Goal: Task Accomplishment & Management: Complete application form

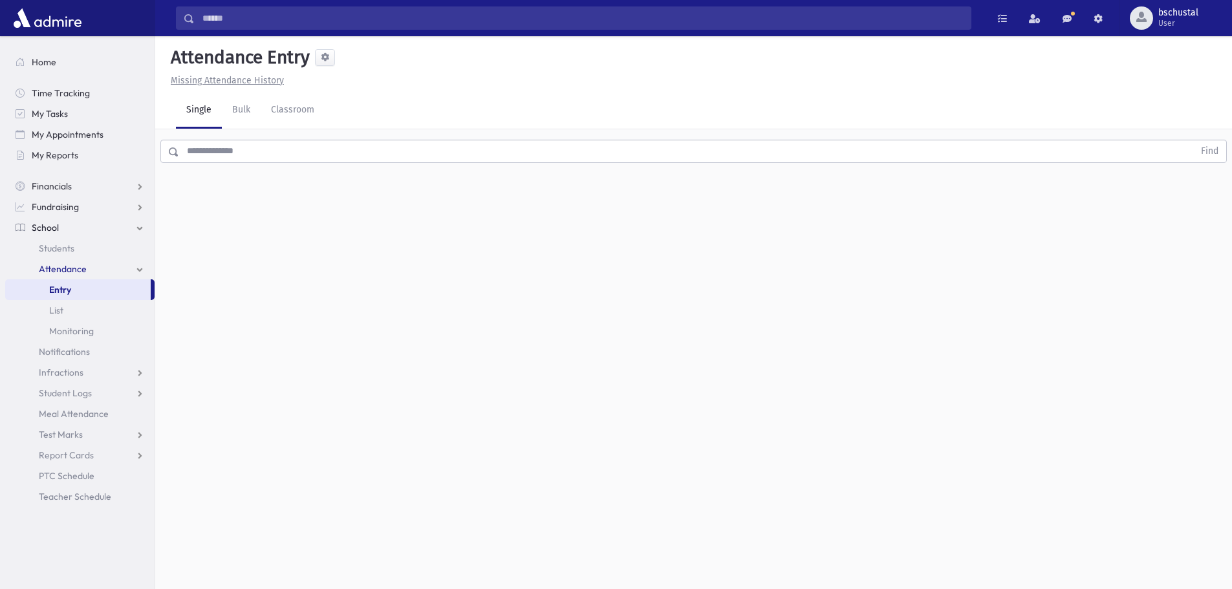
click at [262, 153] on input "text" at bounding box center [686, 151] width 1015 height 23
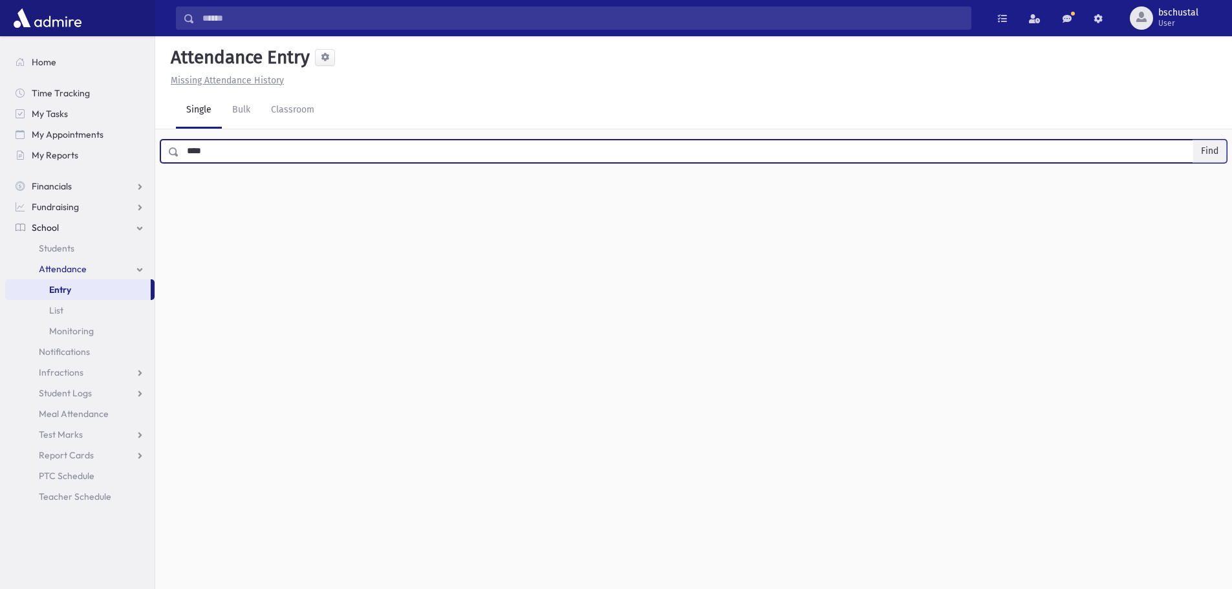
click at [1219, 145] on button "Find" at bounding box center [1209, 151] width 33 height 22
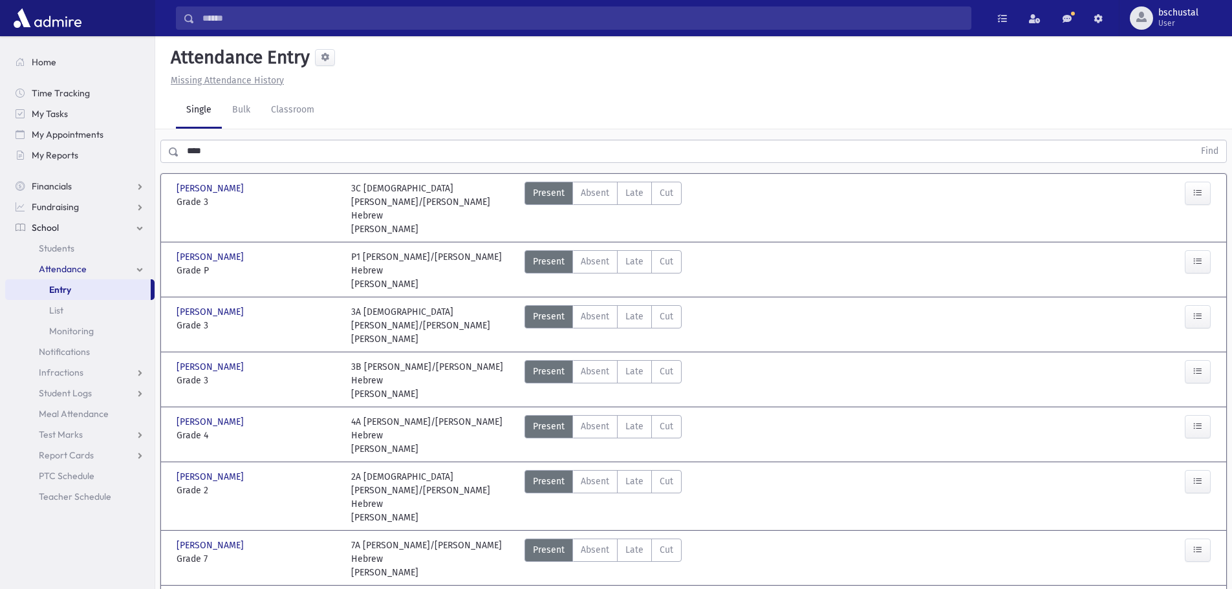
click at [635, 581] on div "0 records saved" at bounding box center [694, 573] width 128 height 29
click at [635, 579] on div "0 records saved" at bounding box center [693, 574] width 125 height 14
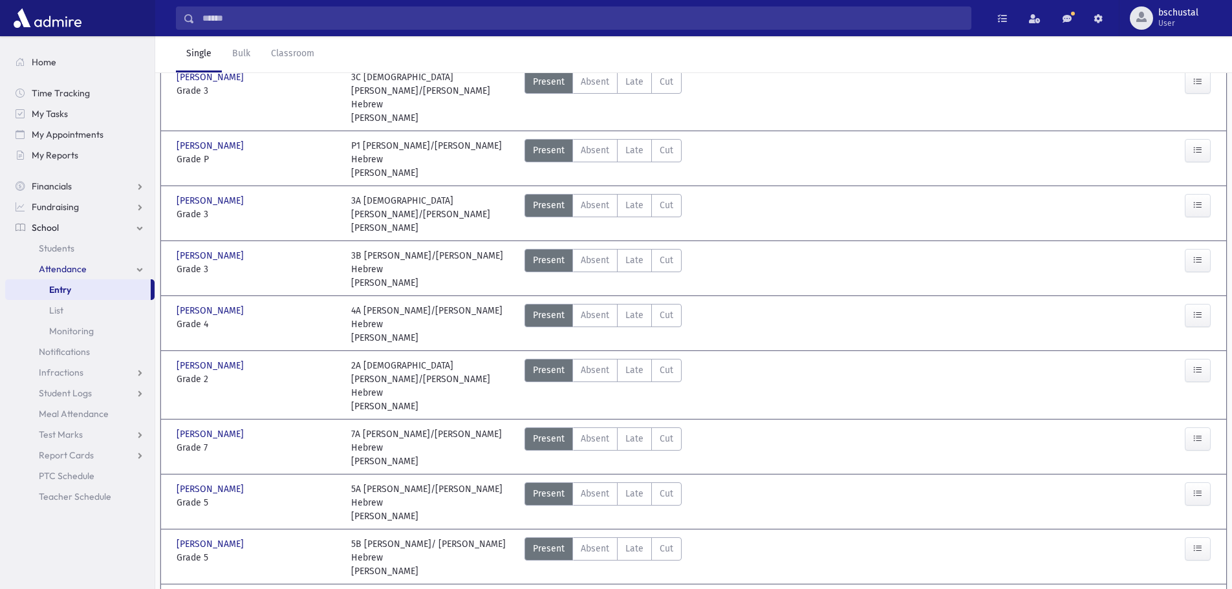
scroll to position [129, 0]
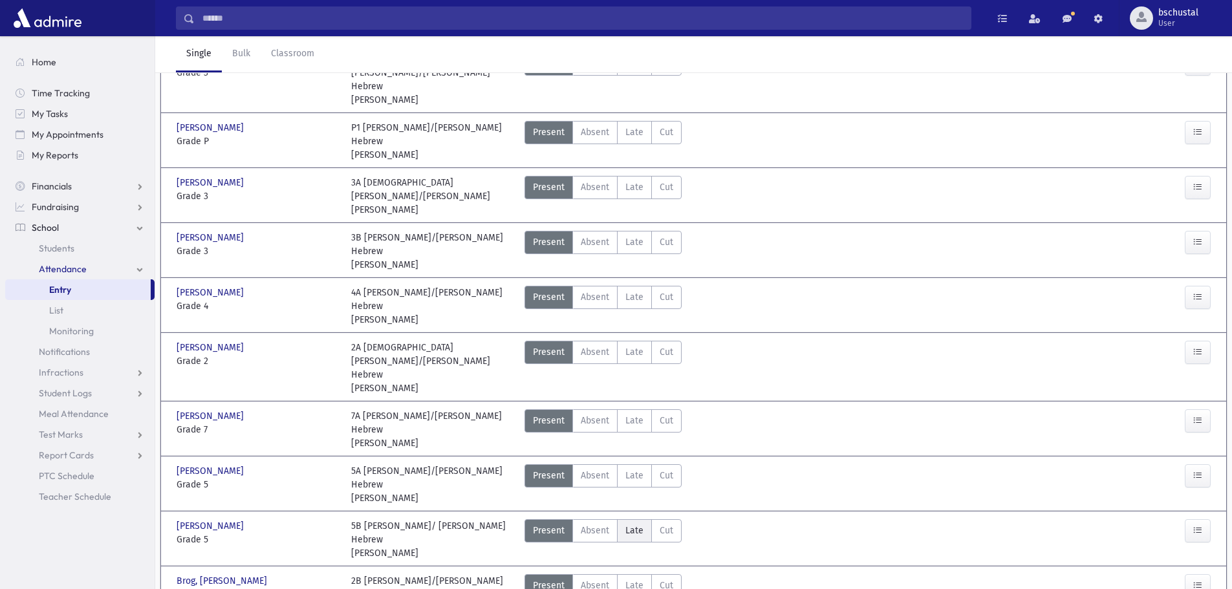
click at [635, 519] on label "Late Late" at bounding box center [634, 530] width 35 height 23
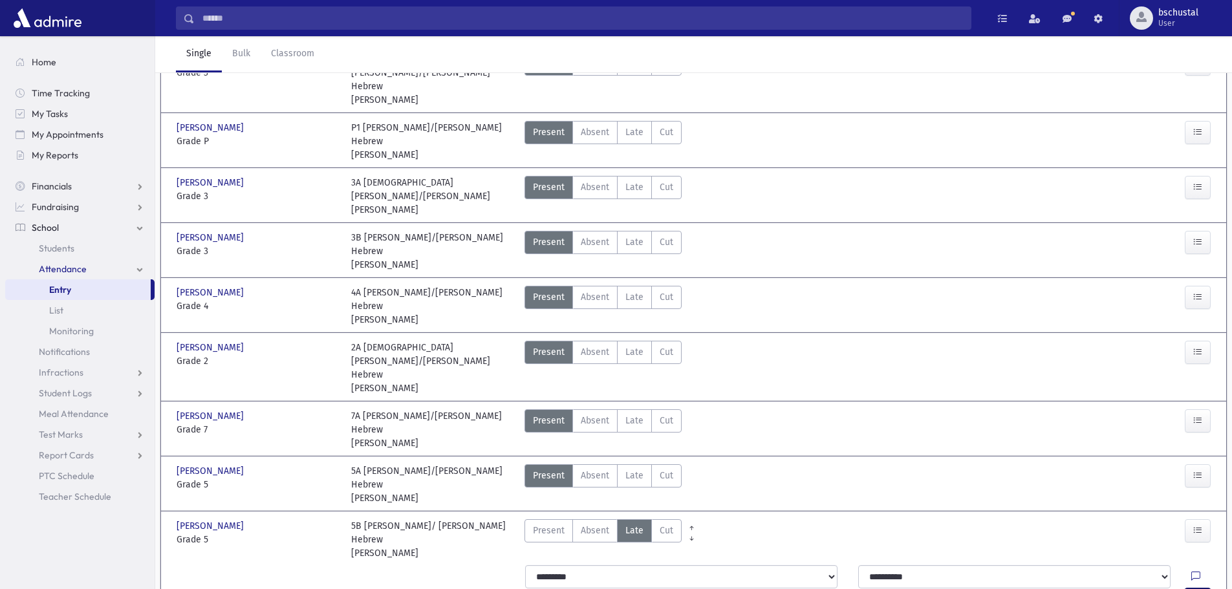
click at [1192, 589] on button "button" at bounding box center [1198, 600] width 26 height 23
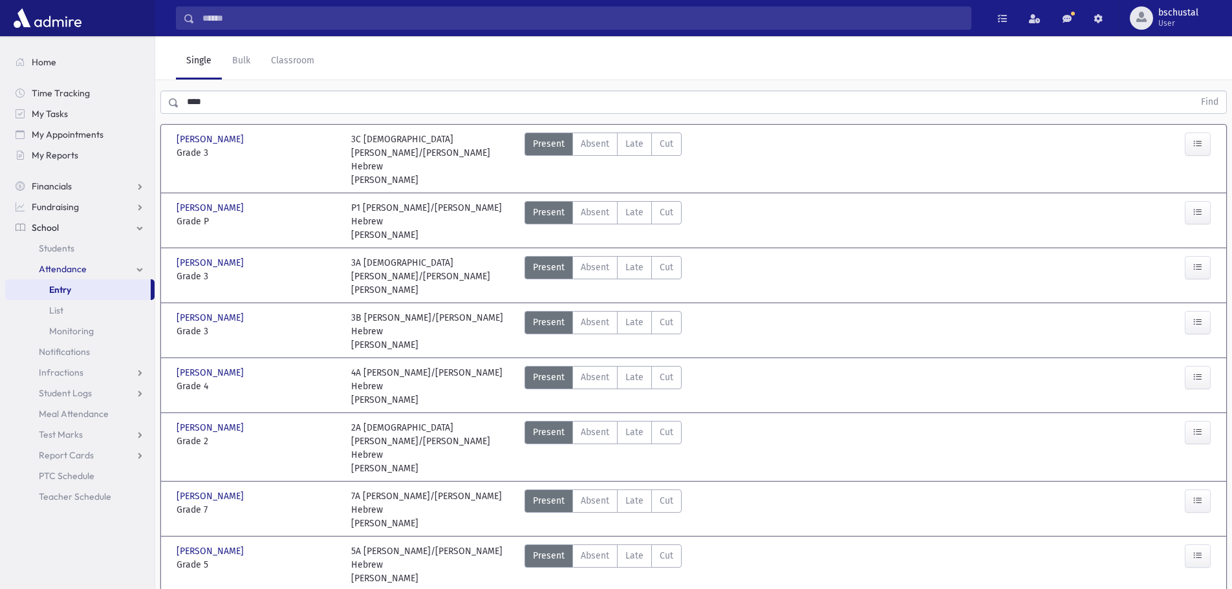
scroll to position [0, 0]
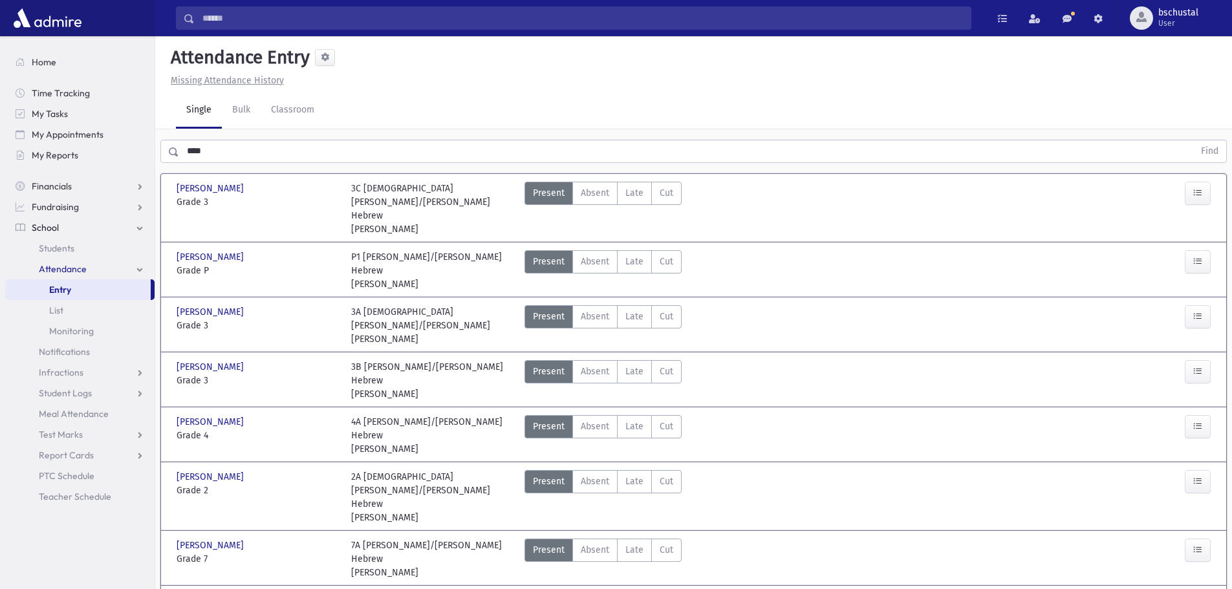
click at [254, 151] on input "****" at bounding box center [686, 151] width 1015 height 23
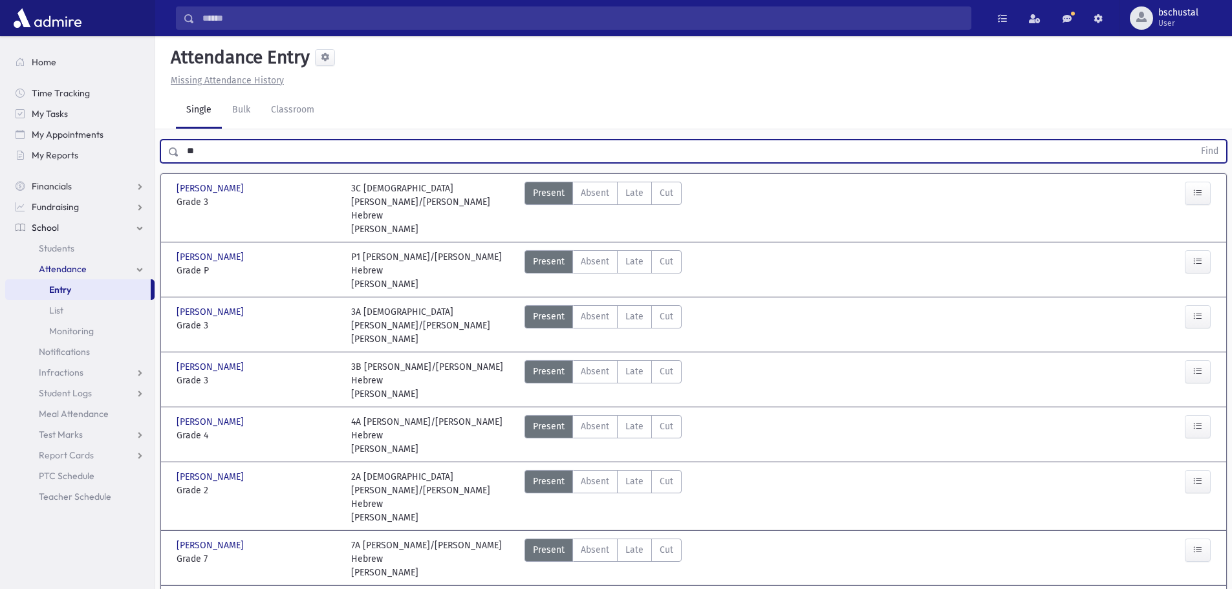
type input "*"
click at [1219, 147] on button "Find" at bounding box center [1209, 151] width 33 height 22
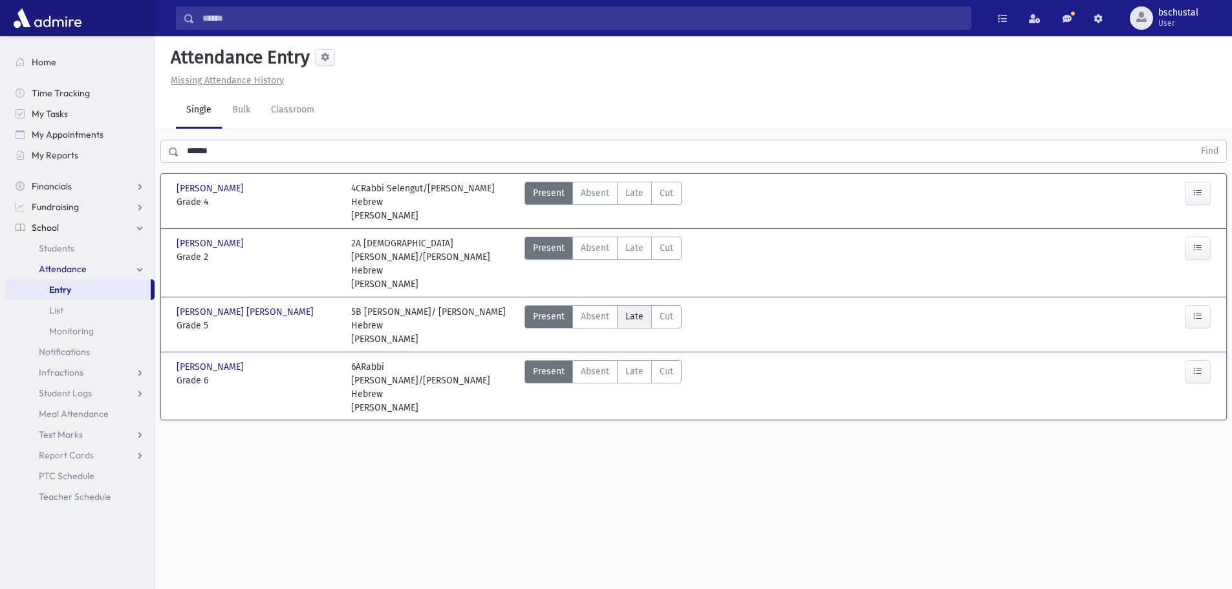
click at [631, 310] on span "Late" at bounding box center [635, 317] width 18 height 14
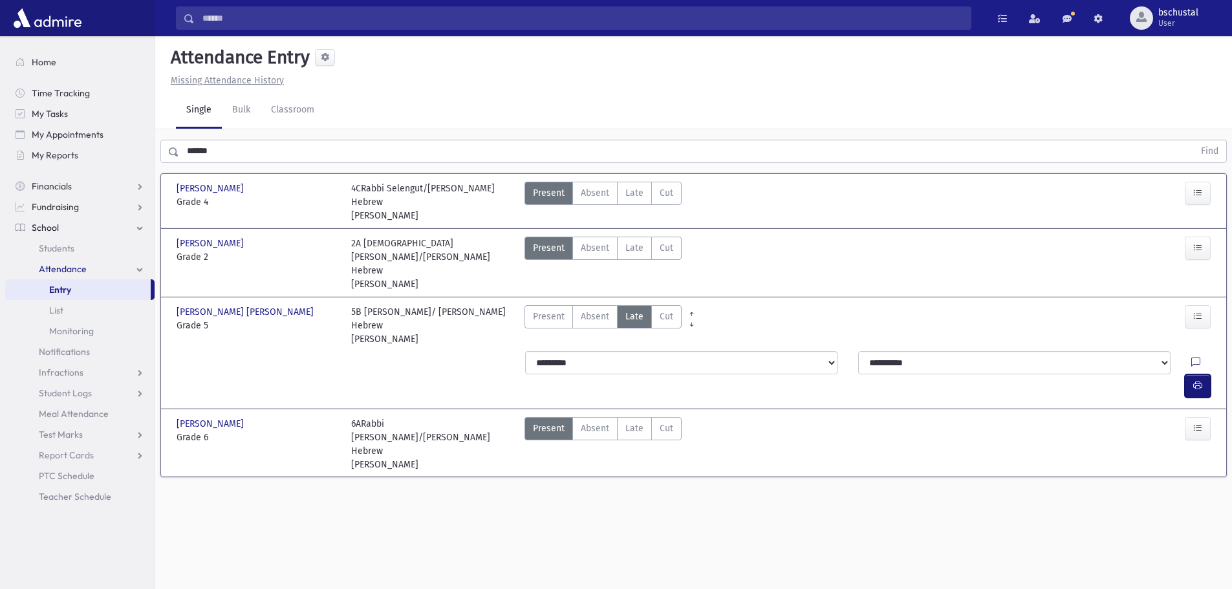
click at [1208, 375] on button "button" at bounding box center [1198, 386] width 26 height 23
click at [231, 152] on input "******" at bounding box center [686, 151] width 1015 height 23
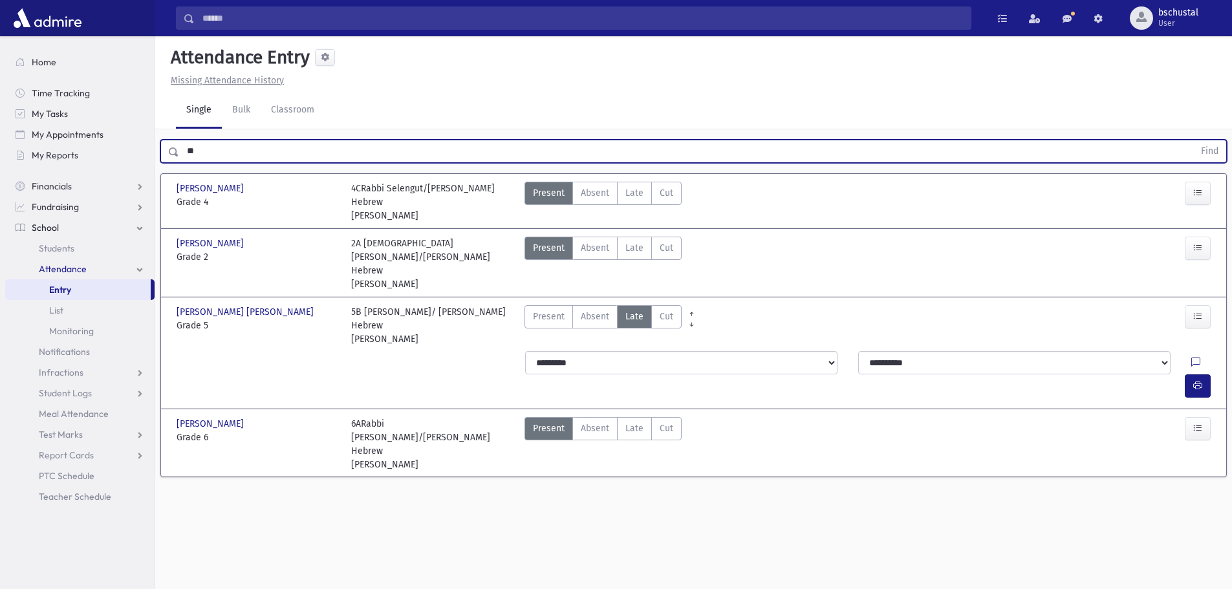
type input "*"
click at [1204, 151] on button "Find" at bounding box center [1209, 151] width 33 height 22
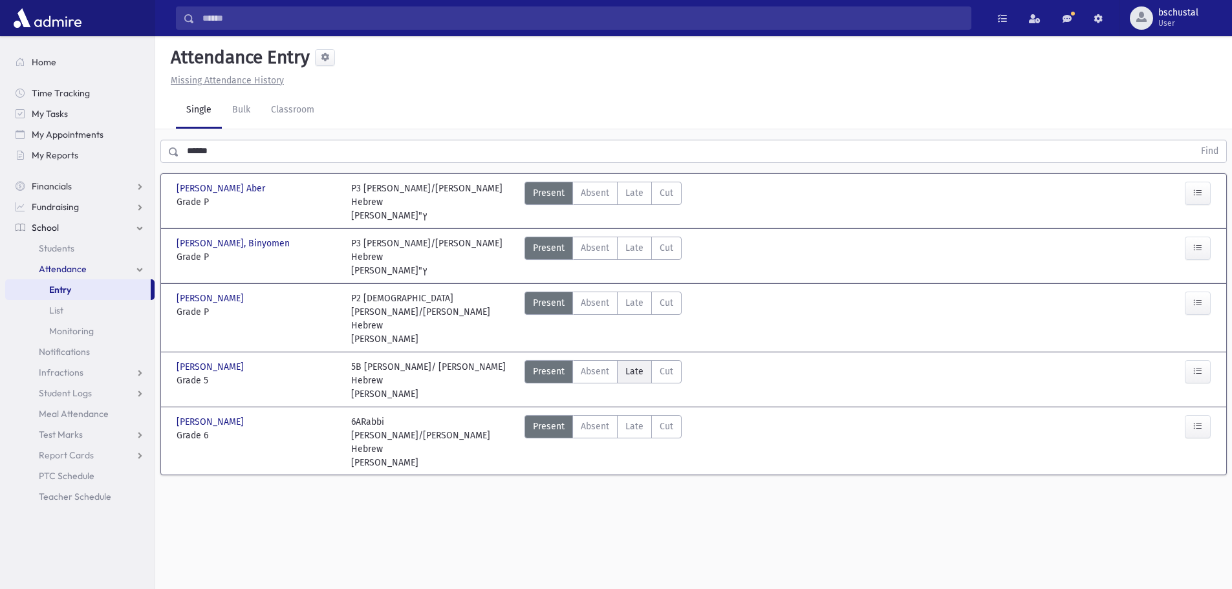
click at [633, 365] on span "Late" at bounding box center [635, 372] width 18 height 14
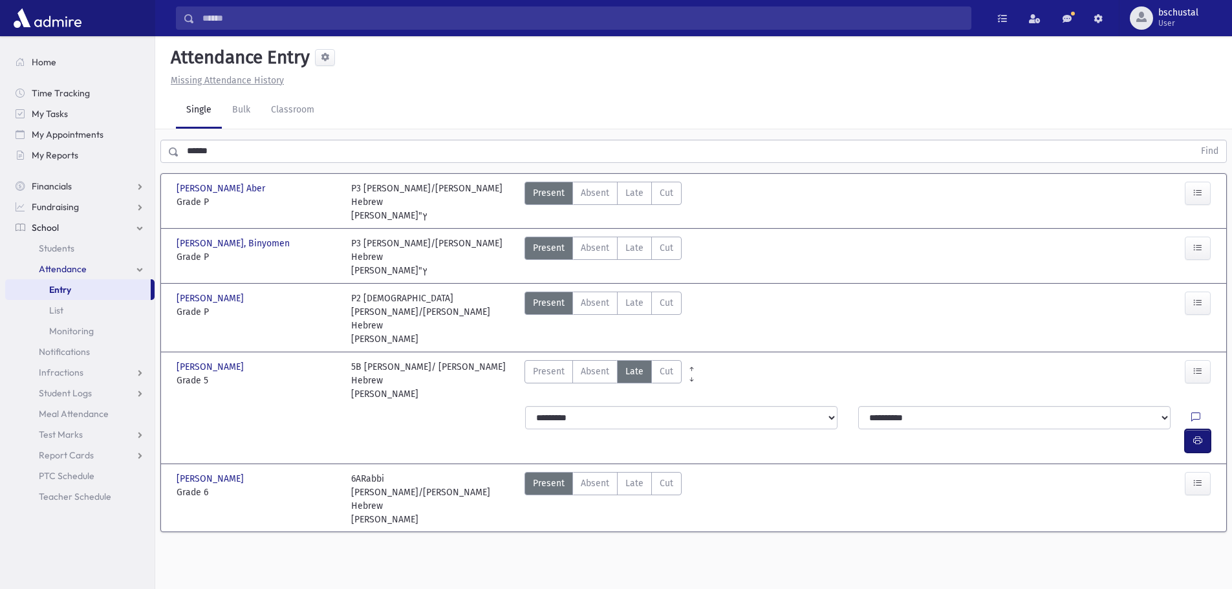
click at [1198, 435] on icon "button" at bounding box center [1197, 440] width 9 height 11
click at [629, 296] on span "Late" at bounding box center [635, 303] width 18 height 14
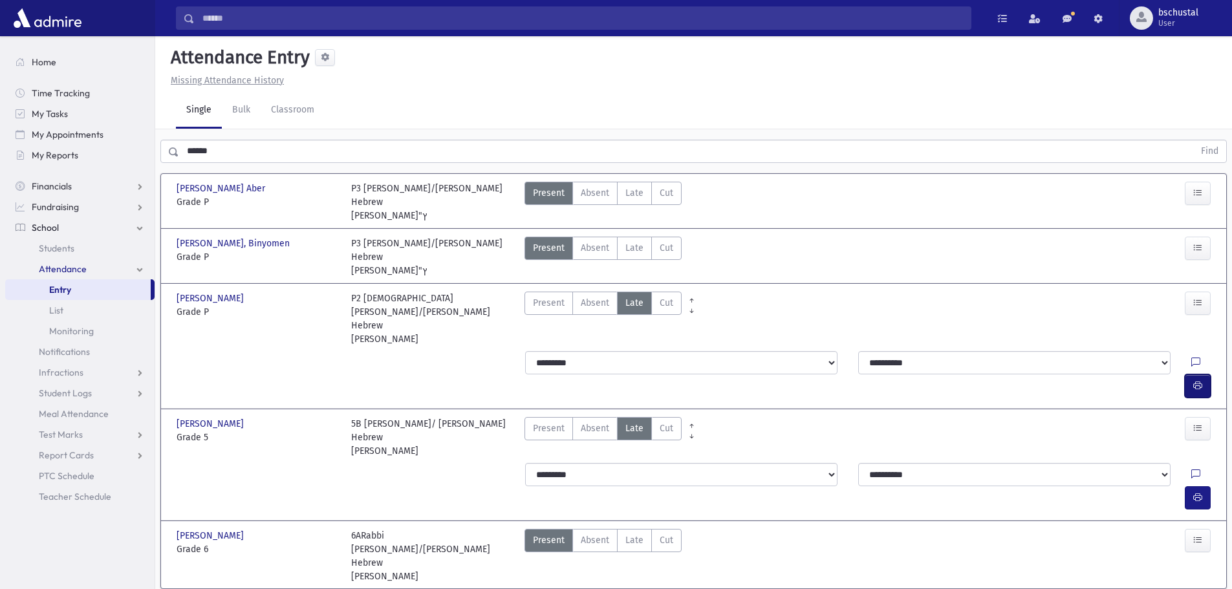
click at [1193, 380] on icon "button" at bounding box center [1197, 385] width 9 height 11
click at [236, 155] on input "******" at bounding box center [686, 151] width 1015 height 23
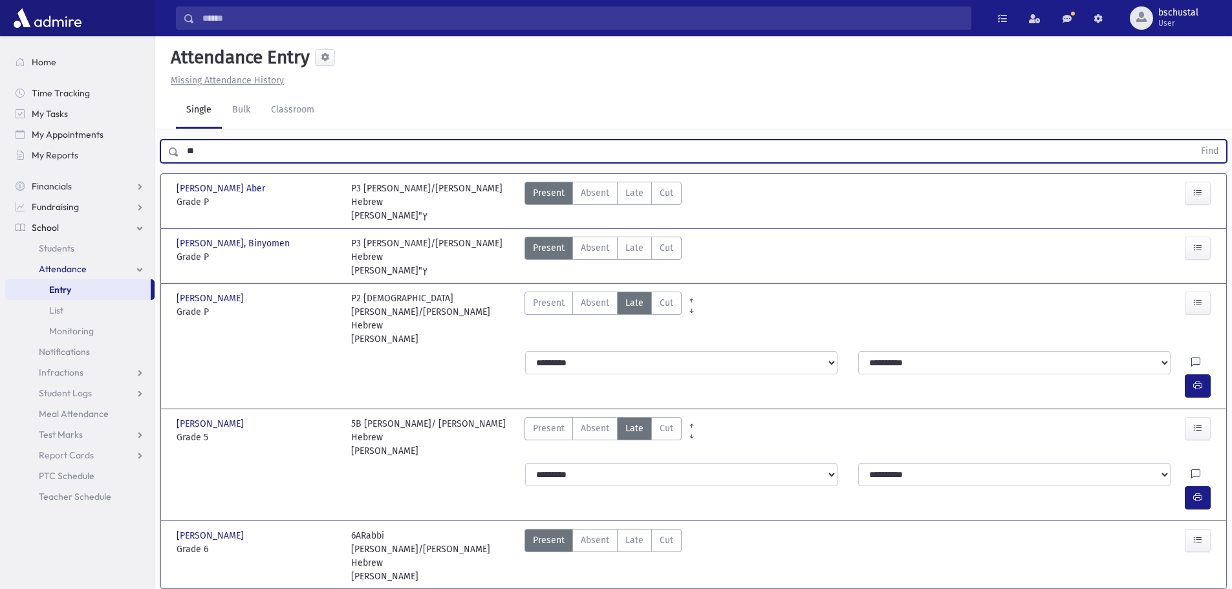
type input "*"
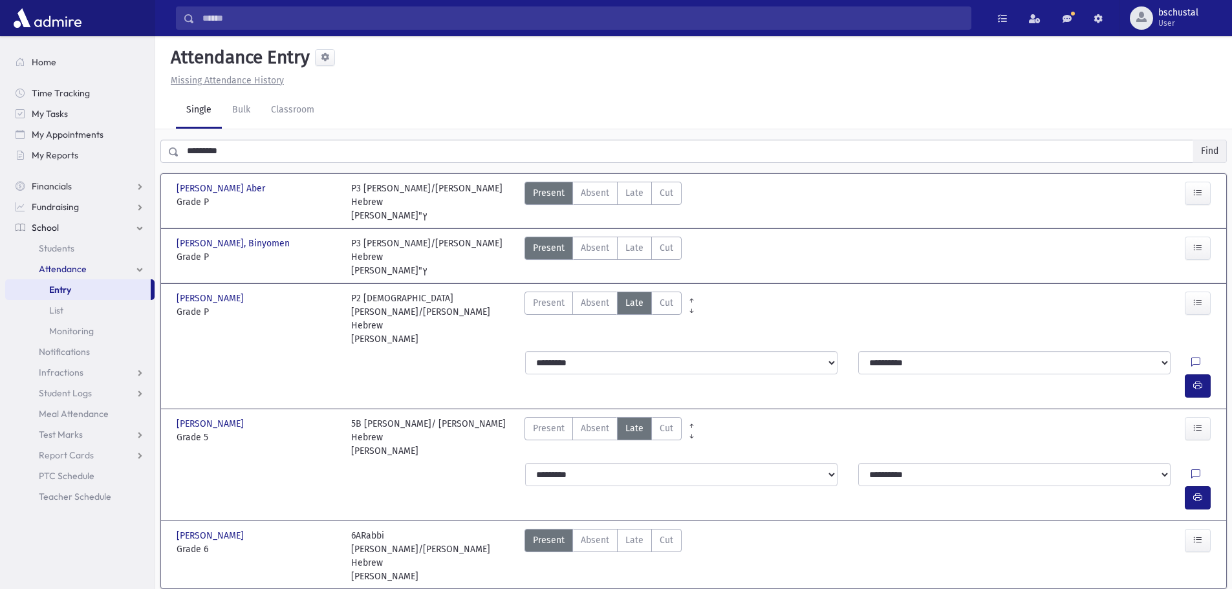
click at [1212, 156] on button "Find" at bounding box center [1209, 151] width 33 height 22
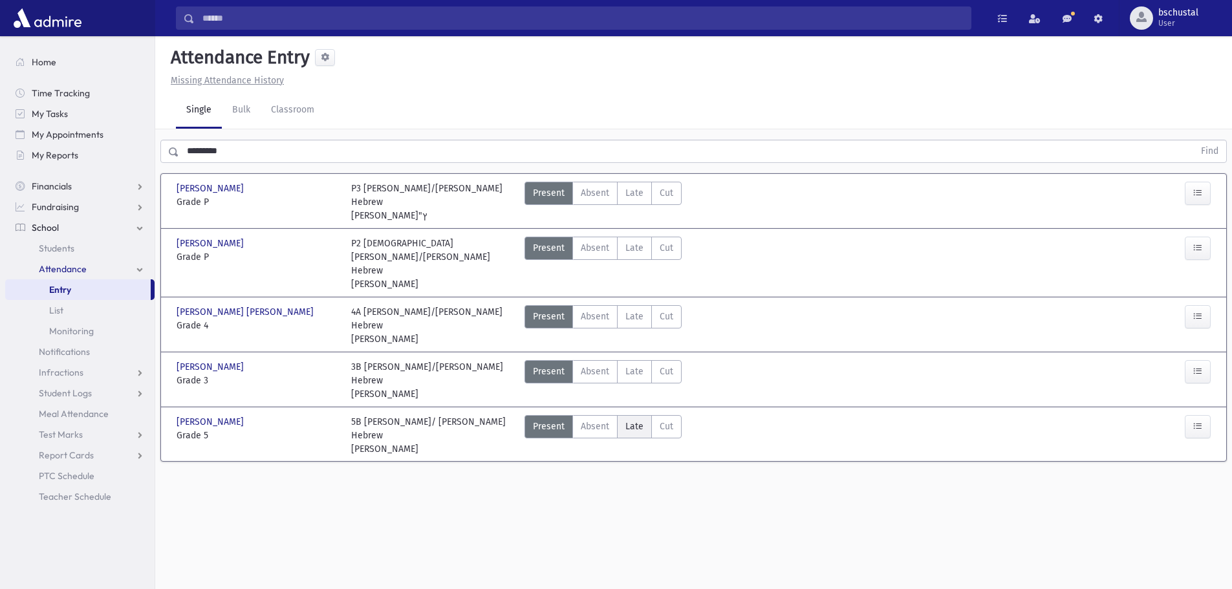
click at [627, 420] on span "Late" at bounding box center [635, 427] width 18 height 14
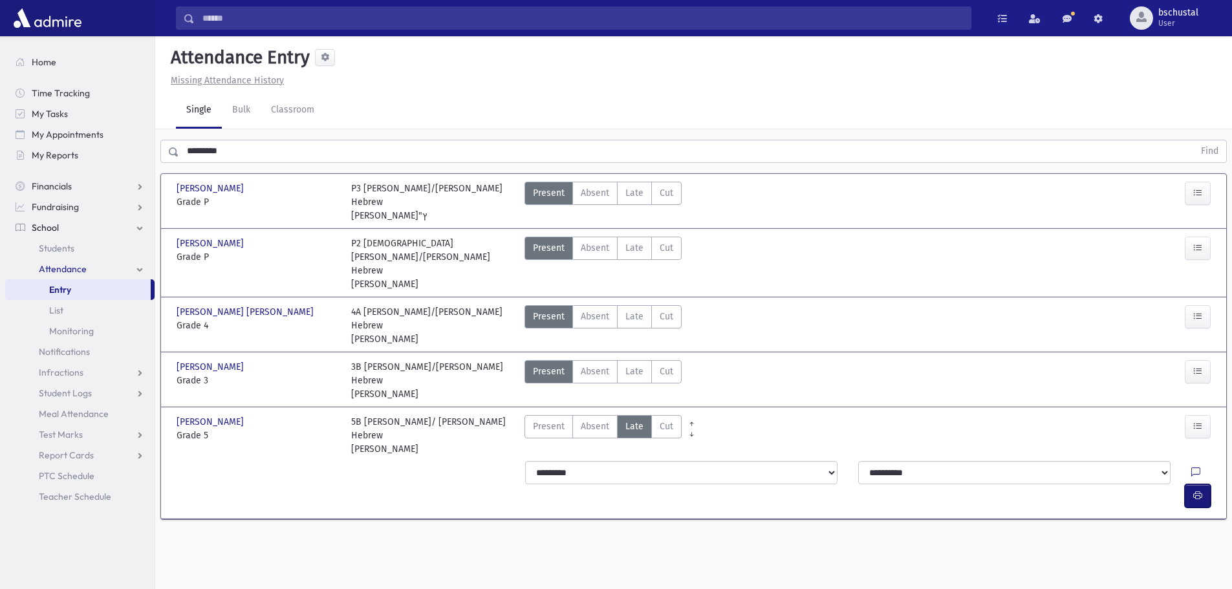
click at [1196, 490] on icon "button" at bounding box center [1197, 495] width 9 height 11
click at [259, 155] on input "*********" at bounding box center [686, 151] width 1015 height 23
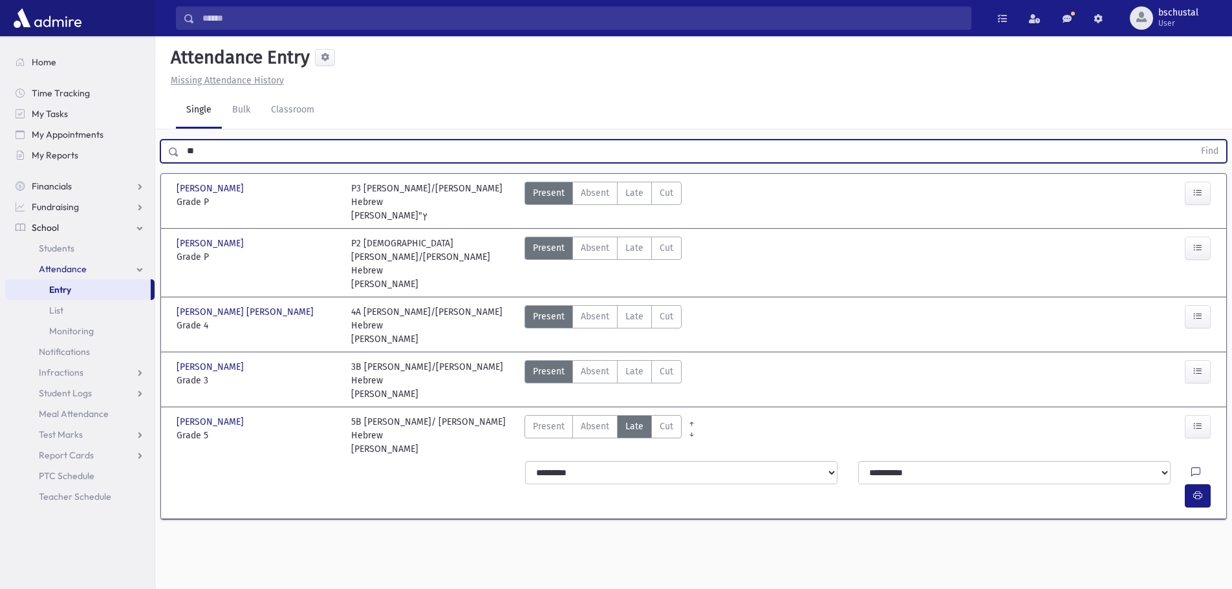
type input "*"
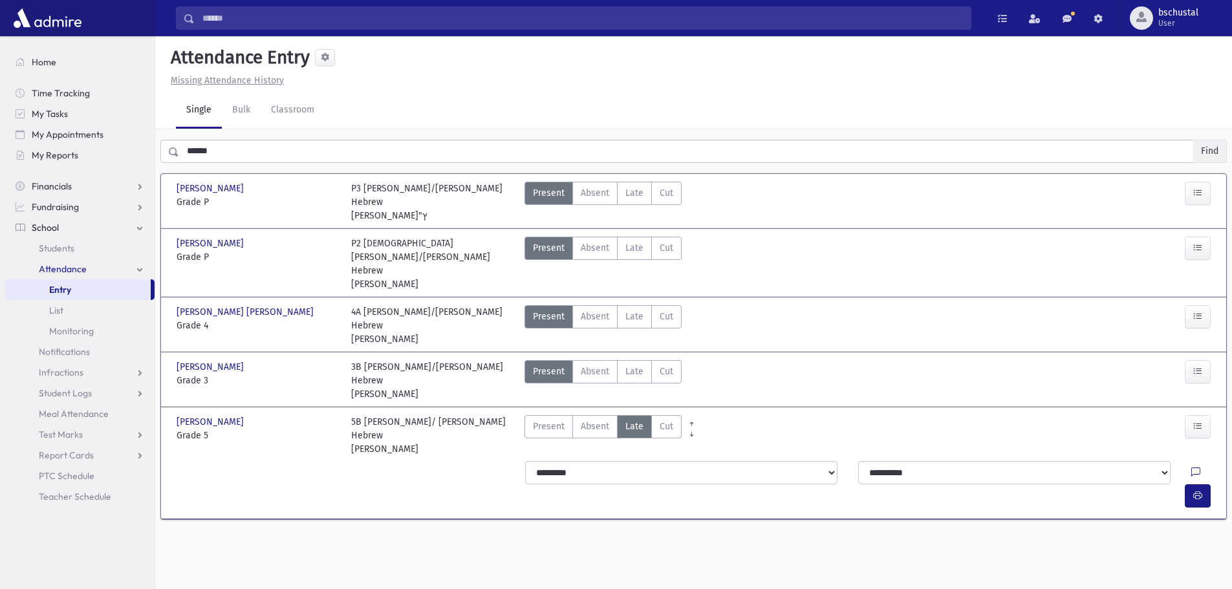
click at [1215, 148] on button "Find" at bounding box center [1209, 151] width 33 height 22
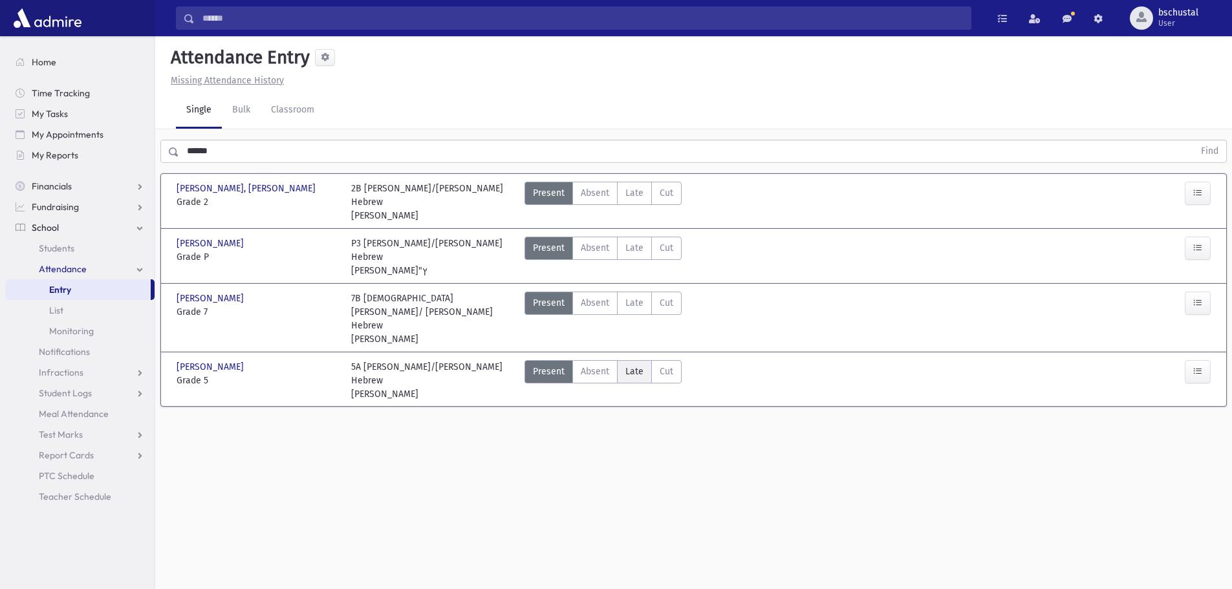
click at [633, 365] on span "Late" at bounding box center [635, 372] width 18 height 14
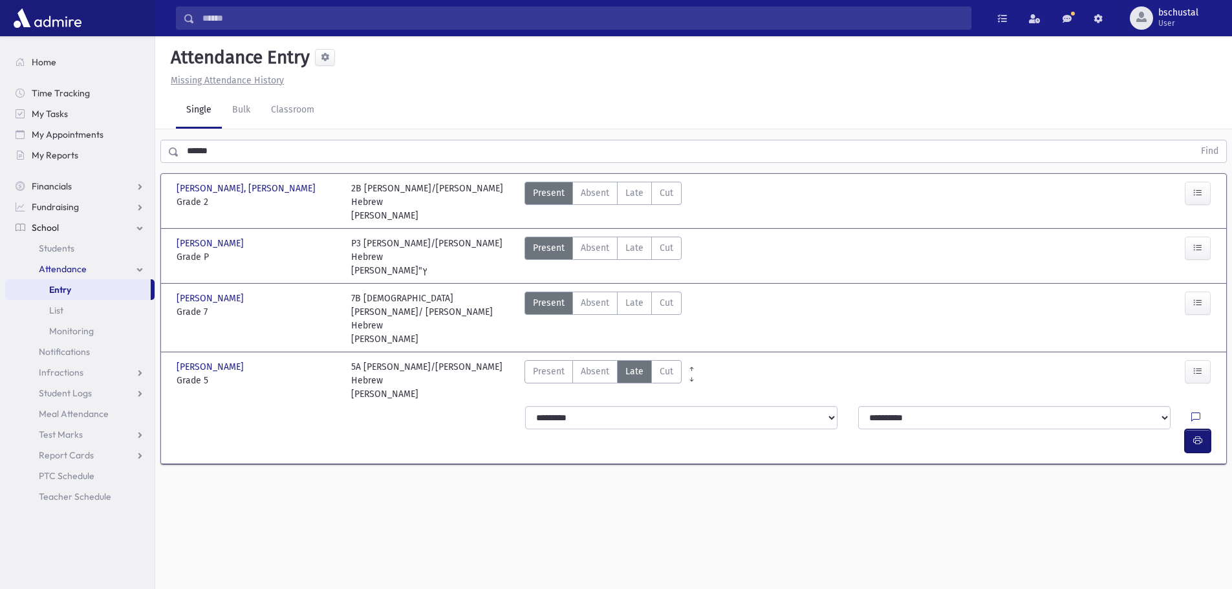
click at [1193, 435] on icon "button" at bounding box center [1197, 440] width 9 height 11
click at [235, 151] on input "******" at bounding box center [686, 151] width 1015 height 23
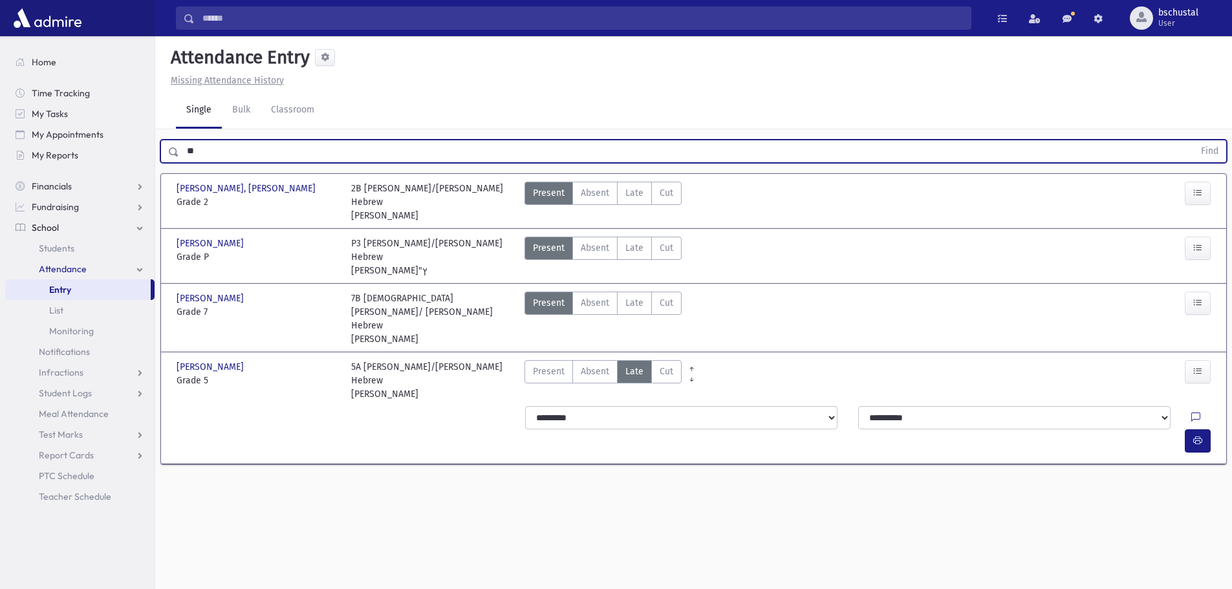
type input "*"
click at [215, 146] on input "text" at bounding box center [686, 151] width 1015 height 23
click at [1212, 150] on button "Find" at bounding box center [1209, 151] width 33 height 22
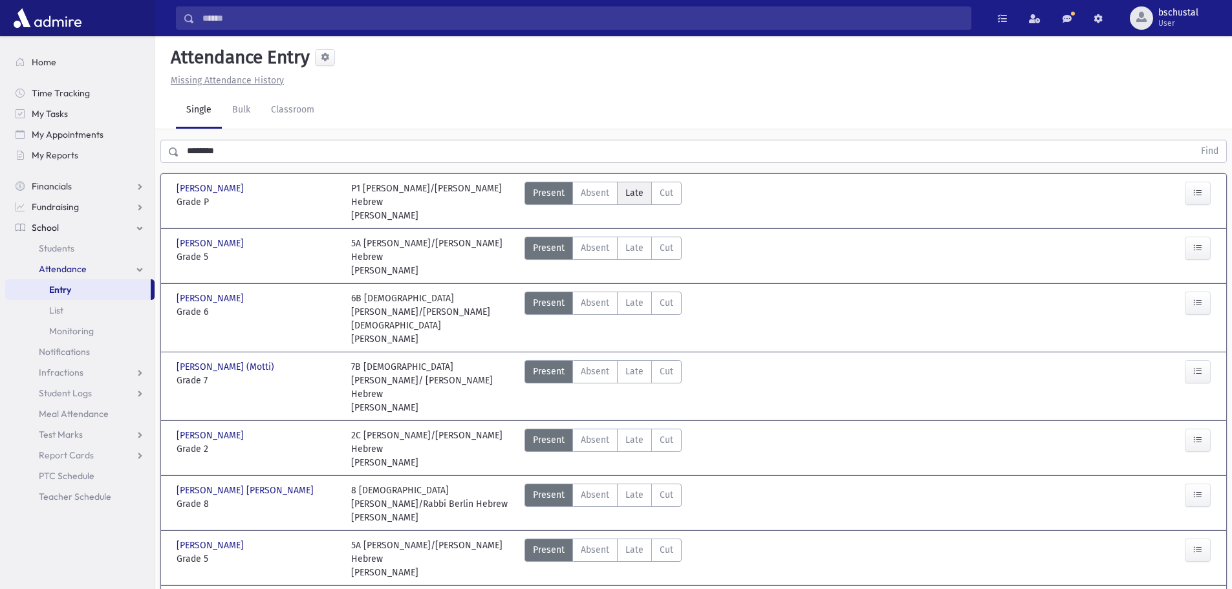
click at [644, 198] on label "Late Late" at bounding box center [634, 193] width 35 height 23
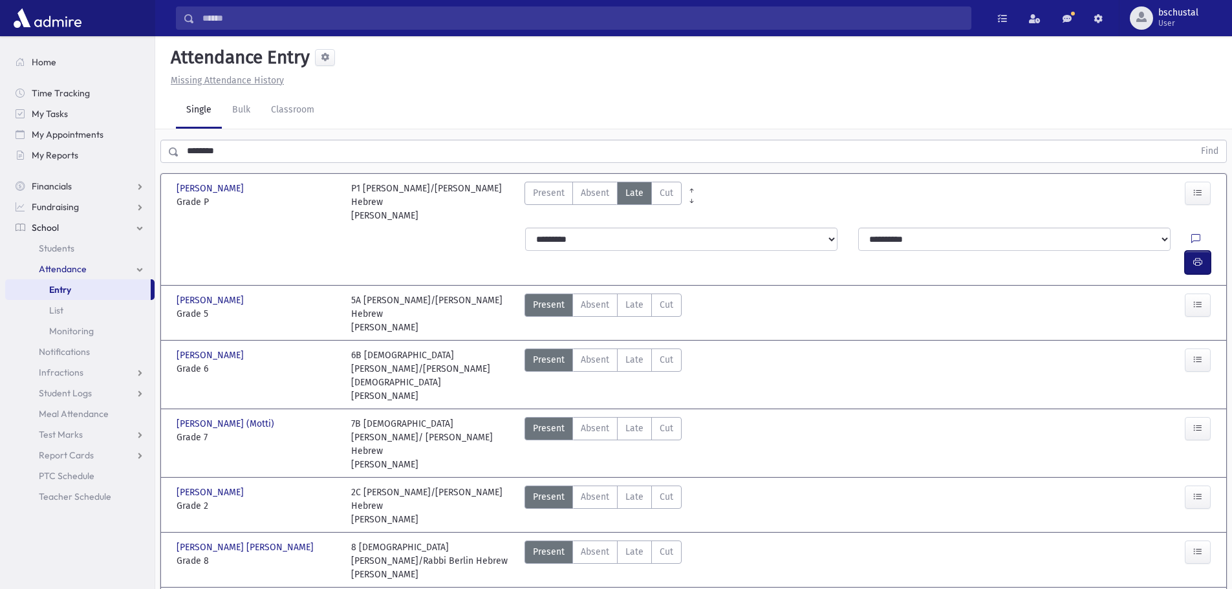
click at [1199, 257] on icon "button" at bounding box center [1197, 262] width 9 height 11
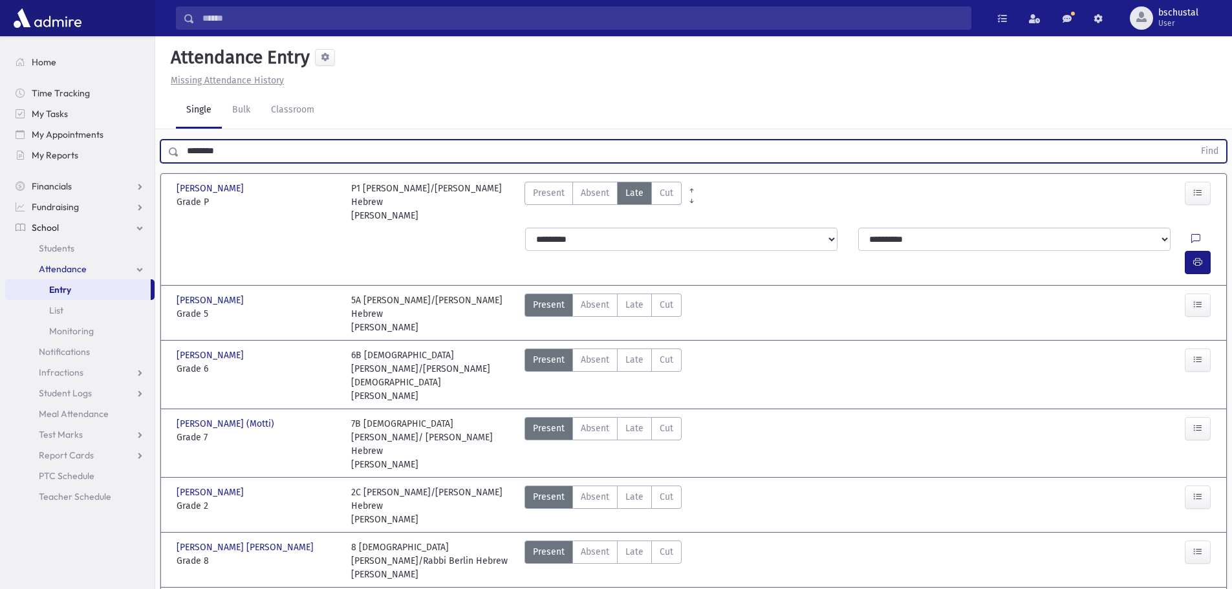
click at [301, 157] on input "********" at bounding box center [686, 151] width 1015 height 23
type input "*"
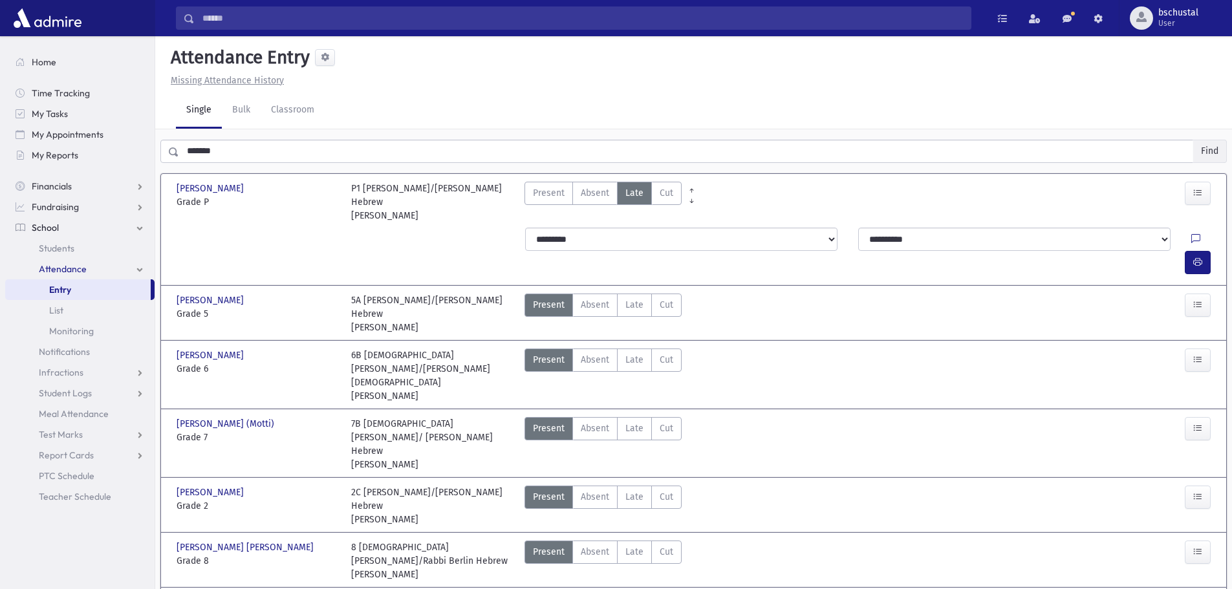
click at [1202, 149] on button "Find" at bounding box center [1209, 151] width 33 height 22
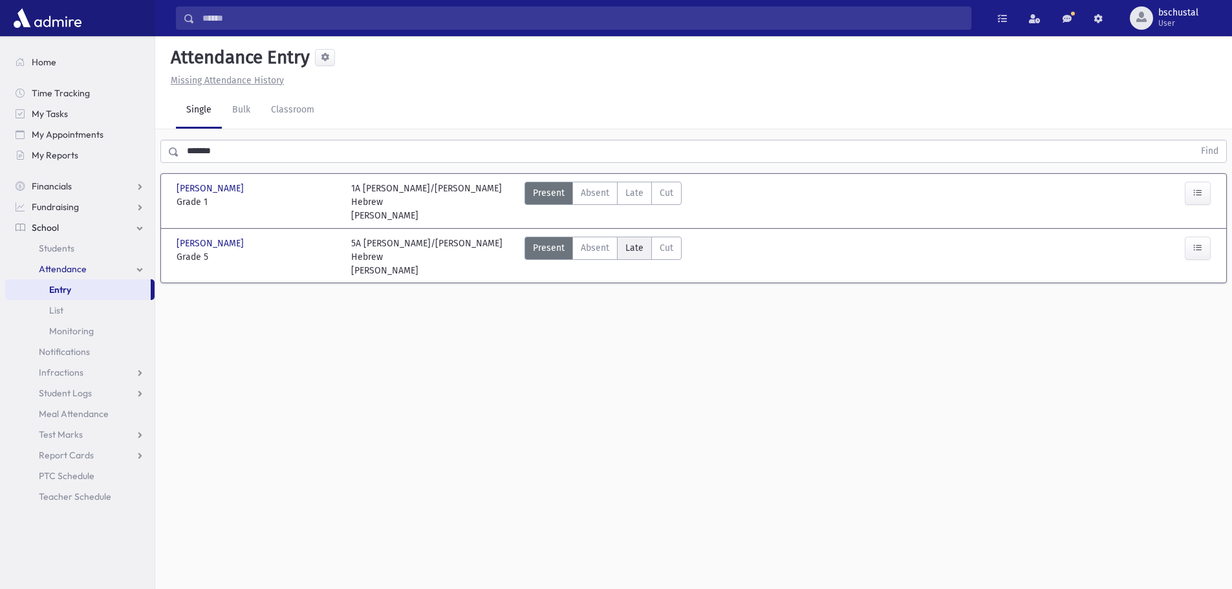
click at [626, 237] on label "Late Late" at bounding box center [634, 248] width 35 height 23
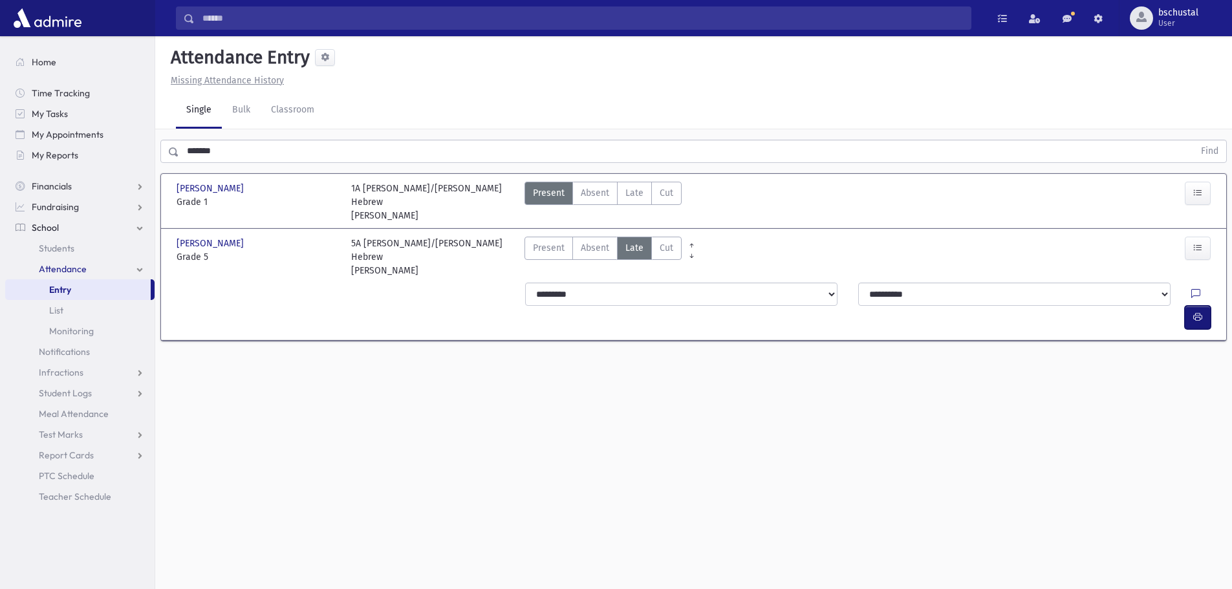
click at [1195, 312] on icon "button" at bounding box center [1197, 317] width 9 height 11
click at [265, 153] on input "*******" at bounding box center [686, 151] width 1015 height 23
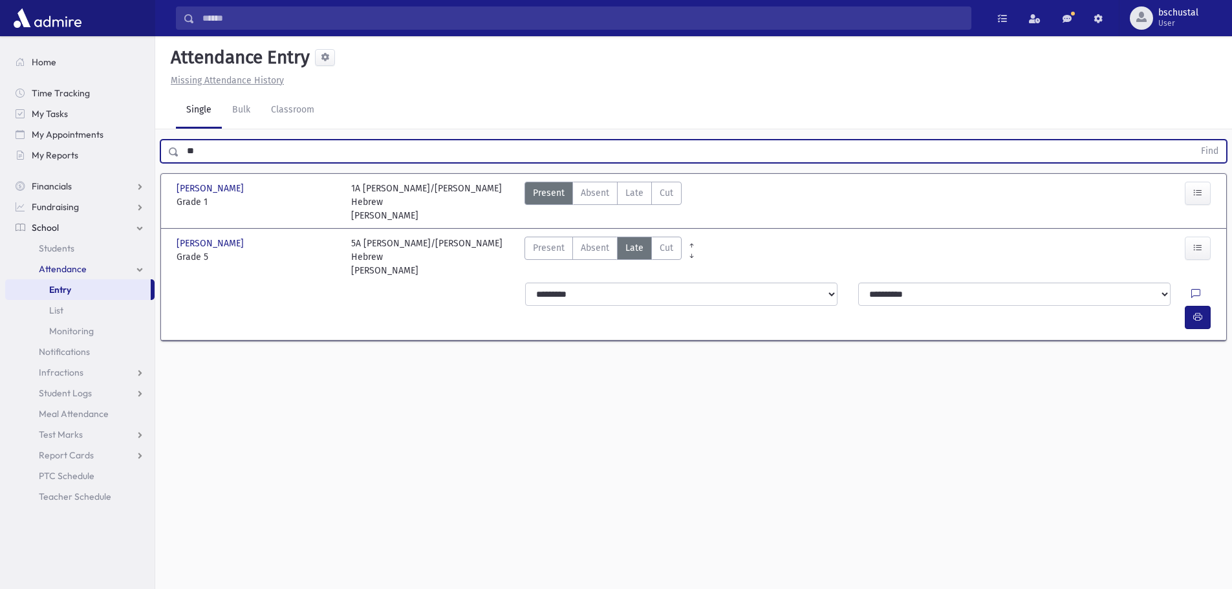
type input "*"
type input "*********"
click at [1211, 150] on button "Find" at bounding box center [1209, 151] width 33 height 22
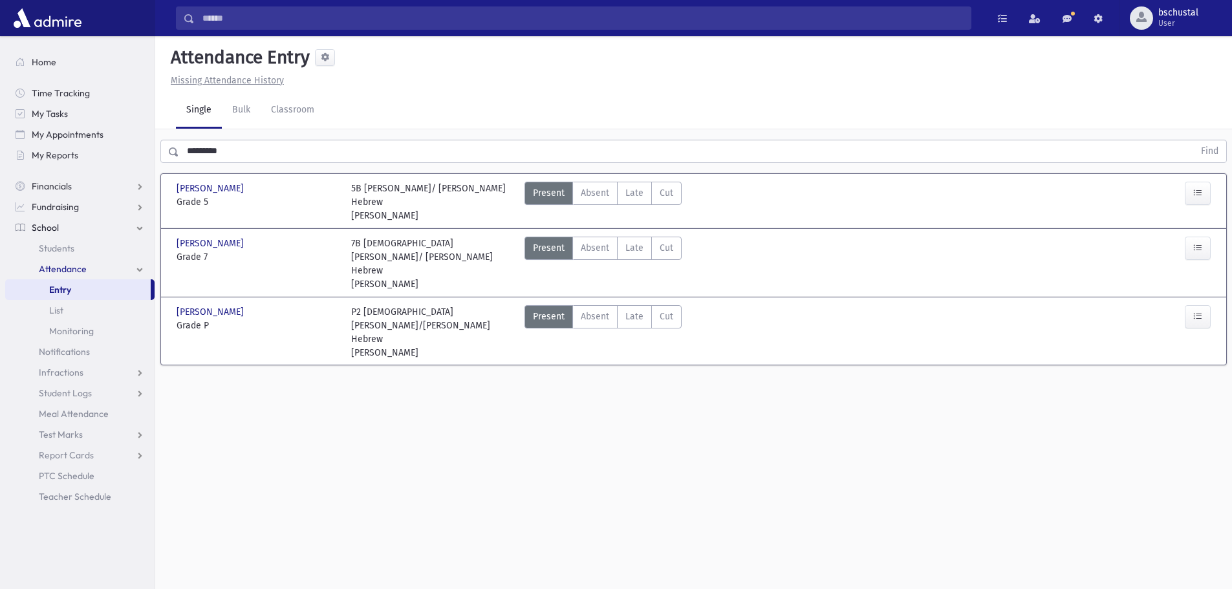
drag, startPoint x: 636, startPoint y: 195, endPoint x: 1230, endPoint y: 251, distance: 597.1
click at [644, 196] on label "Late Late" at bounding box center [634, 193] width 35 height 23
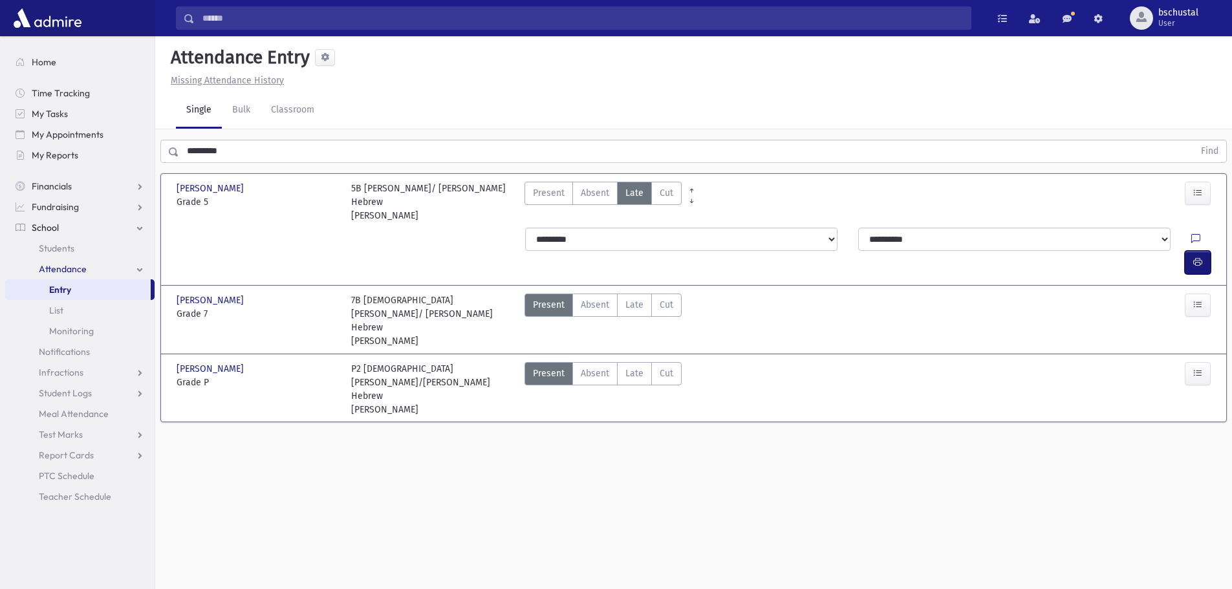
click at [1206, 251] on button "button" at bounding box center [1198, 262] width 26 height 23
click at [631, 367] on span "Late" at bounding box center [635, 374] width 18 height 14
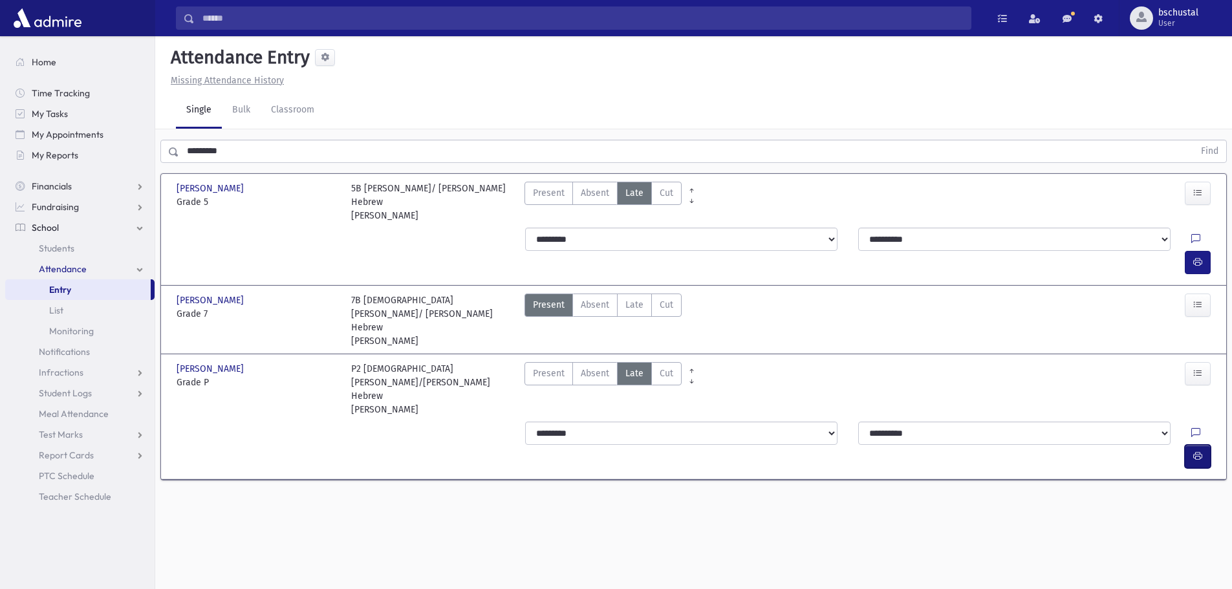
click at [1199, 451] on icon "button" at bounding box center [1197, 456] width 9 height 11
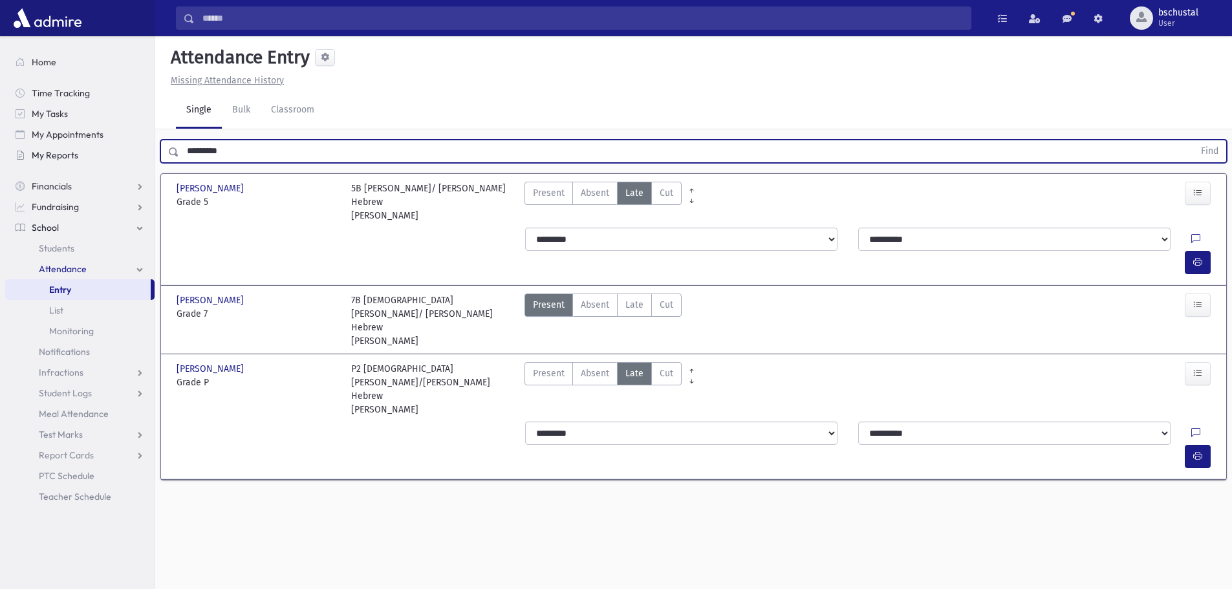
drag, startPoint x: 408, startPoint y: 146, endPoint x: 112, endPoint y: 157, distance: 296.4
click at [112, 157] on div "Search Results My Accounts" at bounding box center [616, 309] width 1232 height 618
click at [1228, 152] on div "***** Find" at bounding box center [693, 148] width 1077 height 39
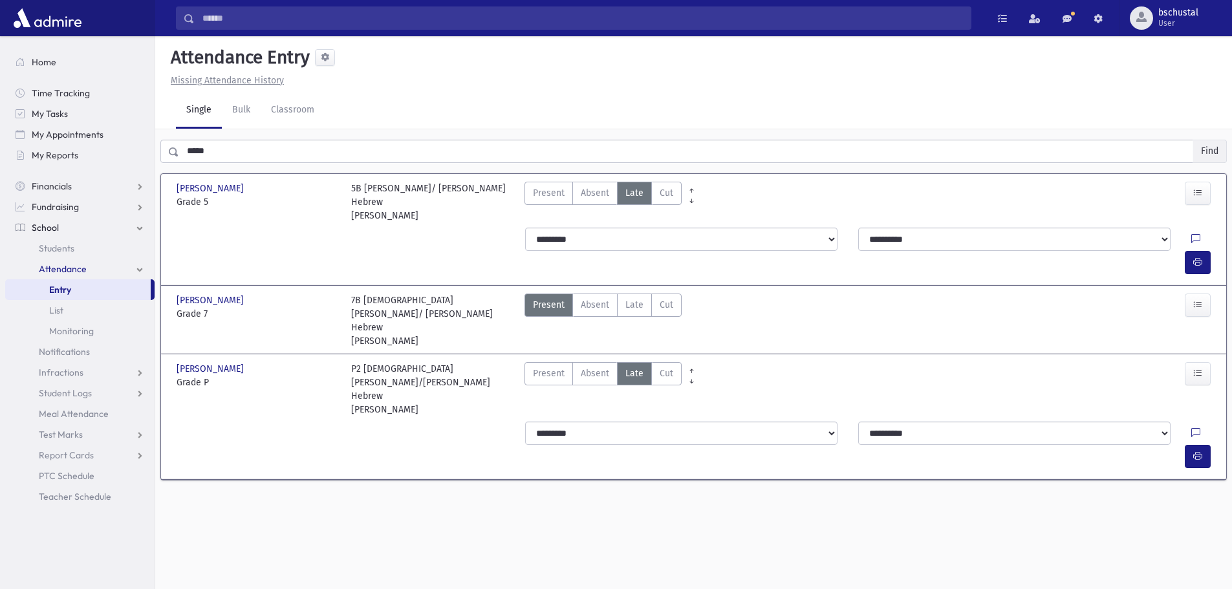
click at [1217, 151] on button "Find" at bounding box center [1209, 151] width 33 height 22
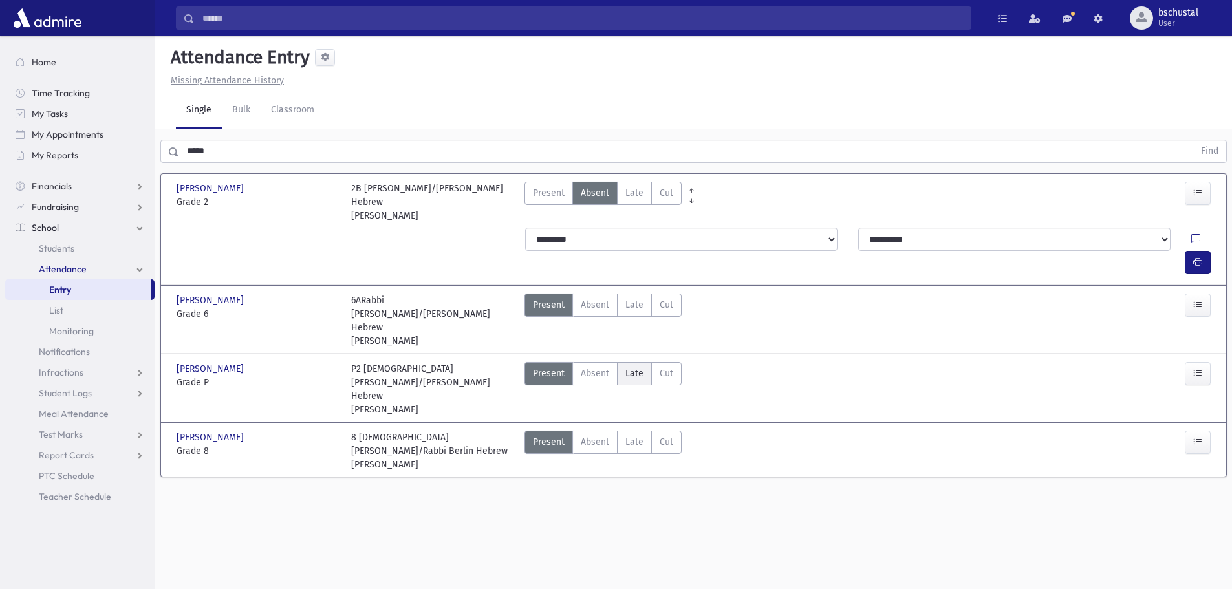
click at [634, 367] on span "Late" at bounding box center [635, 374] width 18 height 14
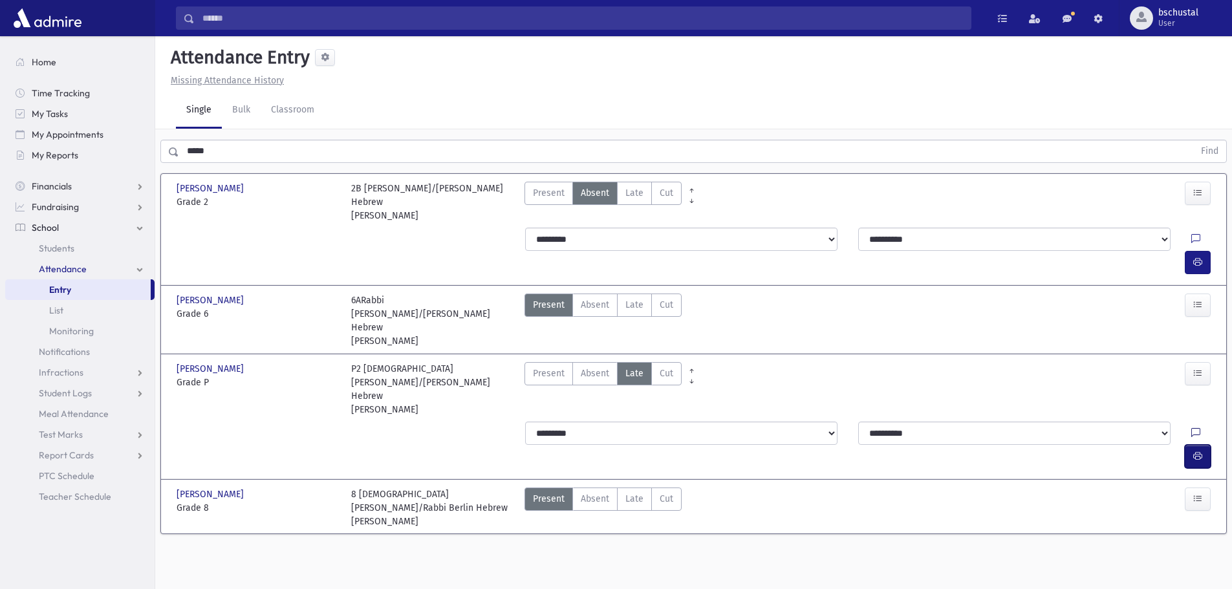
drag, startPoint x: 1190, startPoint y: 366, endPoint x: 1166, endPoint y: 364, distance: 24.7
click at [1191, 445] on button "button" at bounding box center [1198, 456] width 26 height 23
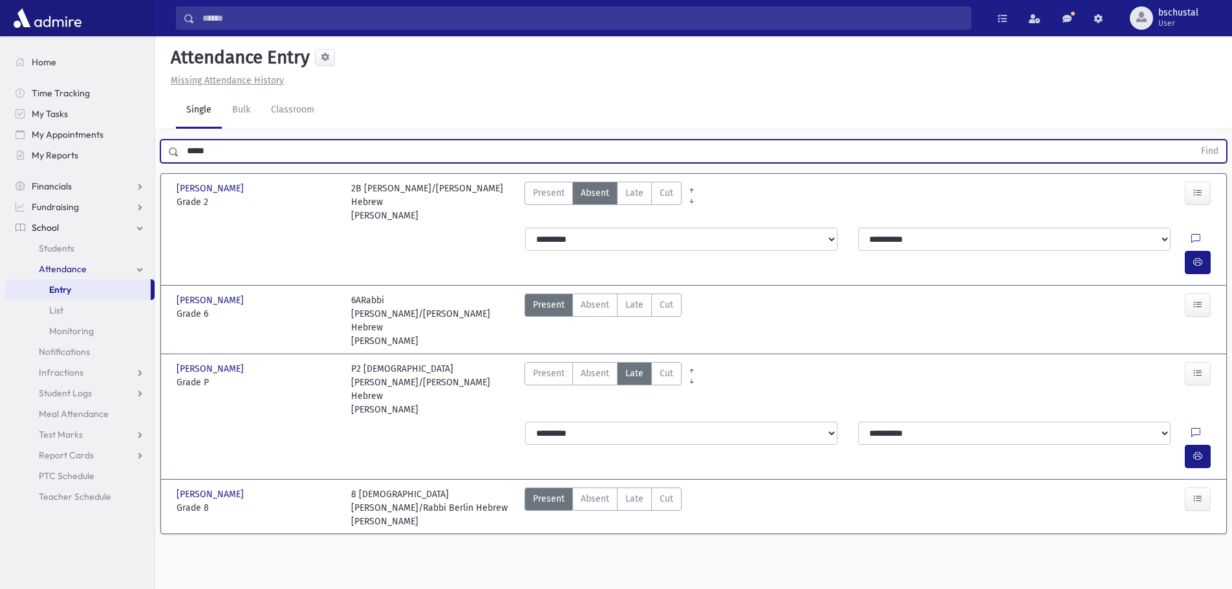
drag, startPoint x: 219, startPoint y: 140, endPoint x: 221, endPoint y: 149, distance: 8.6
click at [219, 144] on input "*****" at bounding box center [686, 151] width 1015 height 23
type input "*"
click at [1222, 153] on button "Find" at bounding box center [1209, 151] width 33 height 22
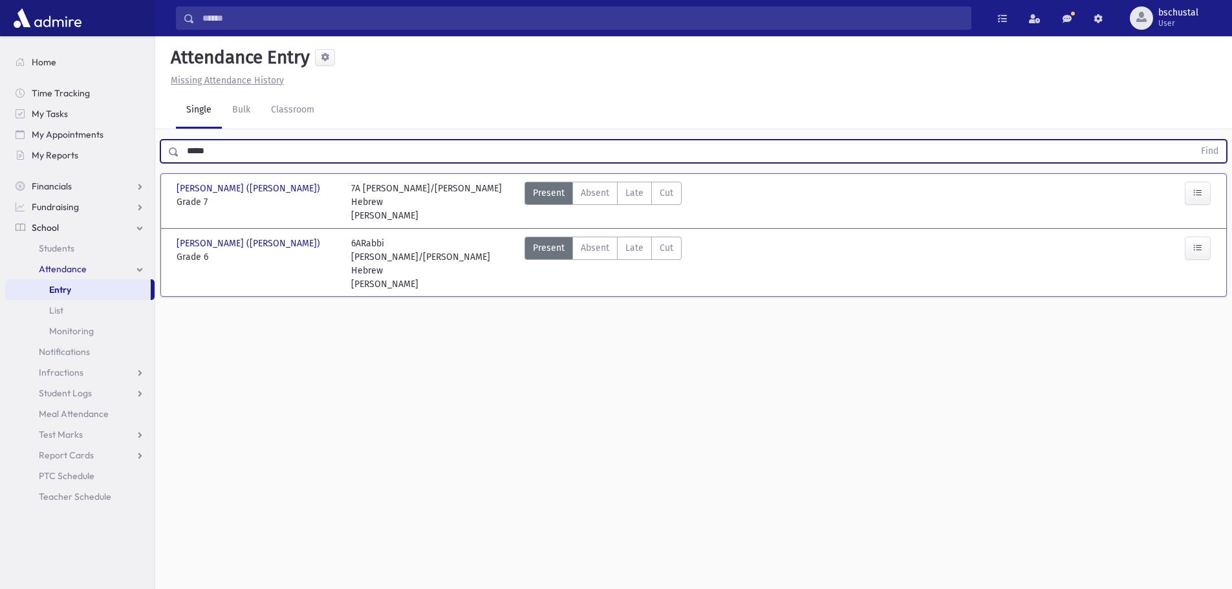
click at [230, 157] on input "*****" at bounding box center [686, 151] width 1015 height 23
click at [1202, 150] on button "Find" at bounding box center [1209, 151] width 33 height 22
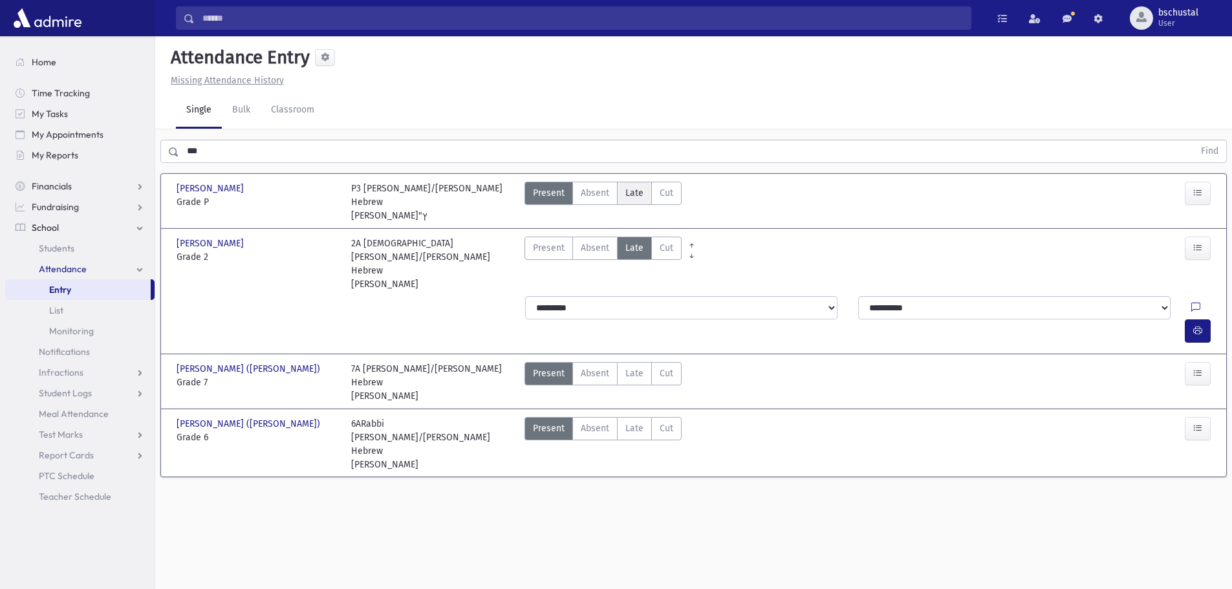
click at [635, 191] on span "Late" at bounding box center [635, 193] width 18 height 14
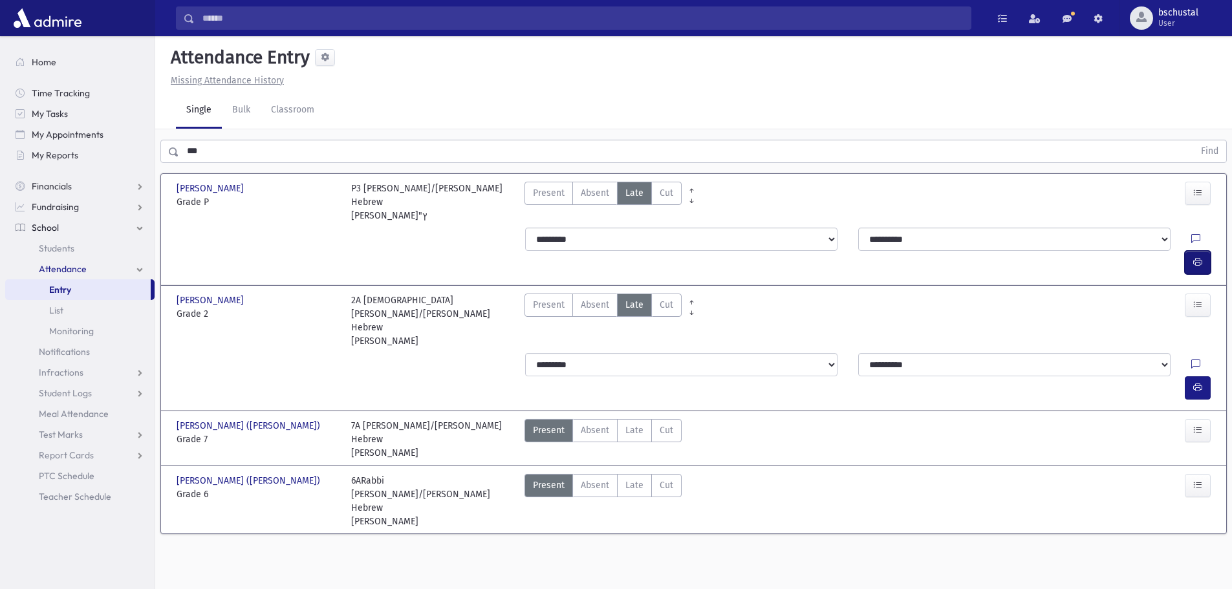
click at [1204, 251] on button "button" at bounding box center [1198, 262] width 26 height 23
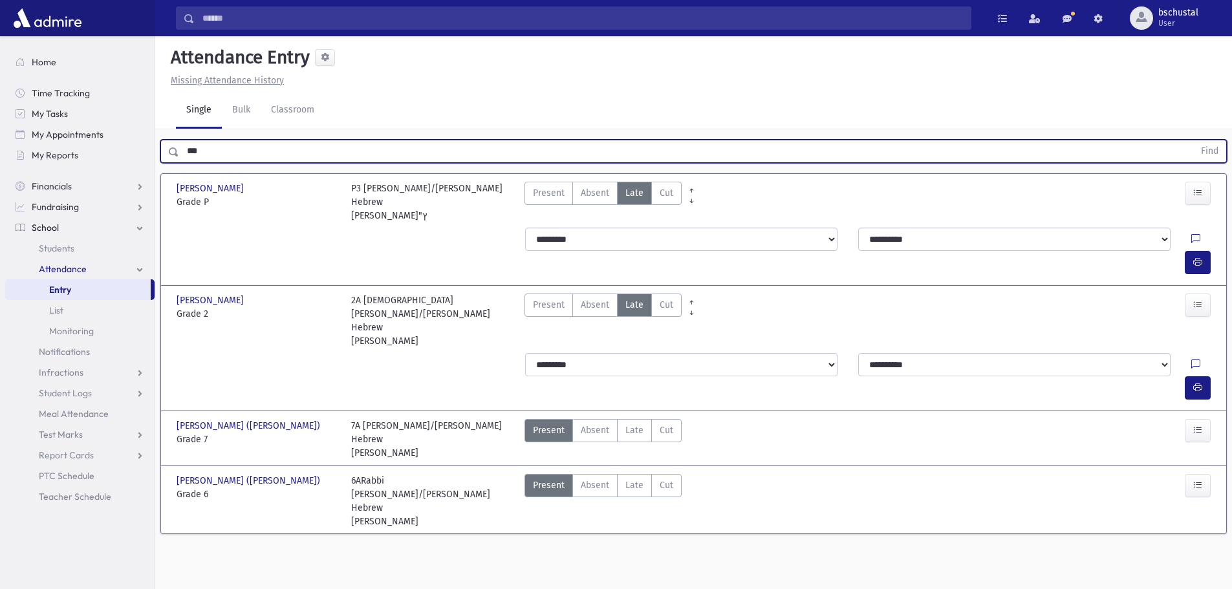
click at [273, 158] on input "***" at bounding box center [686, 151] width 1015 height 23
type input "*"
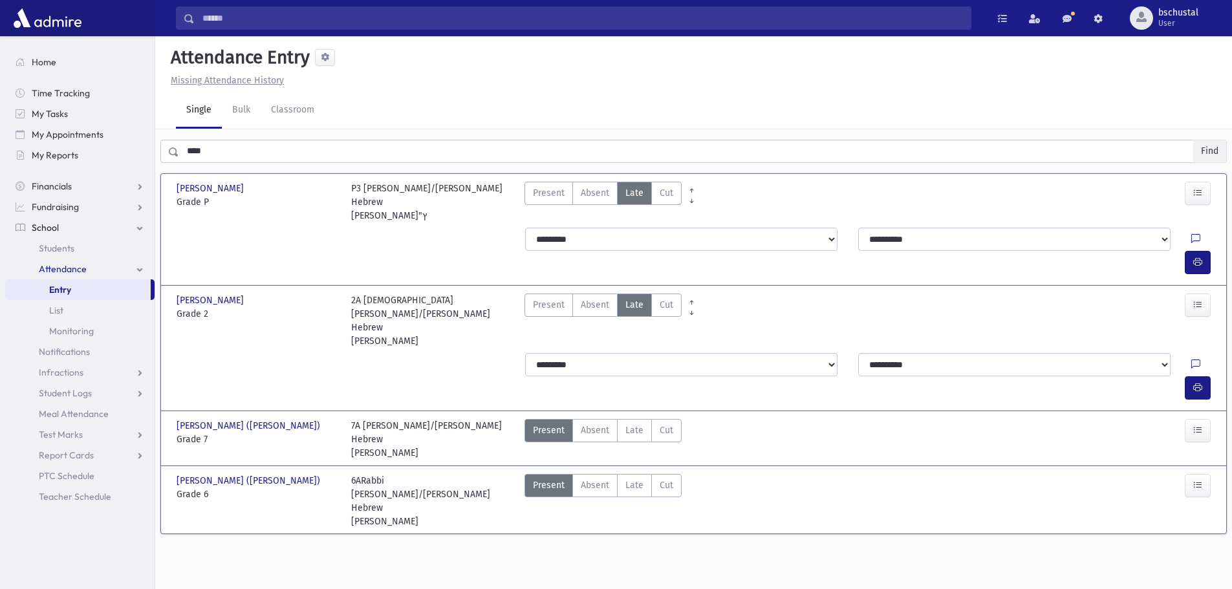
click at [1211, 150] on button "Find" at bounding box center [1209, 151] width 33 height 22
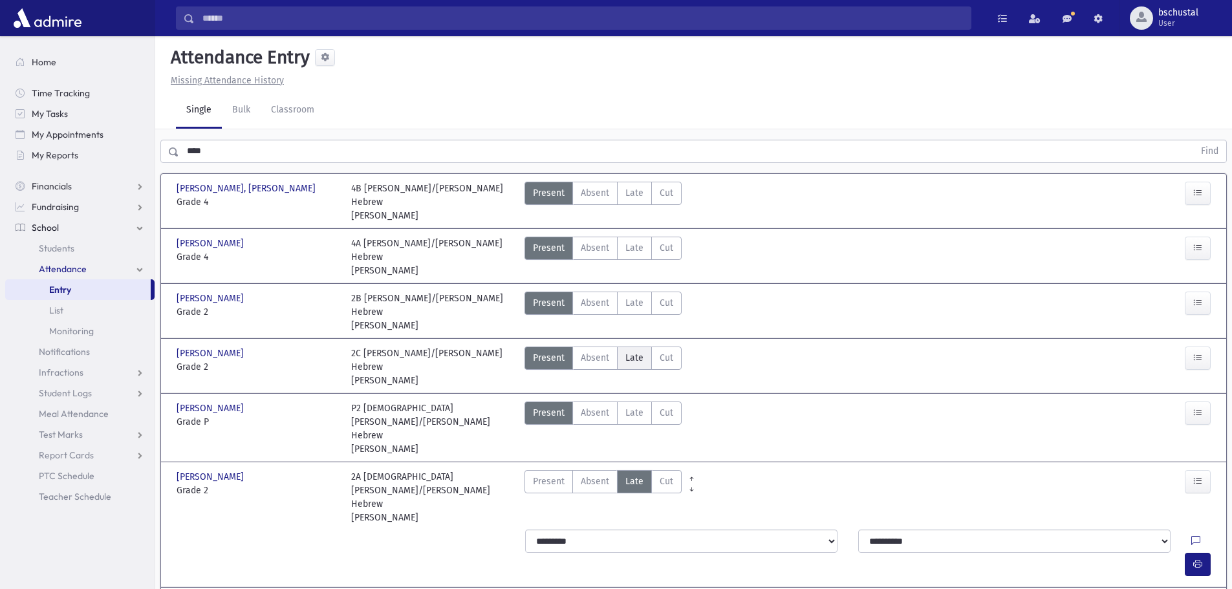
click at [634, 351] on span "Late" at bounding box center [635, 358] width 18 height 14
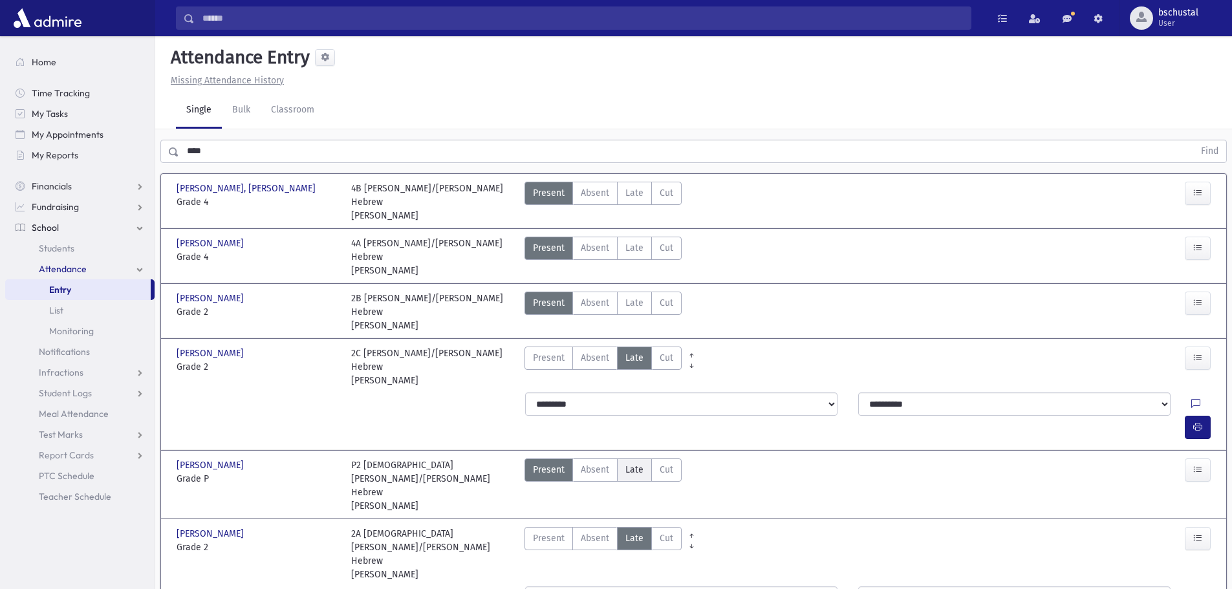
click at [633, 463] on span "Late" at bounding box center [635, 470] width 18 height 14
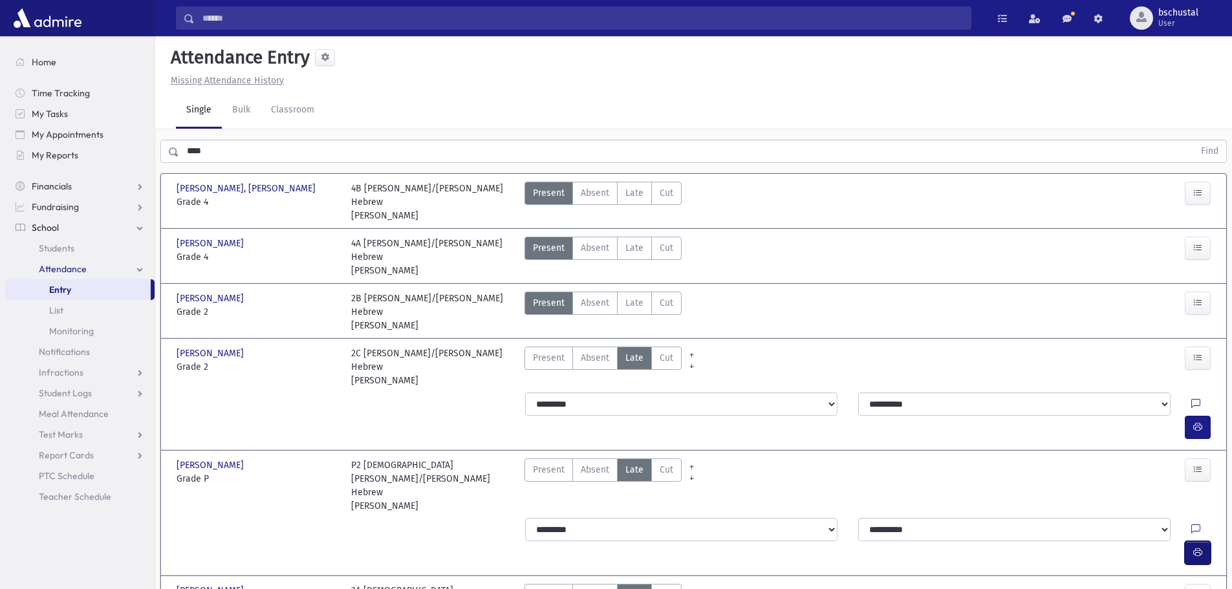
click at [1197, 547] on span "button" at bounding box center [1197, 552] width 9 height 11
click at [338, 152] on input "****" at bounding box center [686, 151] width 1015 height 23
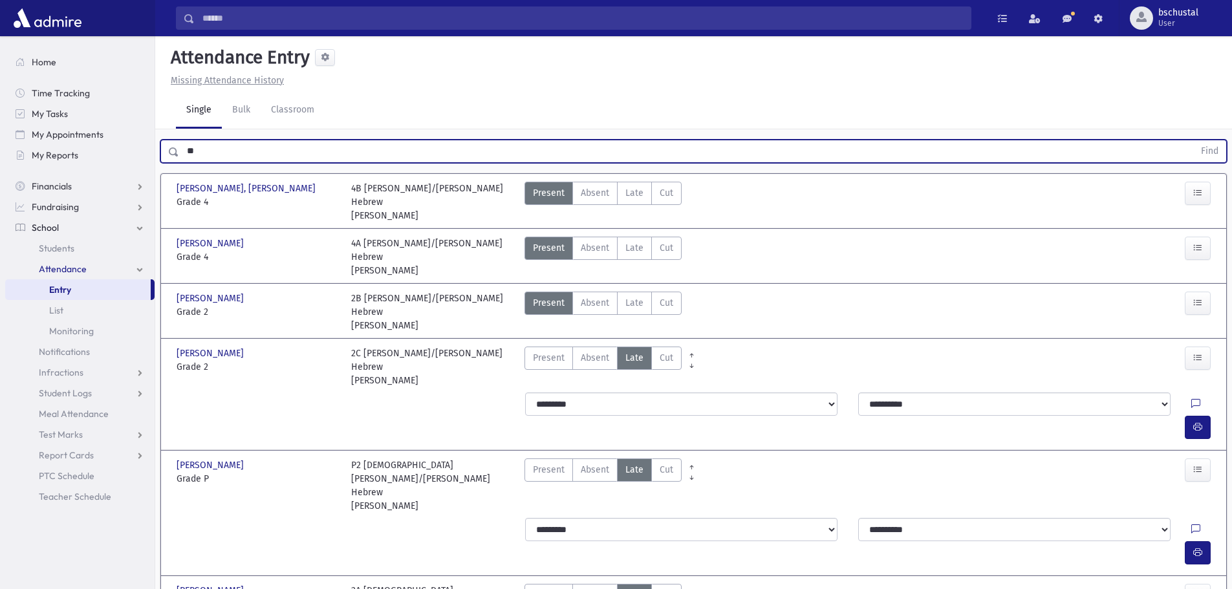
type input "*"
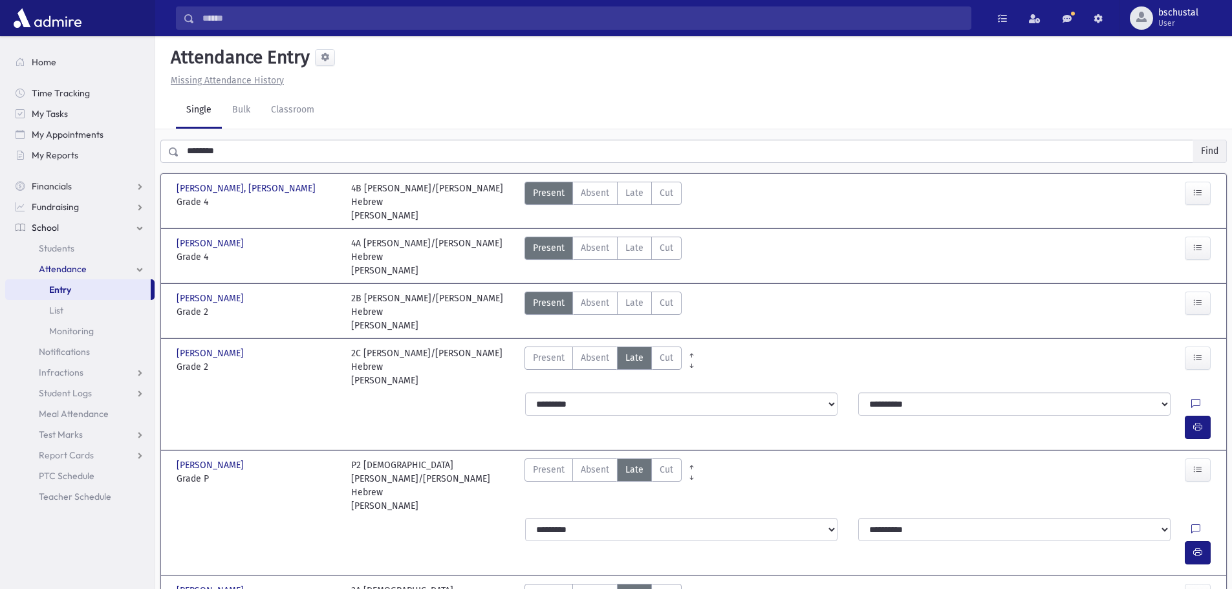
click at [1213, 151] on button "Find" at bounding box center [1209, 151] width 33 height 22
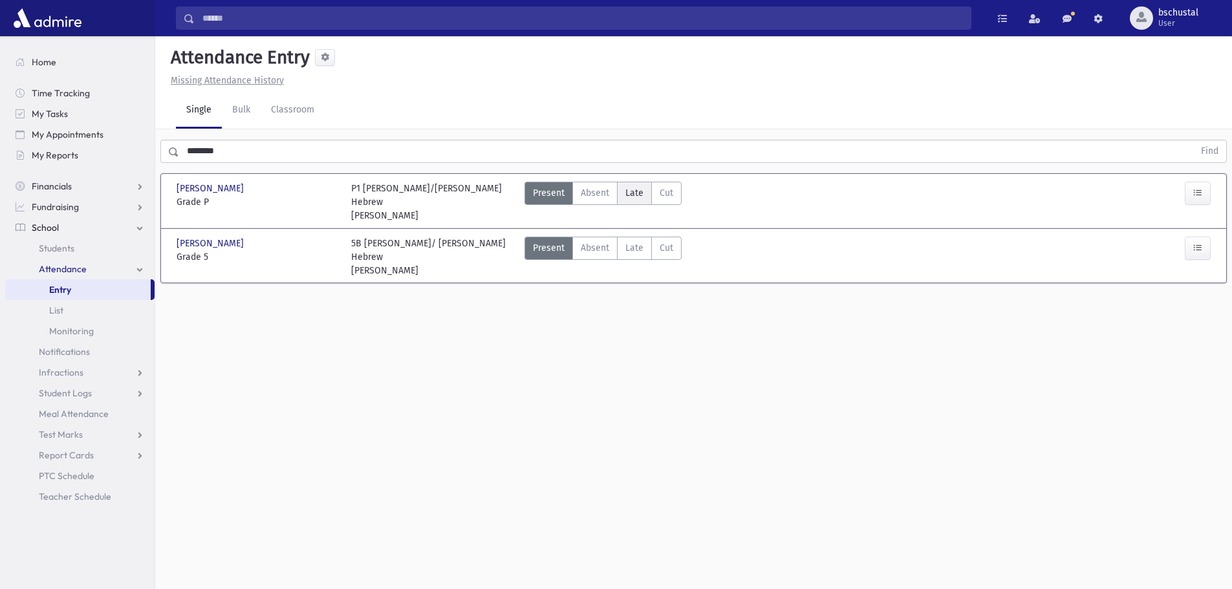
drag, startPoint x: 630, startPoint y: 192, endPoint x: 650, endPoint y: 190, distance: 20.1
click at [631, 192] on span "Late" at bounding box center [635, 193] width 18 height 14
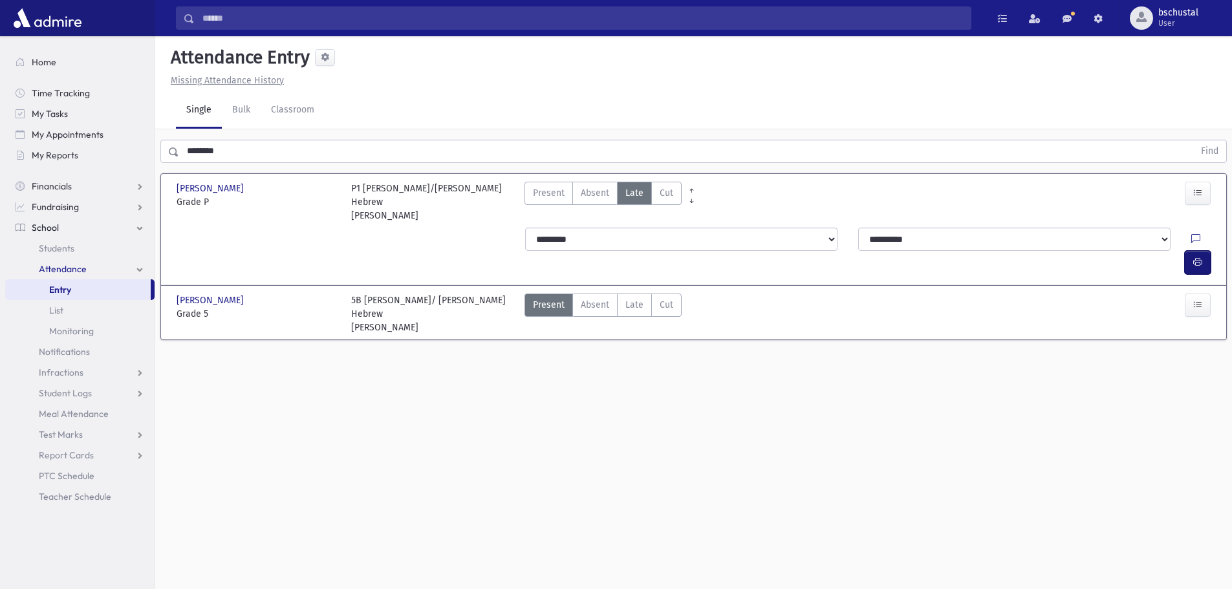
click at [1205, 251] on button "button" at bounding box center [1198, 262] width 26 height 23
click at [298, 147] on input "********" at bounding box center [686, 151] width 1015 height 23
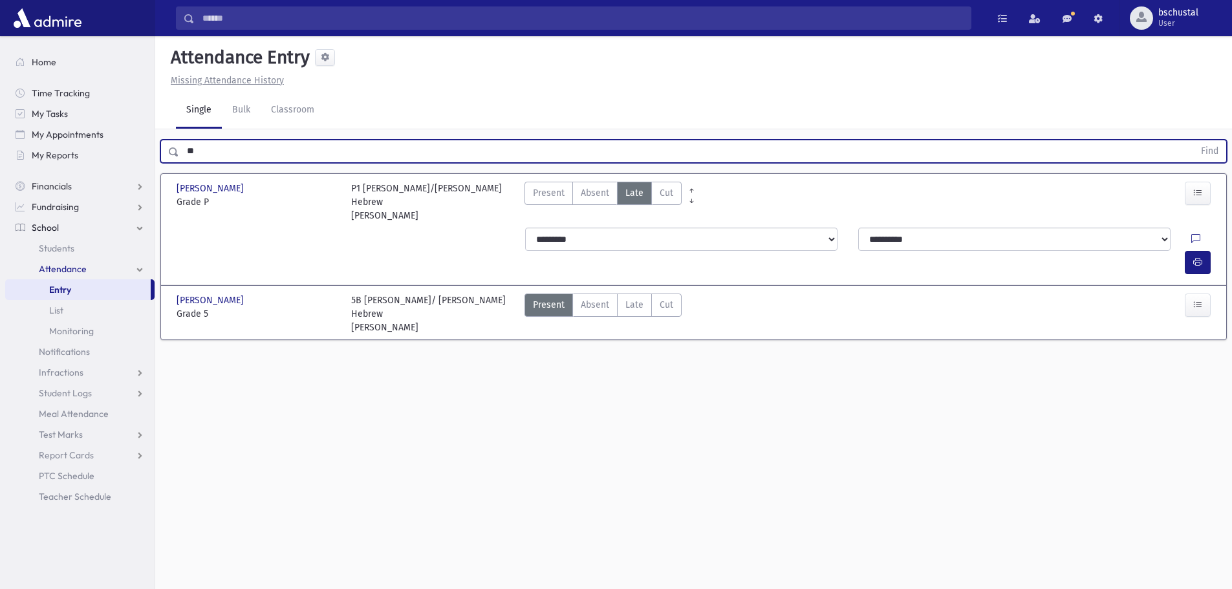
type input "*"
click at [1218, 149] on button "Find" at bounding box center [1209, 151] width 33 height 22
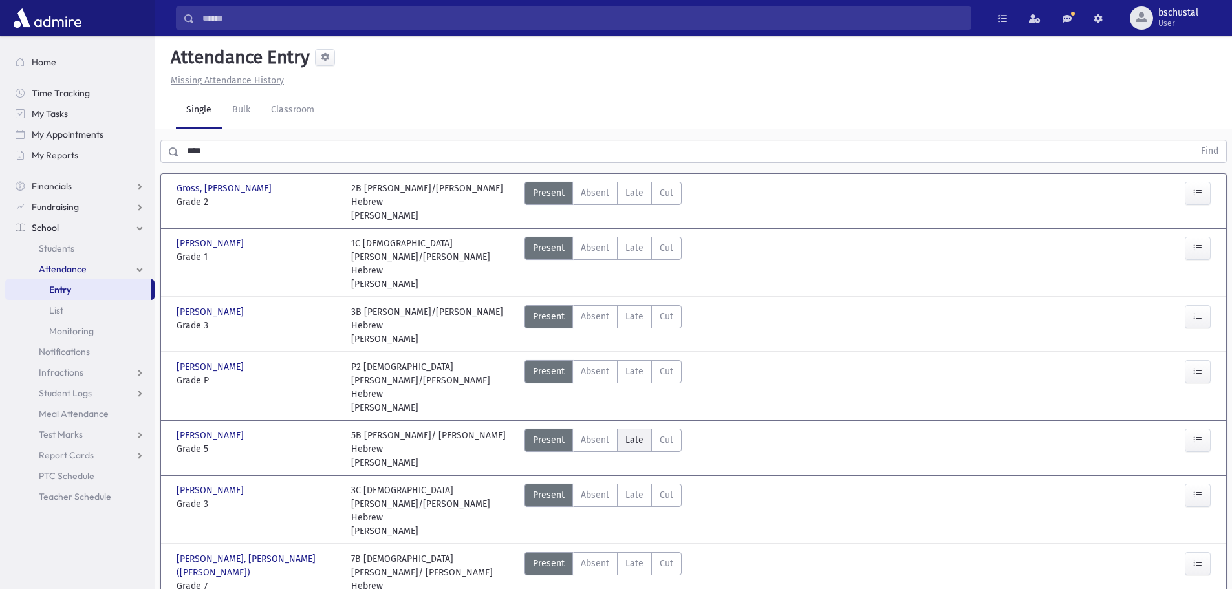
click at [641, 433] on span "Late" at bounding box center [635, 440] width 18 height 14
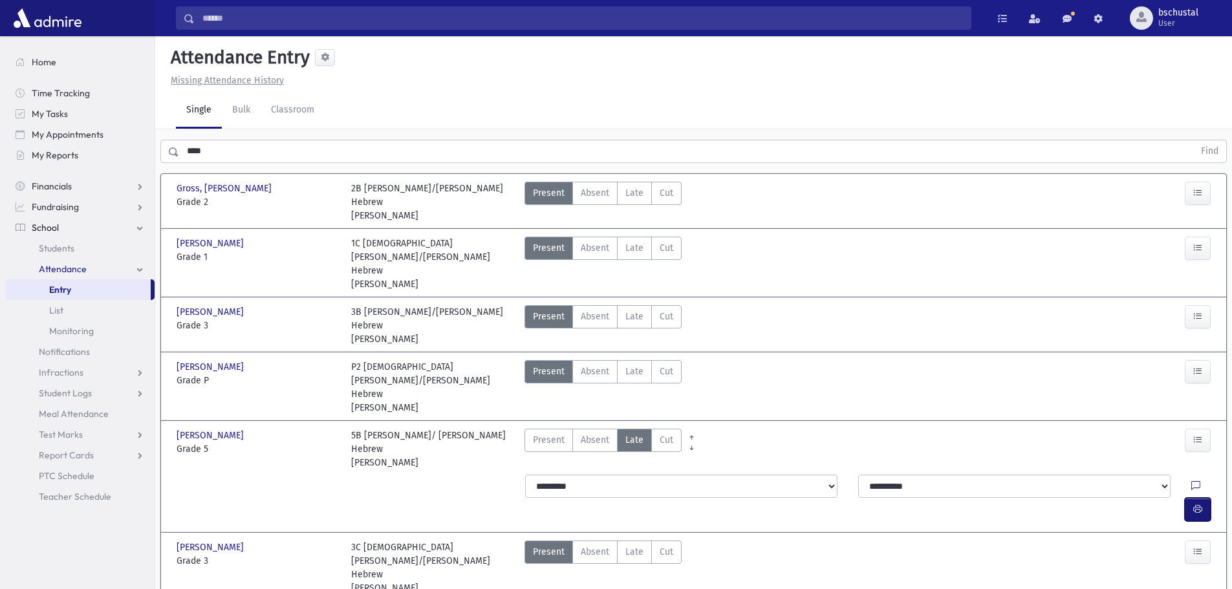
click at [1190, 498] on button "button" at bounding box center [1198, 509] width 26 height 23
click at [245, 144] on input "****" at bounding box center [686, 151] width 1015 height 23
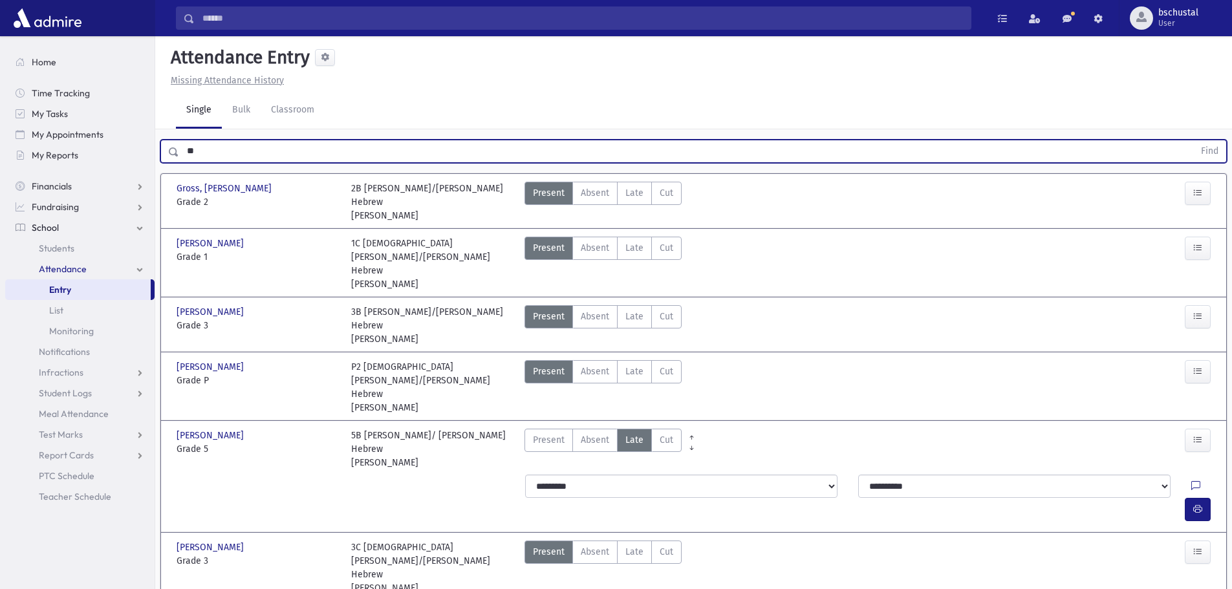
type input "*"
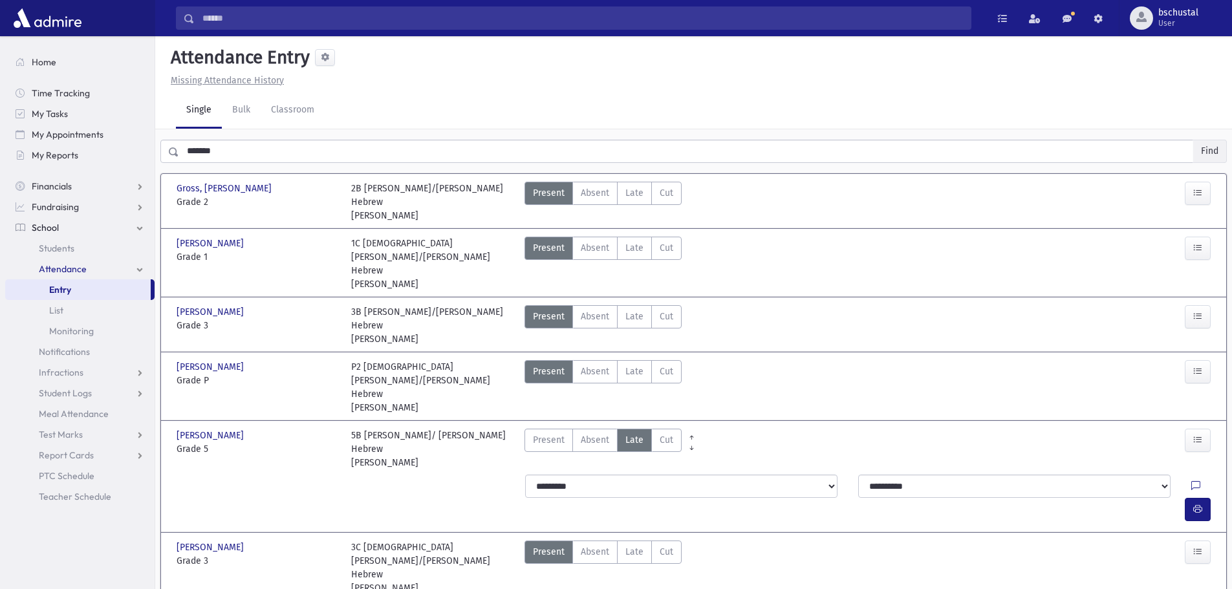
click at [1219, 144] on button "Find" at bounding box center [1209, 151] width 33 height 22
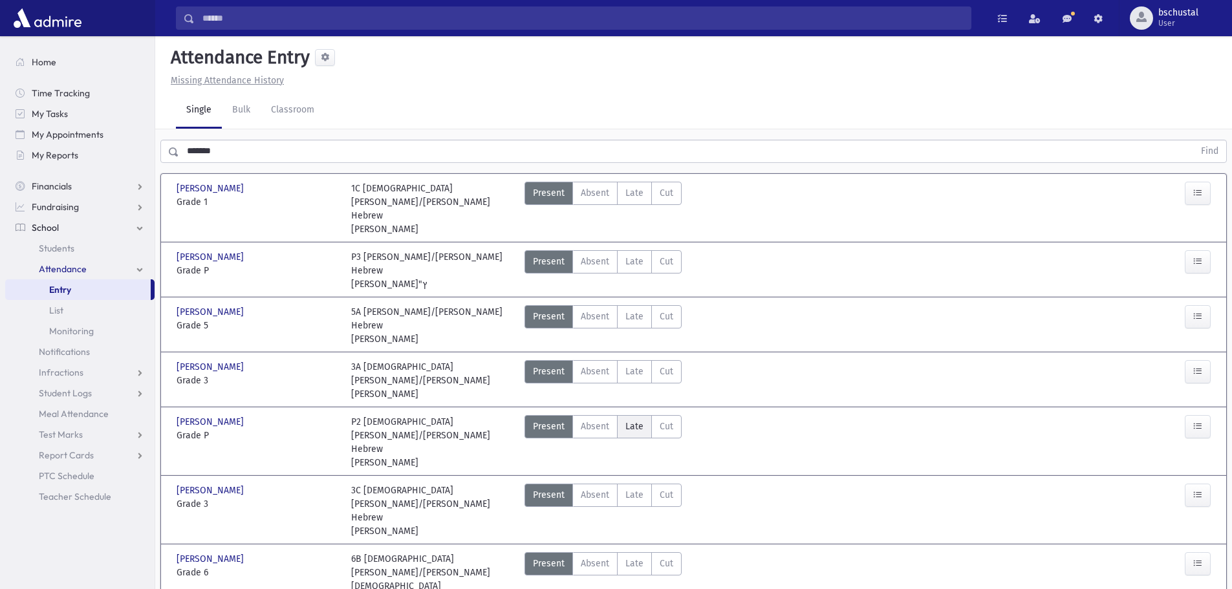
click at [637, 420] on span "Late" at bounding box center [635, 427] width 18 height 14
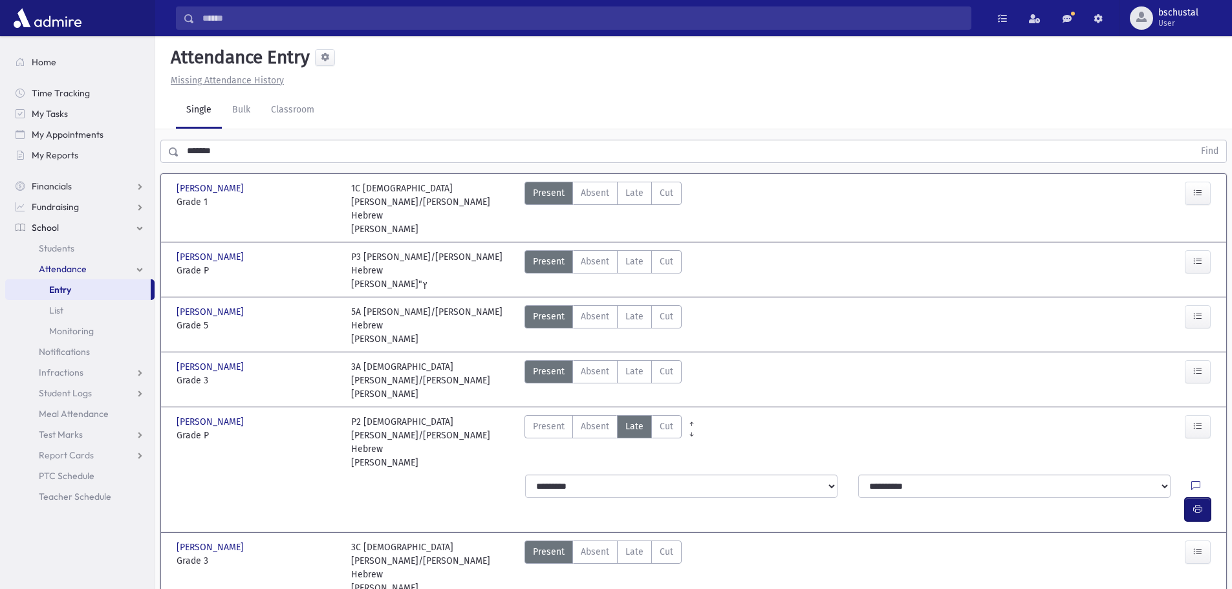
click at [1201, 504] on icon "button" at bounding box center [1197, 509] width 9 height 11
click at [355, 140] on input "*******" at bounding box center [686, 151] width 1015 height 23
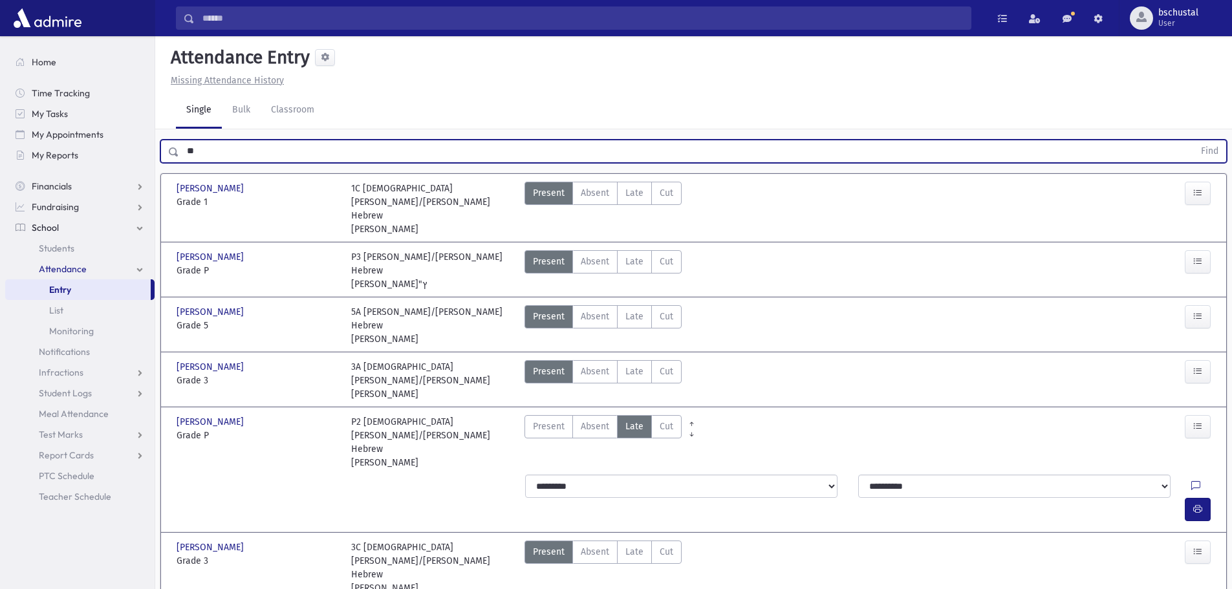
type input "*"
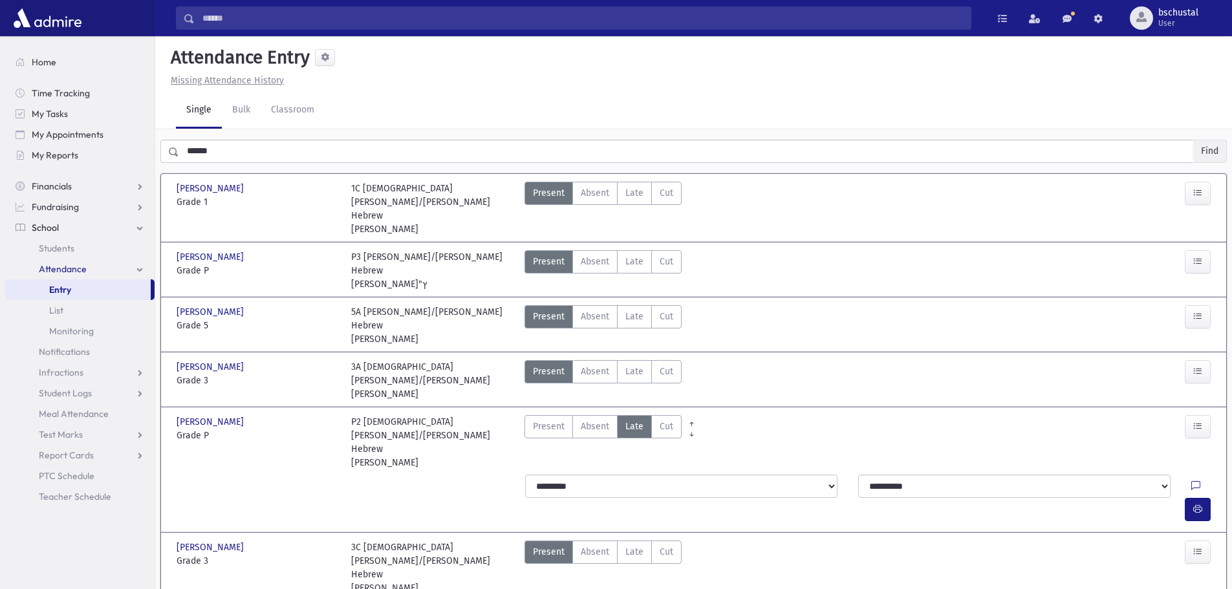
click at [1213, 155] on button "Find" at bounding box center [1209, 151] width 33 height 22
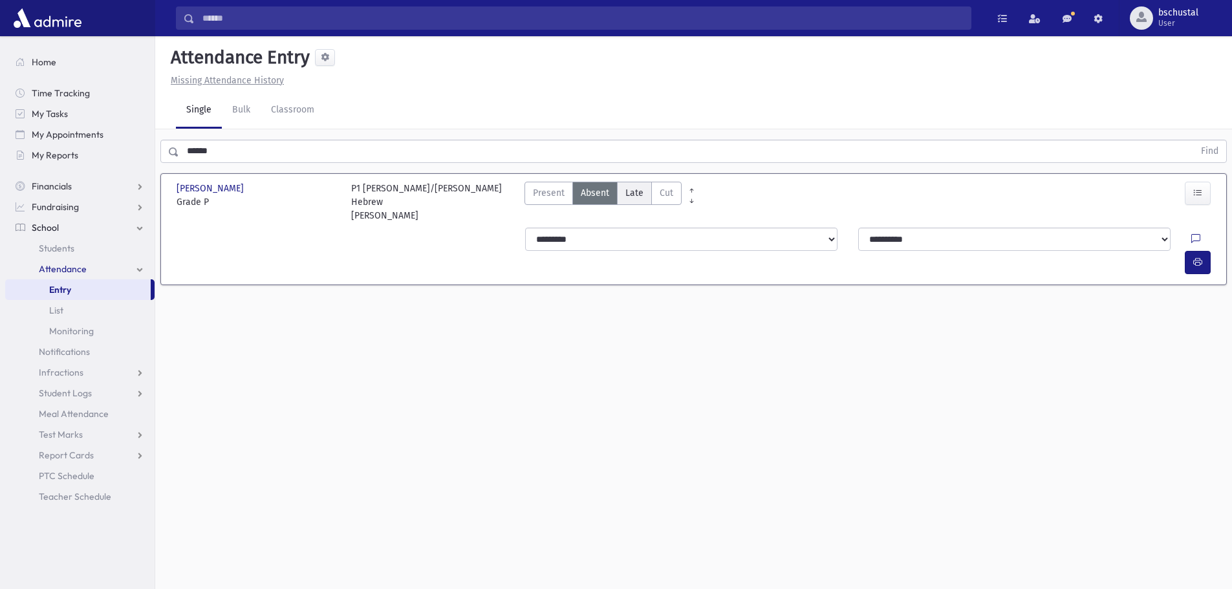
click at [635, 193] on span "Late" at bounding box center [635, 193] width 18 height 14
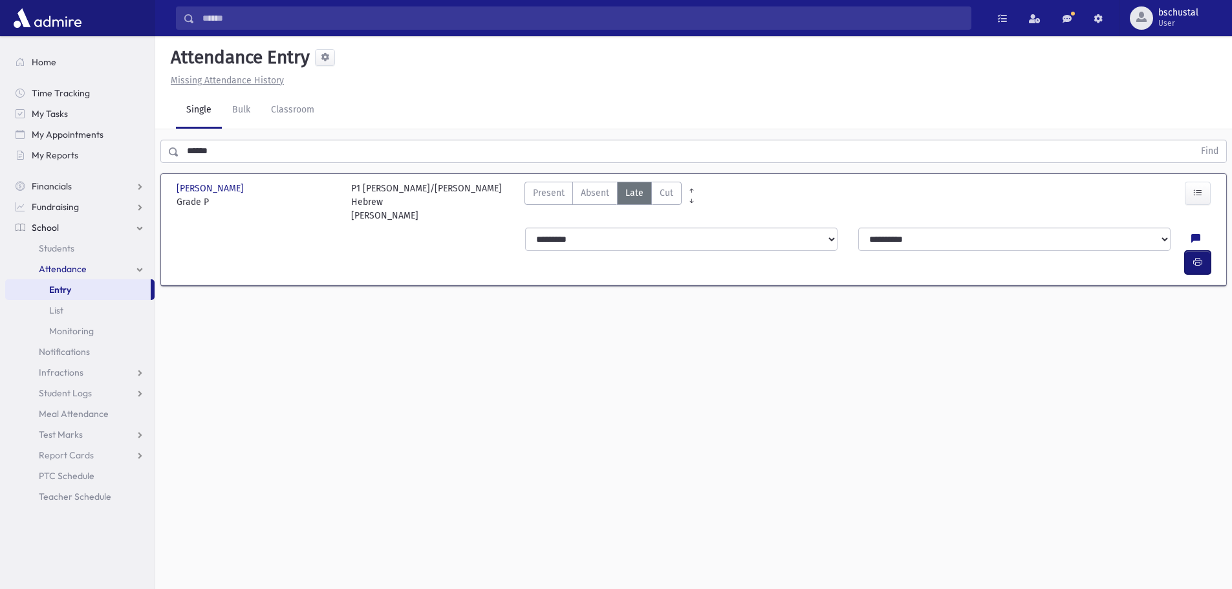
click at [1207, 251] on button "button" at bounding box center [1198, 262] width 26 height 23
click at [285, 145] on input "******" at bounding box center [686, 151] width 1015 height 23
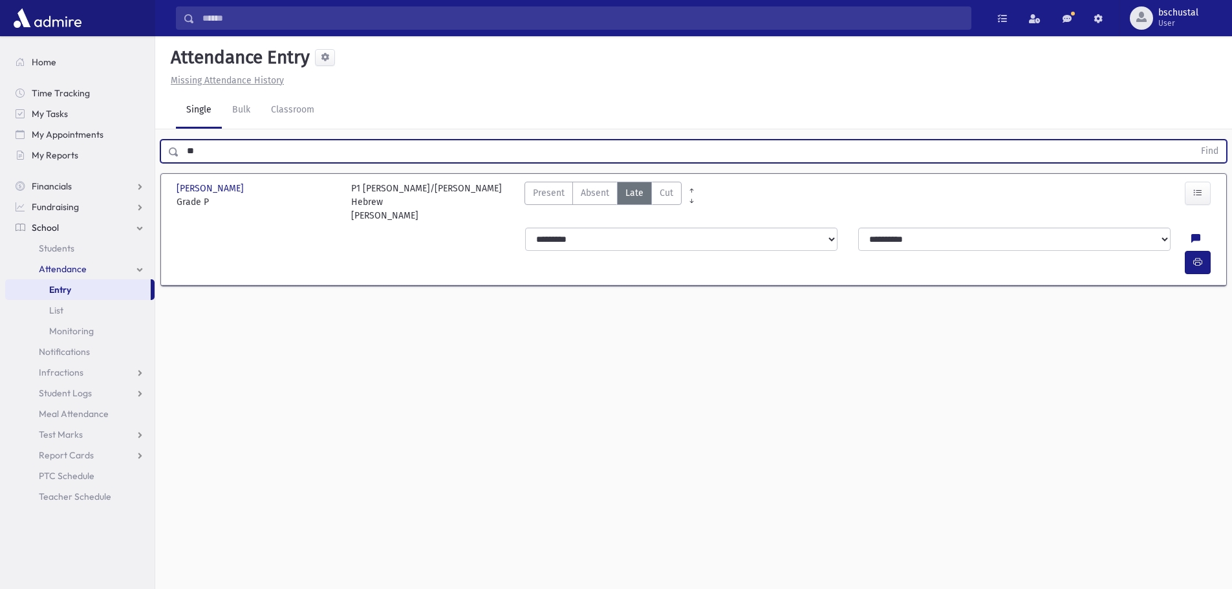
type input "*"
click at [1206, 156] on button "Find" at bounding box center [1209, 151] width 33 height 22
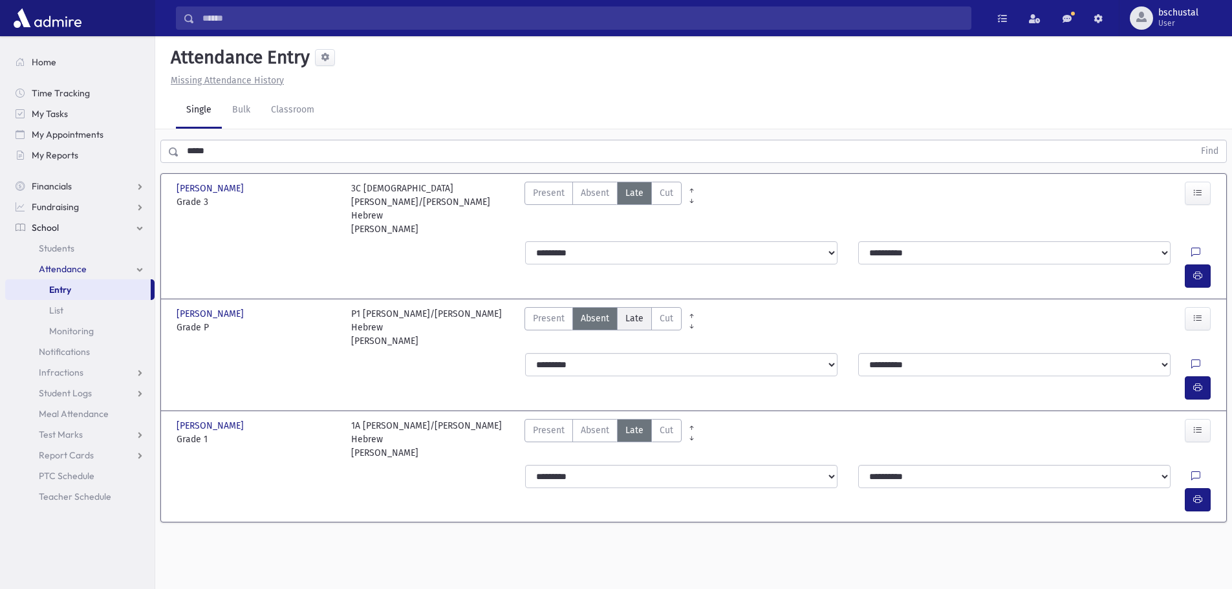
click at [637, 312] on span "Late" at bounding box center [635, 319] width 18 height 14
drag, startPoint x: 1197, startPoint y: 333, endPoint x: 1189, endPoint y: 334, distance: 7.8
click at [1197, 376] on button "button" at bounding box center [1198, 387] width 26 height 23
click at [334, 147] on input "*****" at bounding box center [686, 151] width 1015 height 23
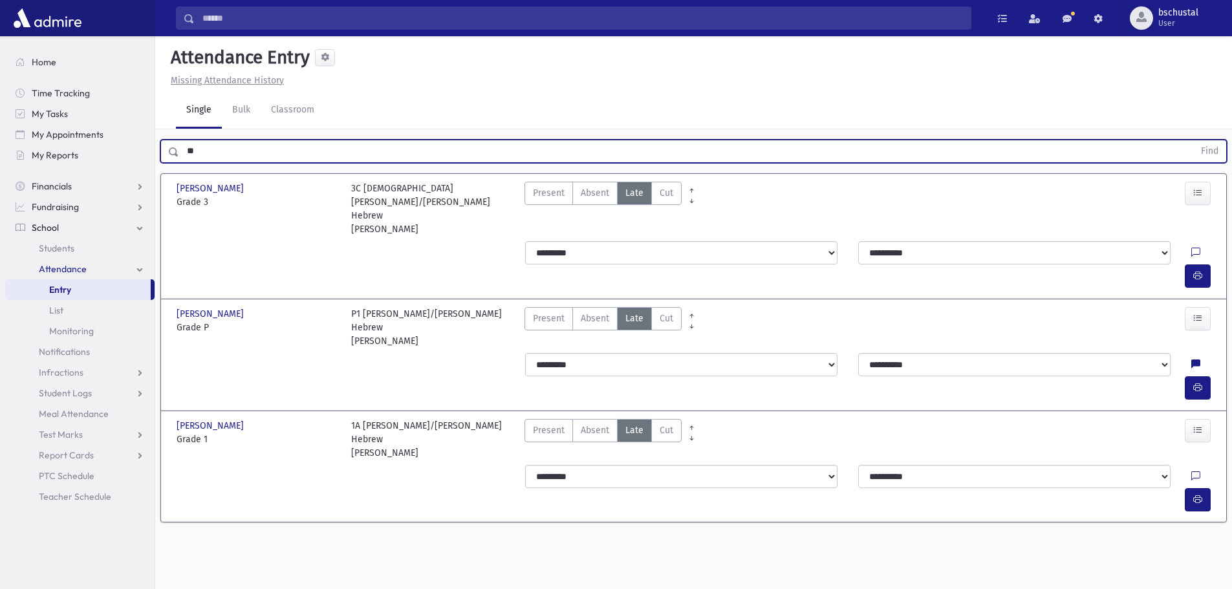
type input "*"
click at [1203, 152] on button "Find" at bounding box center [1209, 151] width 33 height 22
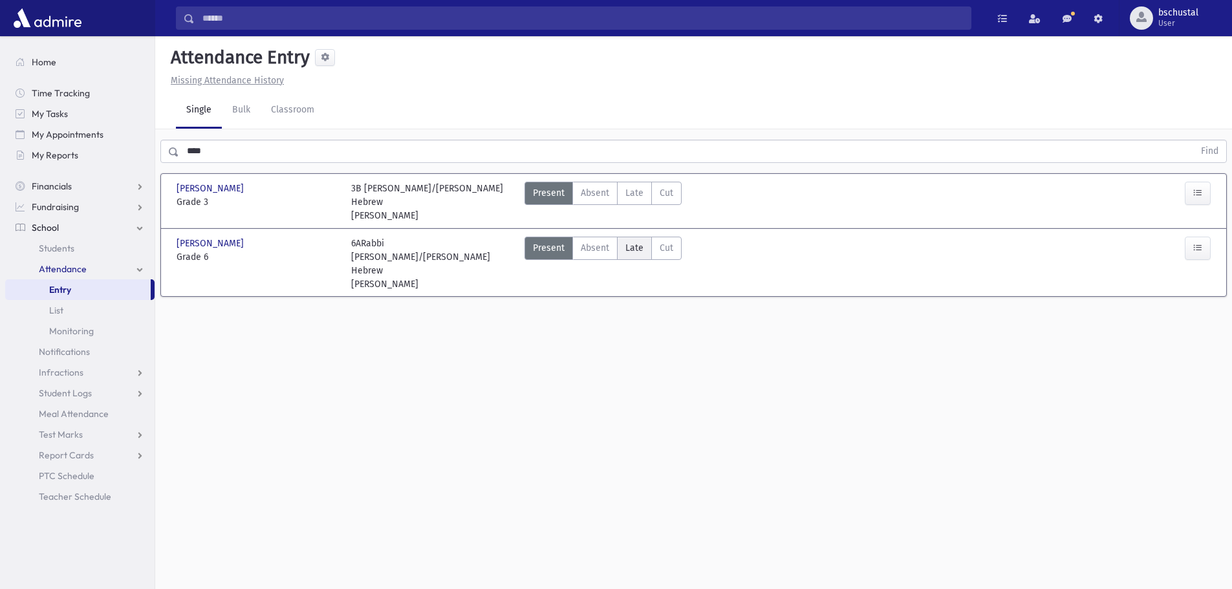
click at [632, 250] on span "Late" at bounding box center [635, 248] width 18 height 14
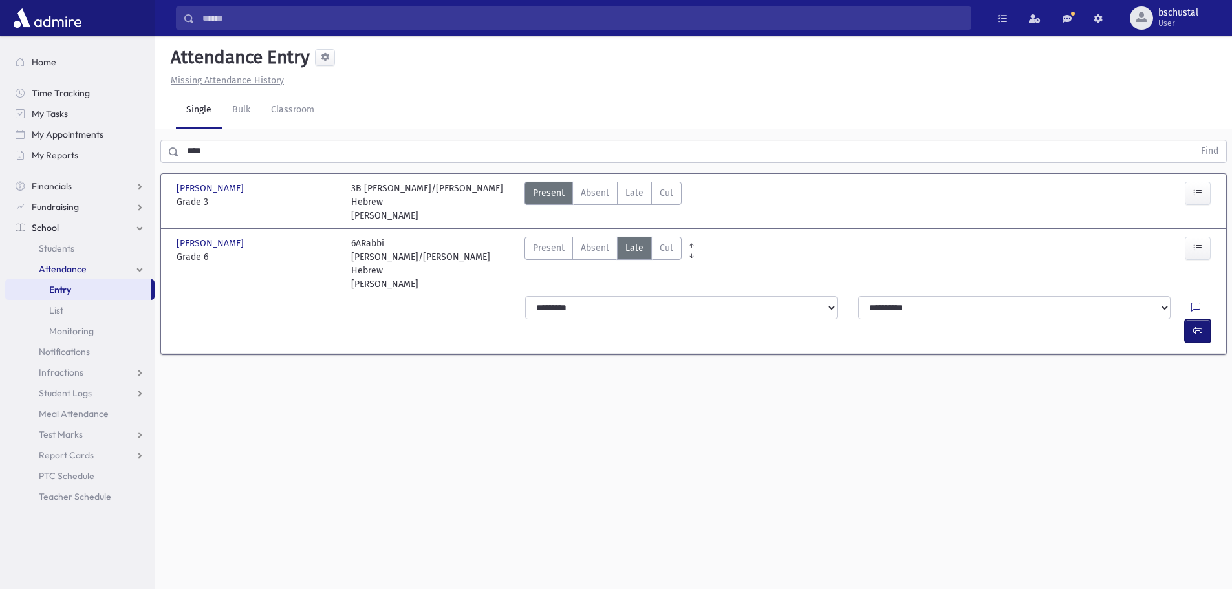
click at [1201, 325] on span "button" at bounding box center [1197, 330] width 9 height 11
click at [217, 135] on div "**** Find" at bounding box center [693, 148] width 1077 height 39
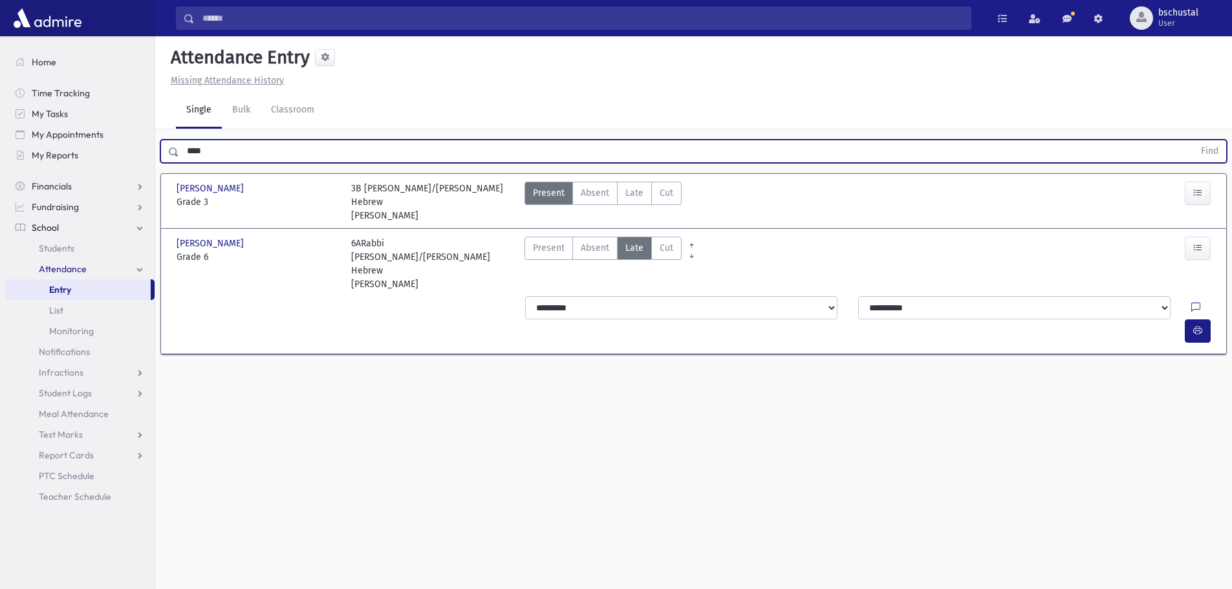
click at [228, 148] on input "****" at bounding box center [686, 151] width 1015 height 23
type input "*"
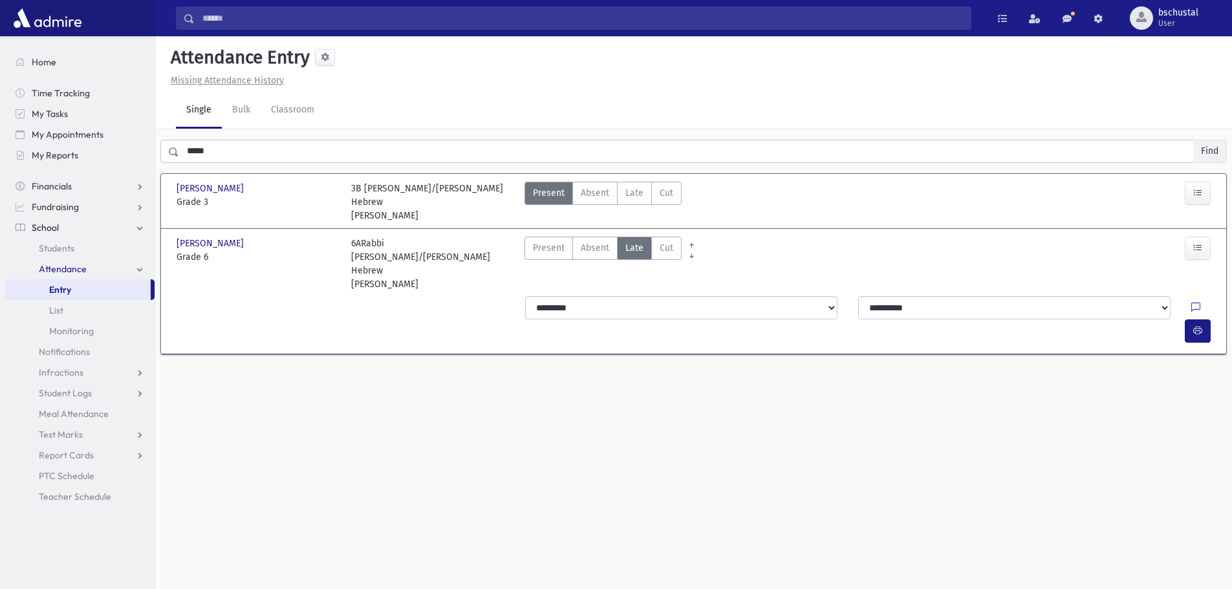
click at [1213, 149] on button "Find" at bounding box center [1209, 151] width 33 height 22
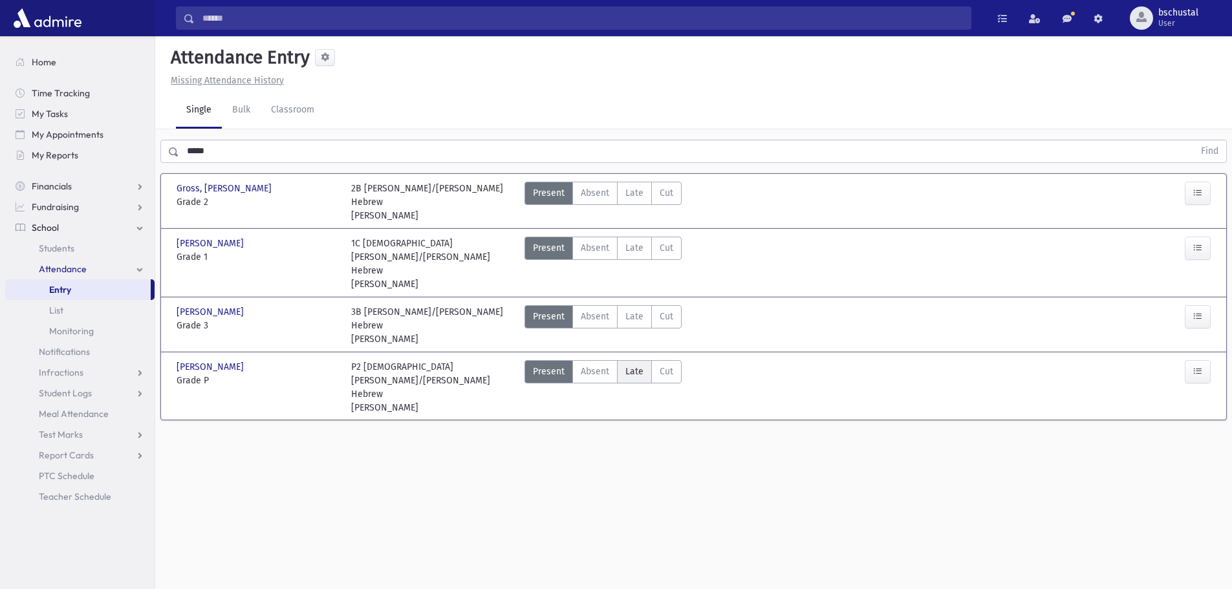
click at [633, 365] on span "Late" at bounding box center [635, 372] width 18 height 14
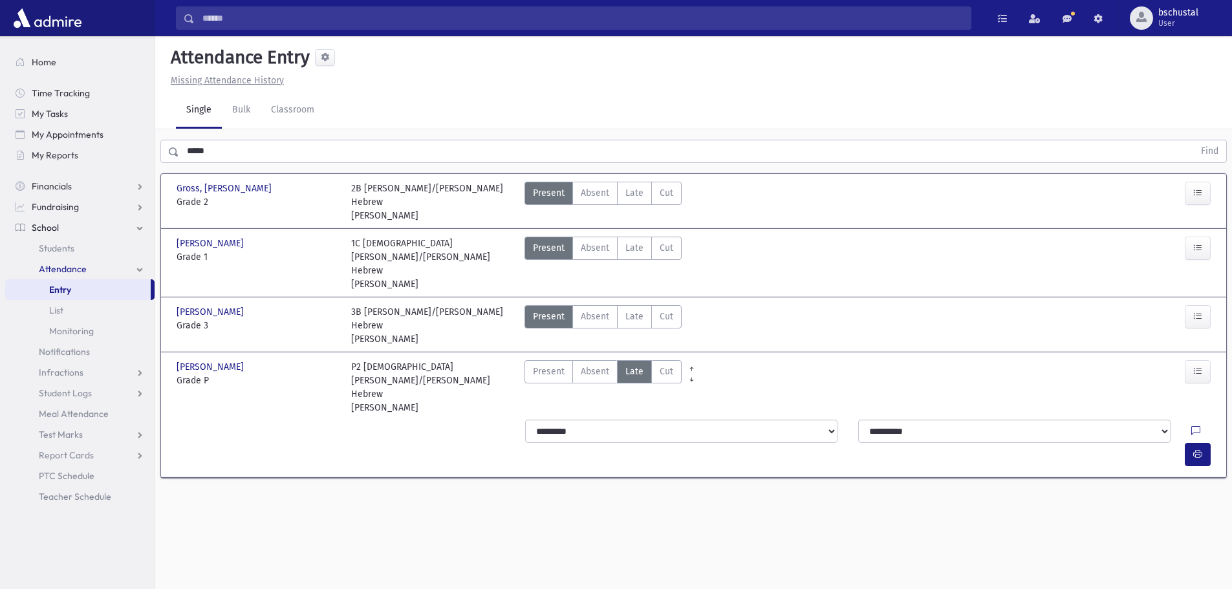
click at [1179, 396] on div "[PERSON_NAME] [PERSON_NAME], [PERSON_NAME] Grade P Grade P P2 [PERSON_NAME]/[PE…" at bounding box center [693, 415] width 1045 height 124
click at [1193, 449] on span "button" at bounding box center [1197, 454] width 9 height 11
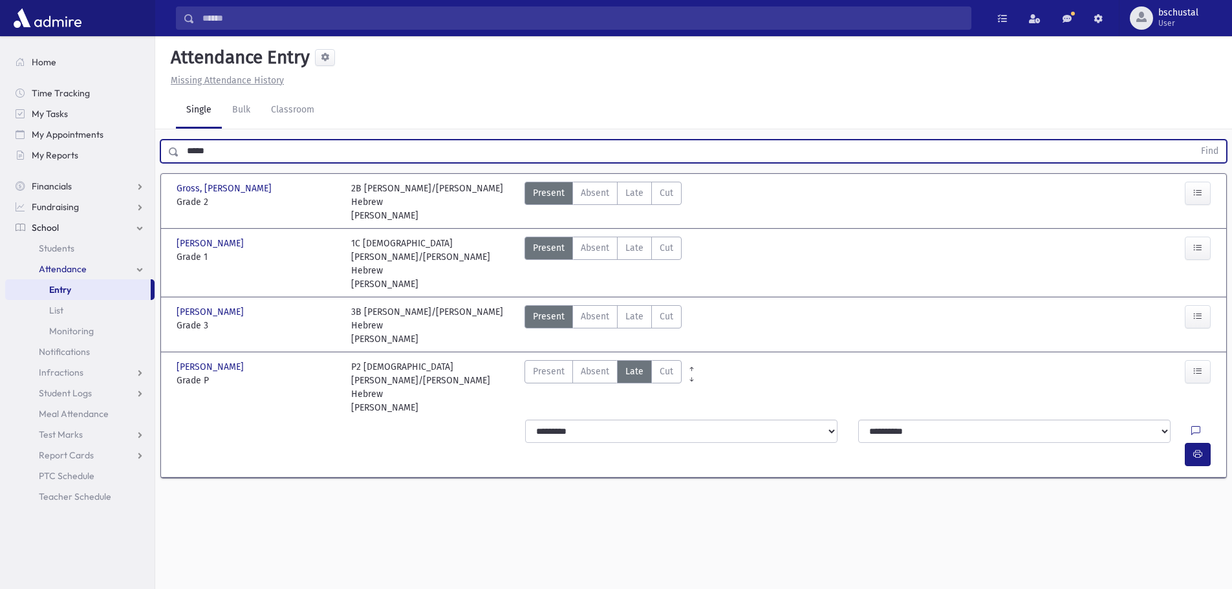
click at [241, 149] on input "*****" at bounding box center [686, 151] width 1015 height 23
type input "*"
click at [1209, 147] on button "Find" at bounding box center [1209, 151] width 33 height 22
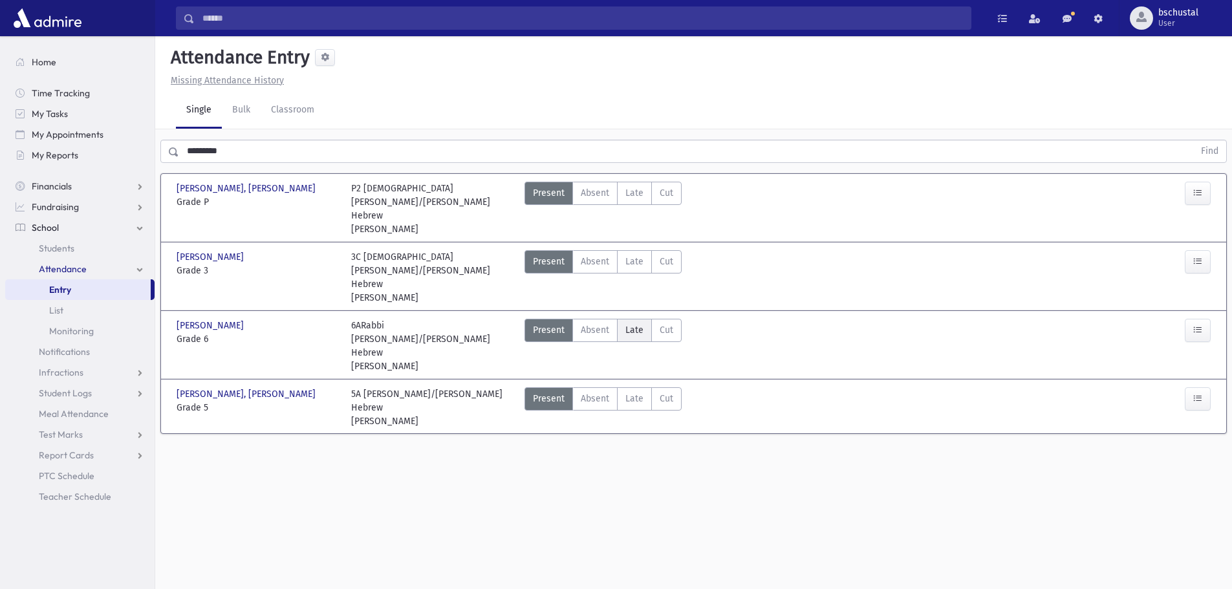
click at [634, 323] on span "Late" at bounding box center [635, 330] width 18 height 14
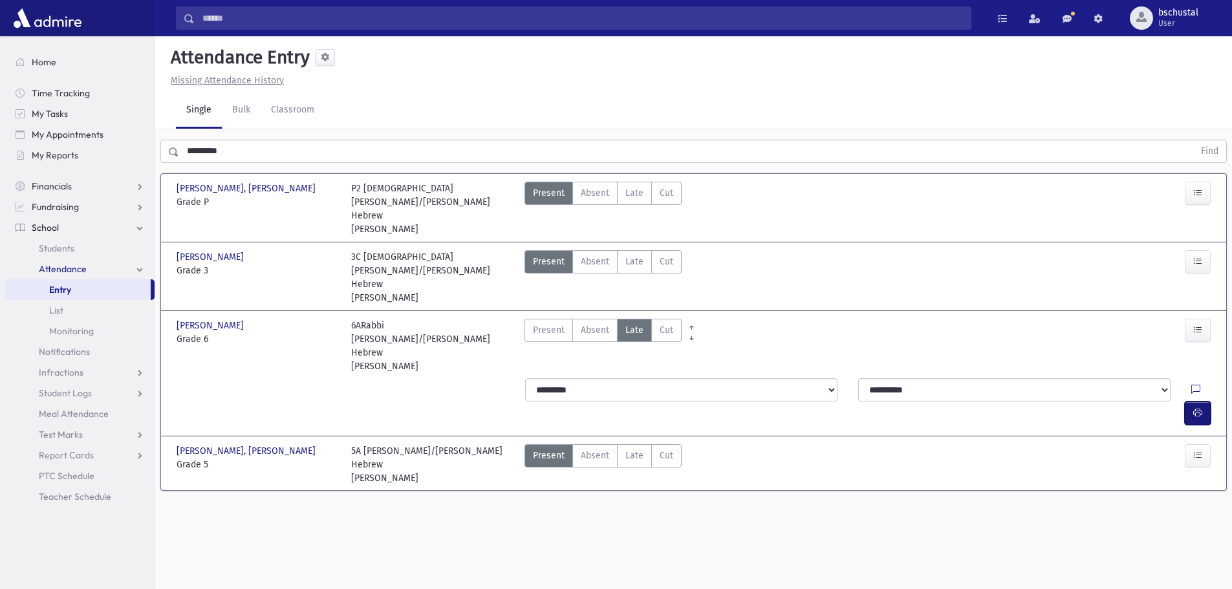
drag, startPoint x: 1204, startPoint y: 354, endPoint x: 1179, endPoint y: 354, distance: 25.9
click at [1204, 402] on button "button" at bounding box center [1198, 413] width 26 height 23
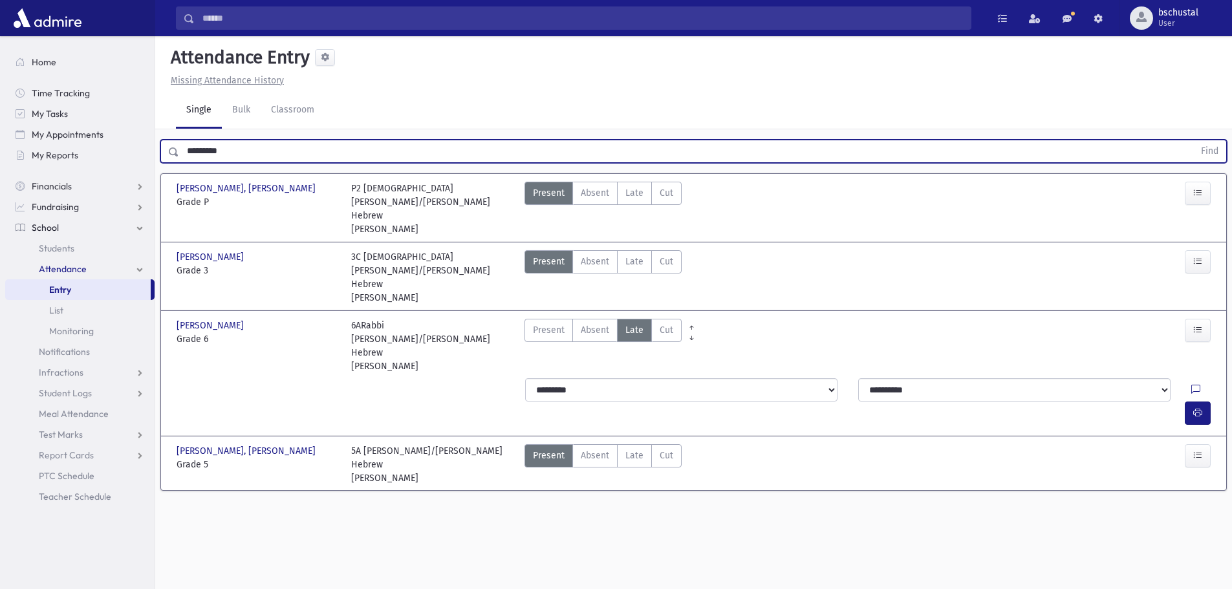
click at [332, 158] on input "*********" at bounding box center [686, 151] width 1015 height 23
type input "*"
click at [1197, 151] on button "Find" at bounding box center [1209, 151] width 33 height 22
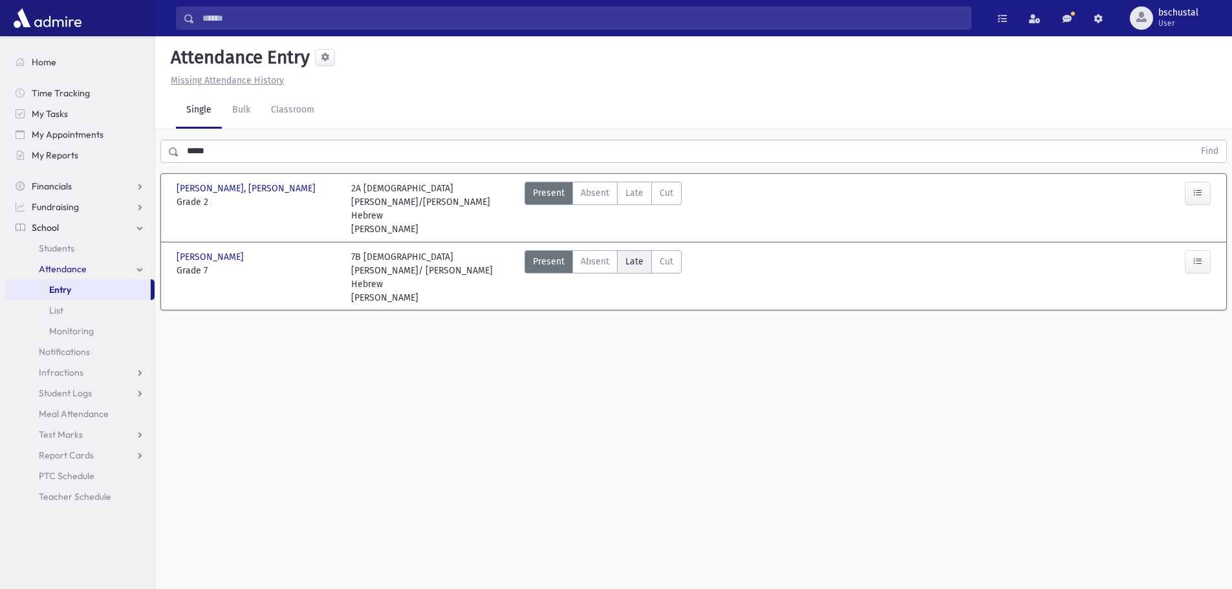
click at [637, 256] on label "Late Late" at bounding box center [634, 261] width 35 height 23
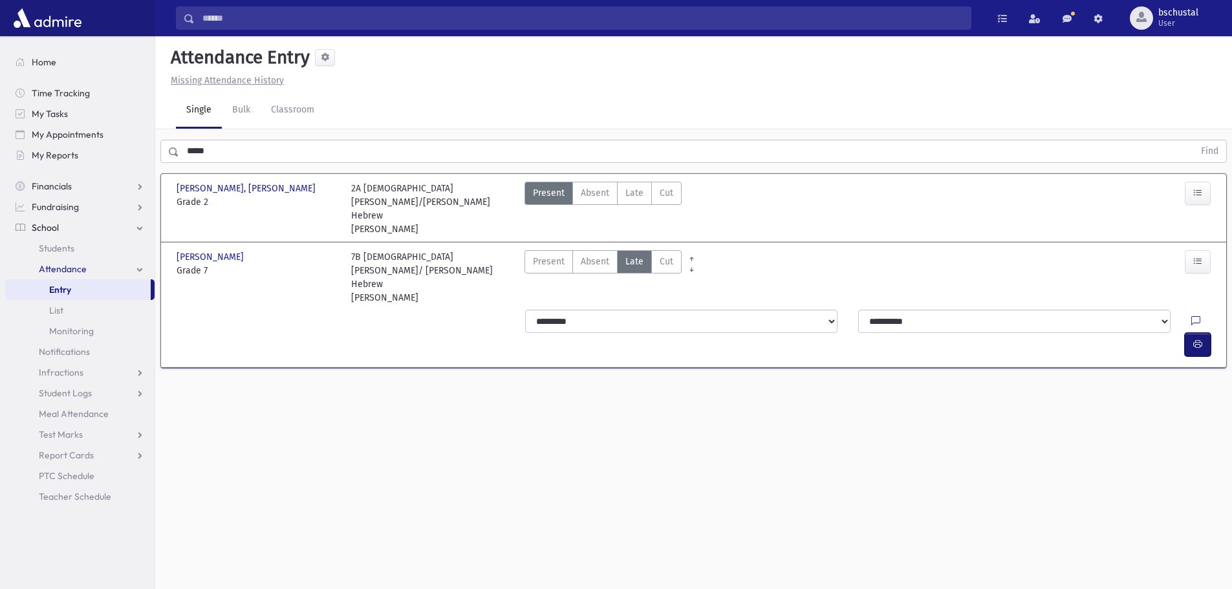
click at [1198, 339] on icon "button" at bounding box center [1197, 344] width 9 height 11
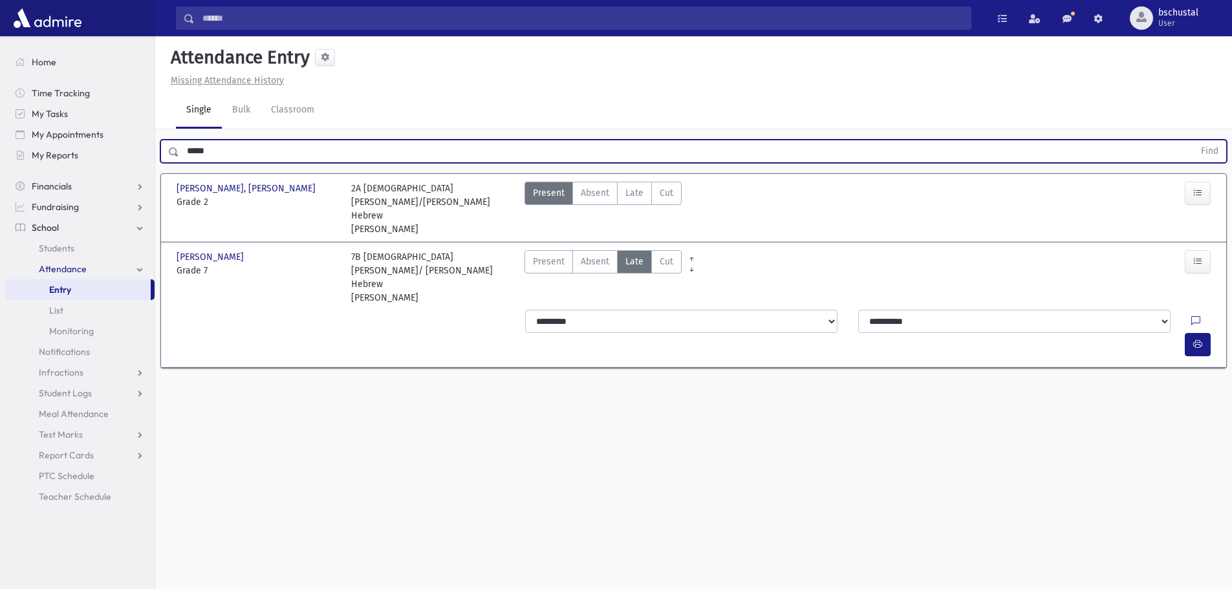
click at [220, 151] on input "*****" at bounding box center [686, 151] width 1015 height 23
type input "*"
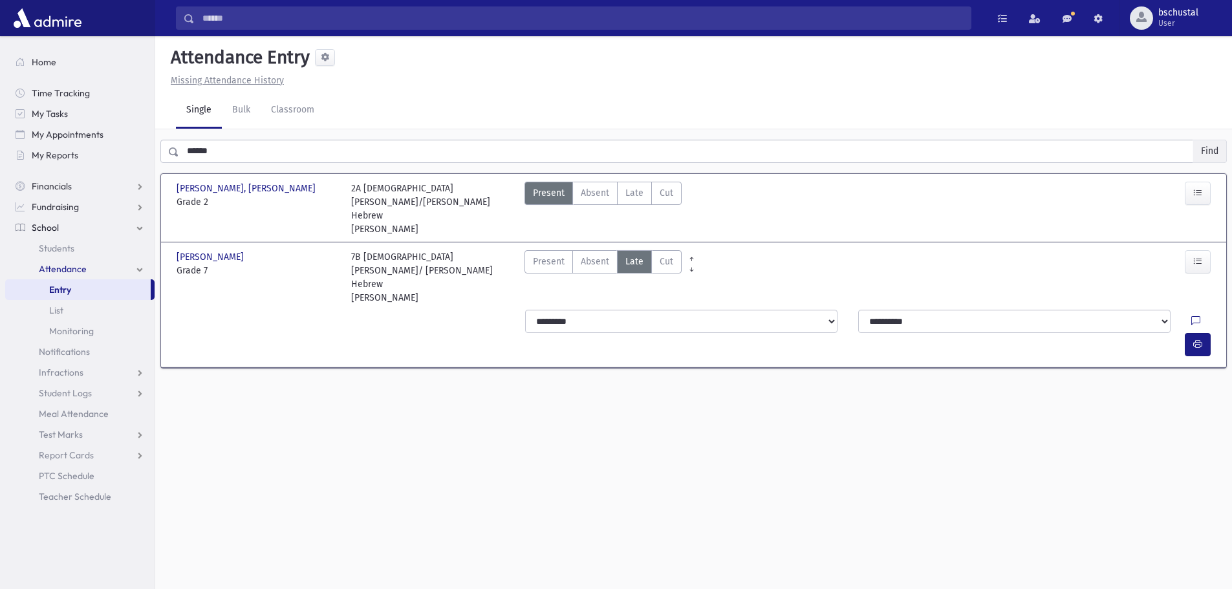
click at [1201, 147] on button "Find" at bounding box center [1209, 151] width 33 height 22
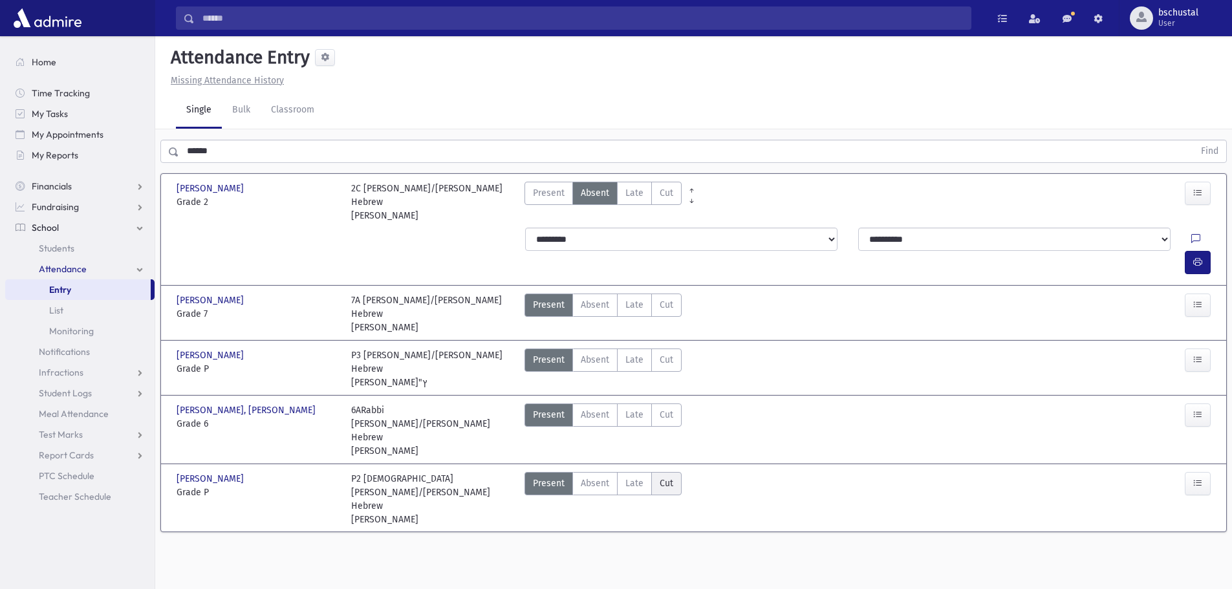
drag, startPoint x: 638, startPoint y: 414, endPoint x: 653, endPoint y: 426, distance: 18.9
click at [637, 477] on span "Late" at bounding box center [635, 484] width 18 height 14
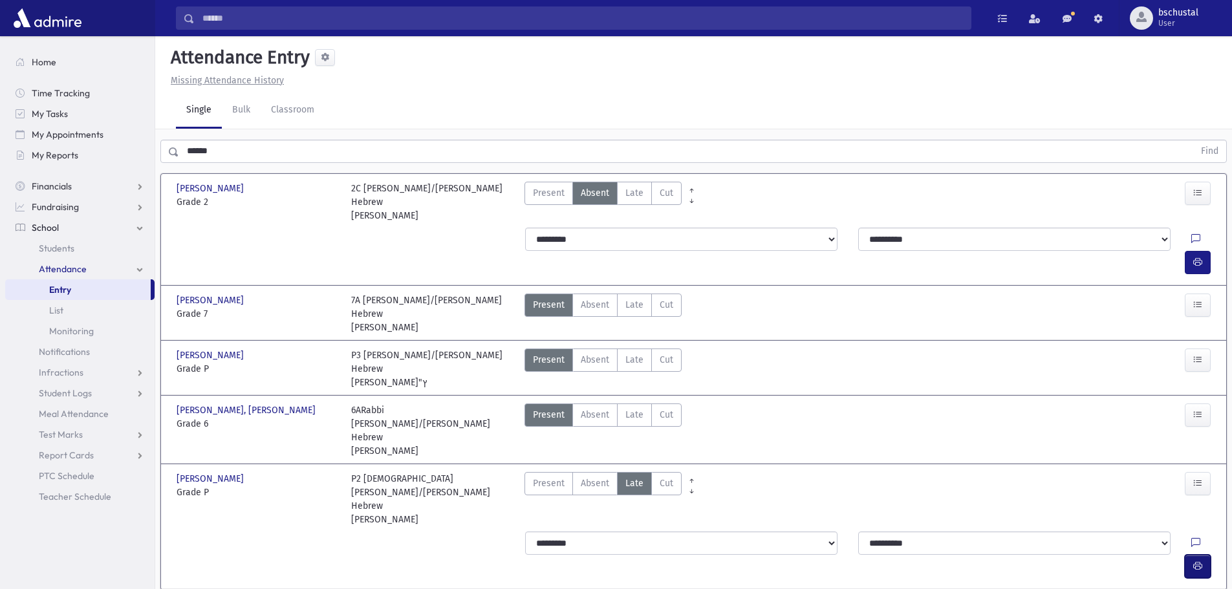
click at [1199, 561] on icon "button" at bounding box center [1197, 566] width 9 height 11
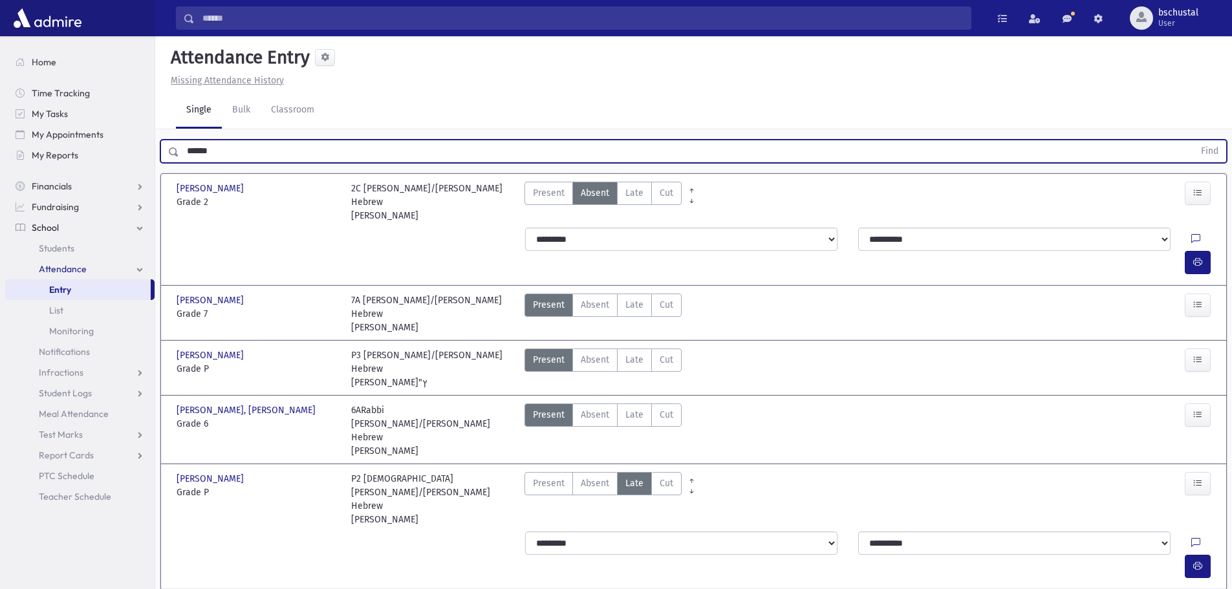
click at [263, 149] on input "******" at bounding box center [686, 151] width 1015 height 23
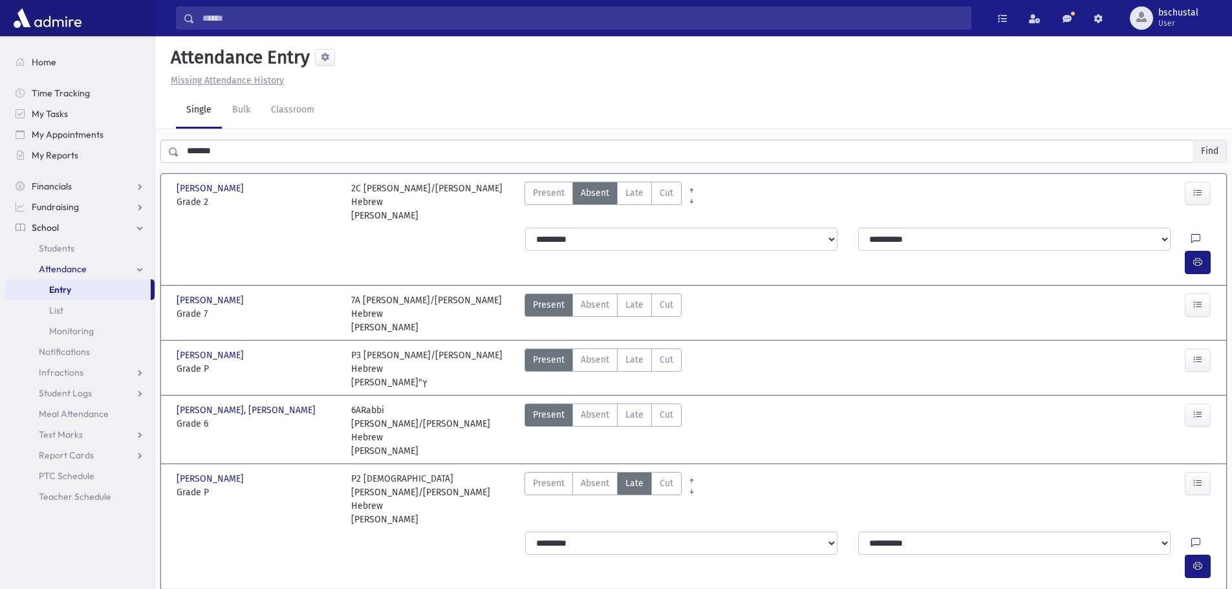
click at [1211, 153] on button "Find" at bounding box center [1209, 151] width 33 height 22
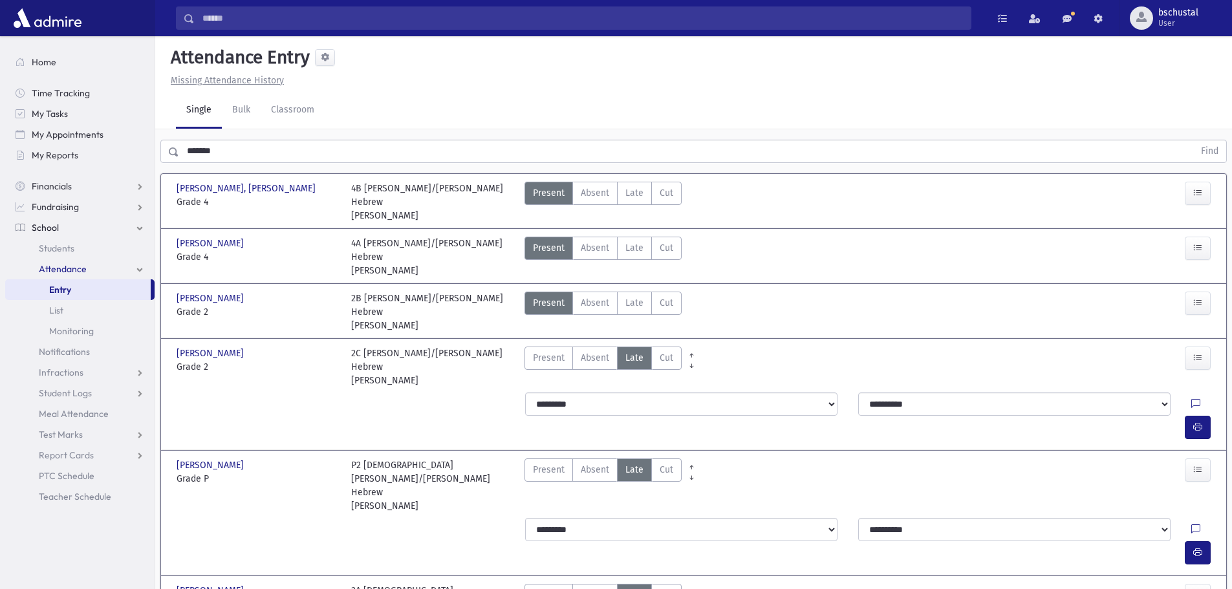
click at [630, 582] on div "0 records saved" at bounding box center [694, 573] width 128 height 29
click at [261, 149] on input "*******" at bounding box center [686, 151] width 1015 height 23
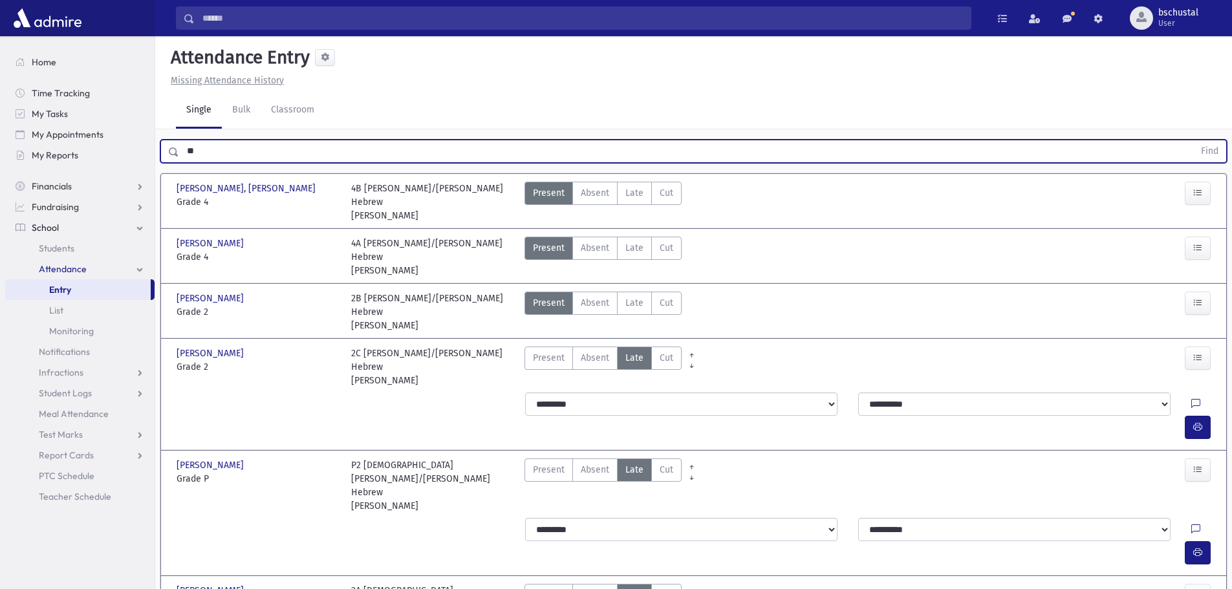
type input "*"
click at [1207, 157] on button "Find" at bounding box center [1209, 151] width 33 height 22
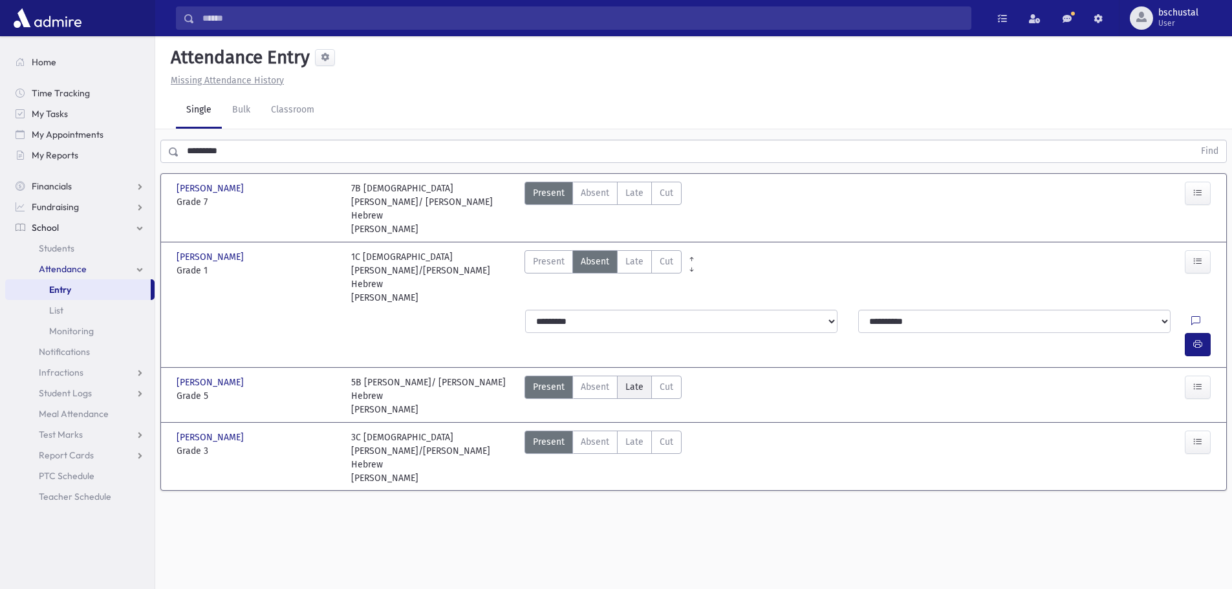
click at [632, 380] on span "Late" at bounding box center [635, 387] width 18 height 14
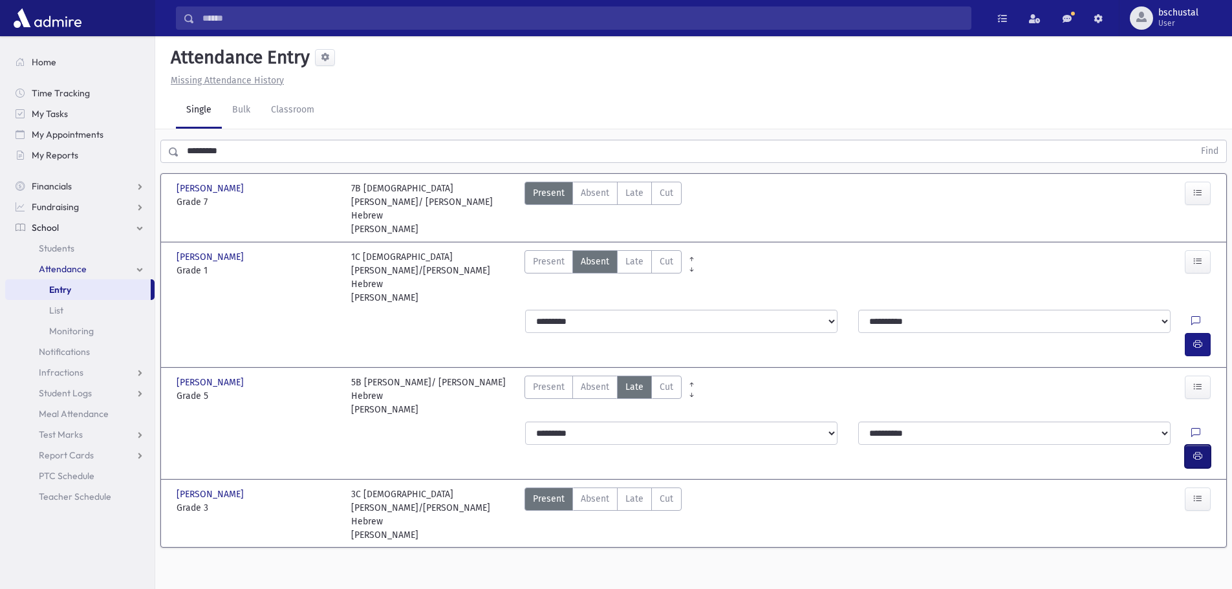
click at [1200, 445] on button "button" at bounding box center [1198, 456] width 26 height 23
click at [267, 145] on input "*********" at bounding box center [686, 151] width 1015 height 23
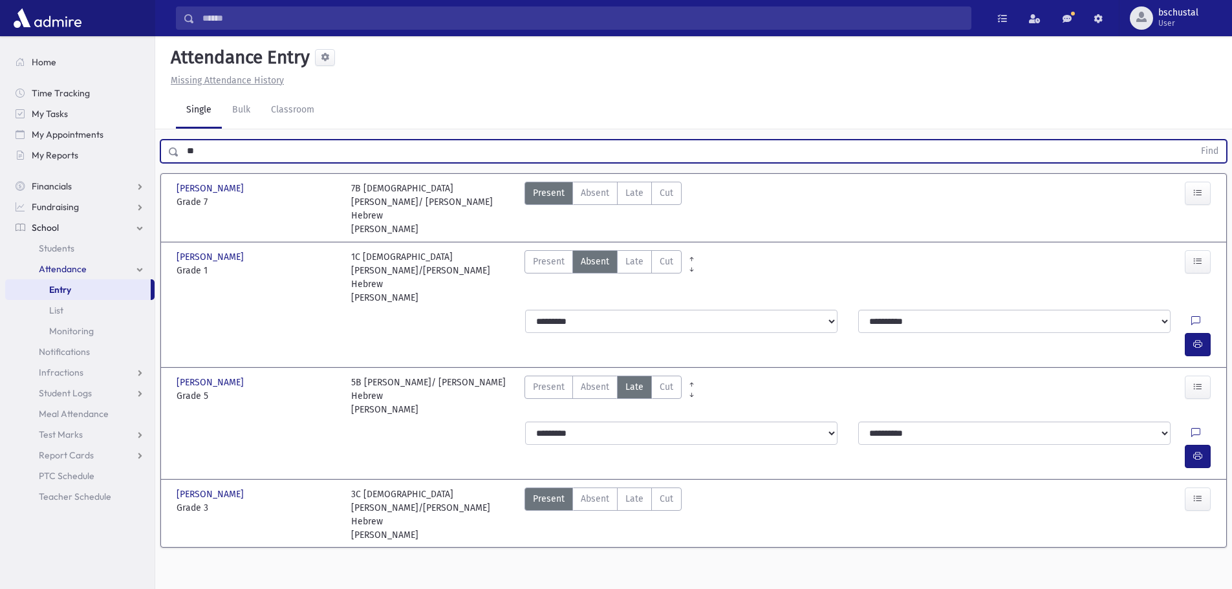
type input "*"
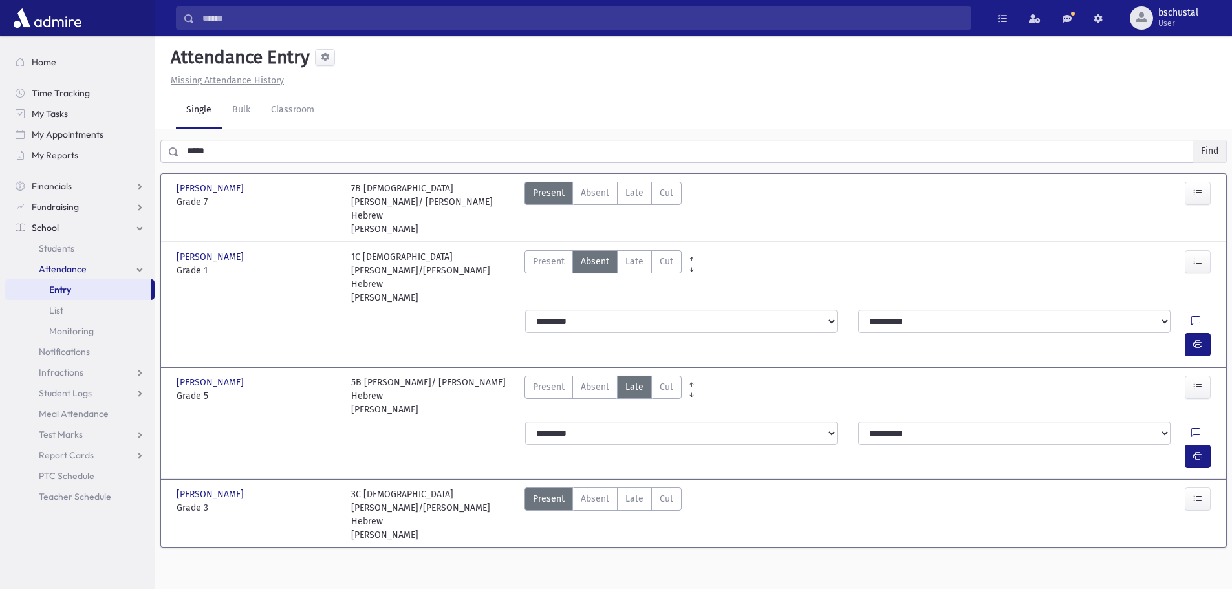
click at [1213, 159] on button "Find" at bounding box center [1209, 151] width 33 height 22
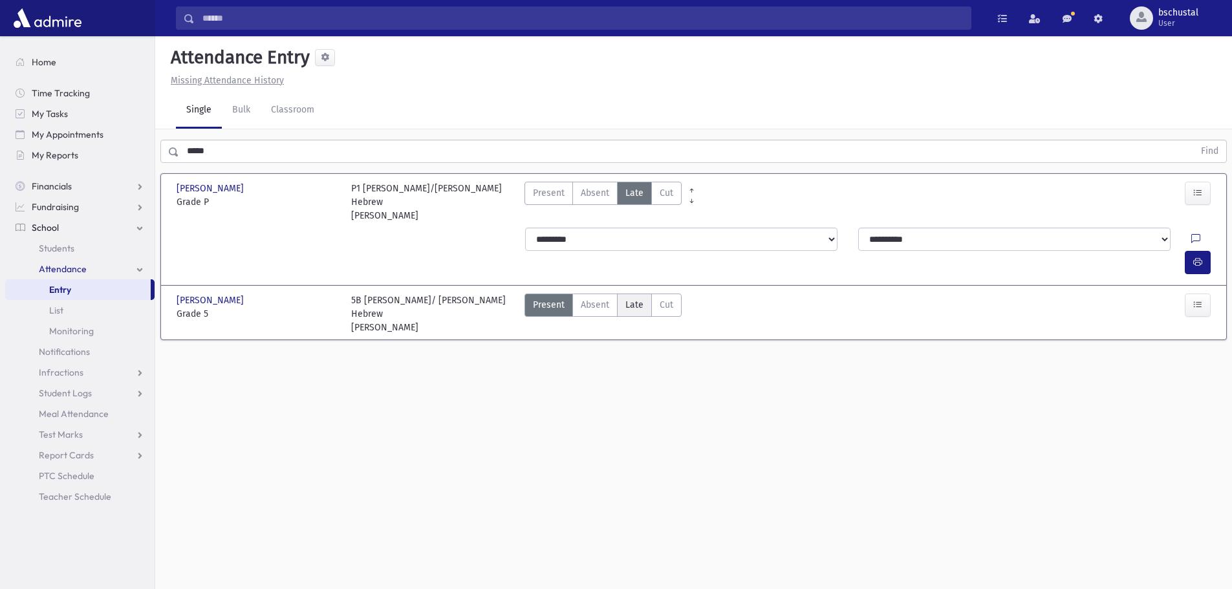
click at [636, 298] on span "Late" at bounding box center [635, 305] width 18 height 14
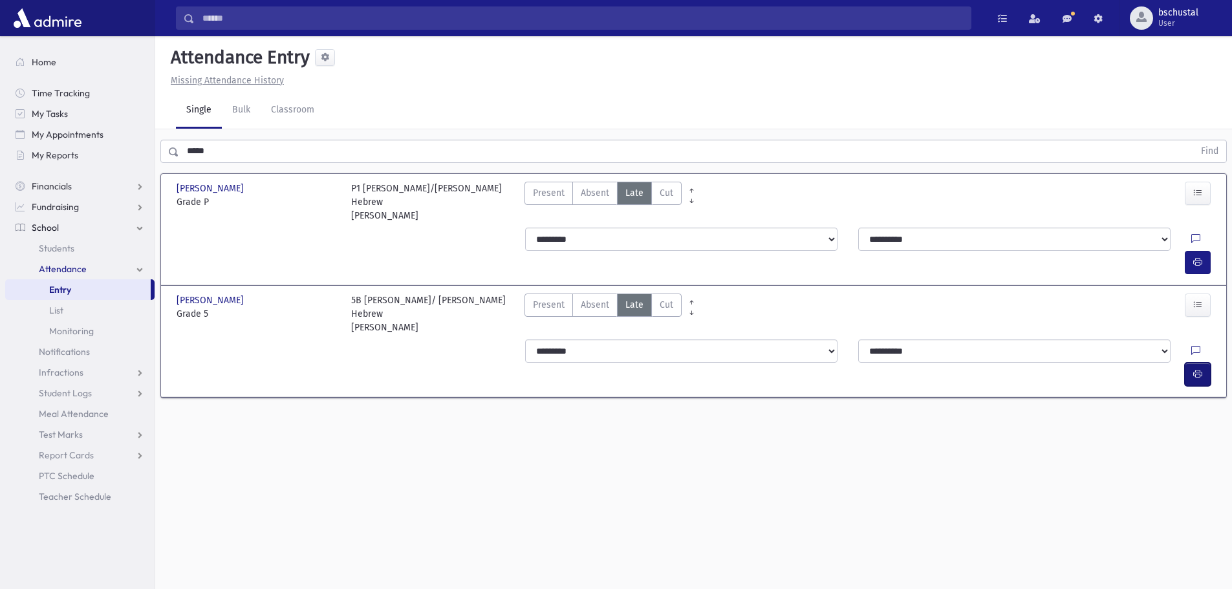
click at [1206, 363] on button "button" at bounding box center [1198, 374] width 26 height 23
drag, startPoint x: 317, startPoint y: 142, endPoint x: 303, endPoint y: 138, distance: 14.3
click at [317, 142] on input "*****" at bounding box center [686, 151] width 1015 height 23
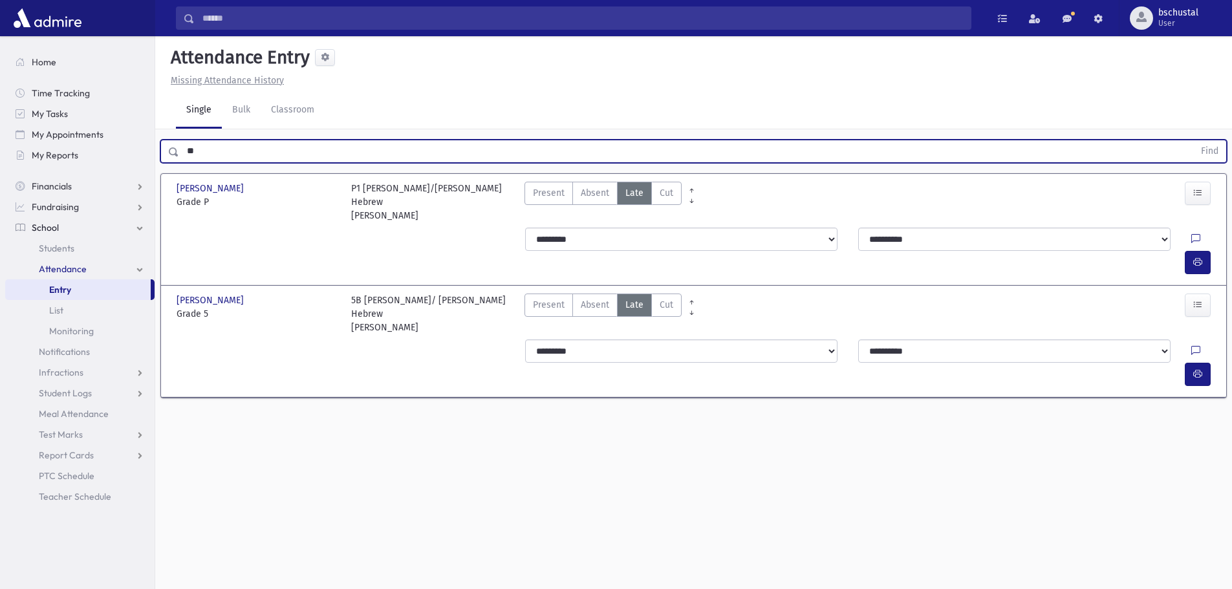
type input "*"
click at [1204, 152] on button "Find" at bounding box center [1209, 151] width 33 height 22
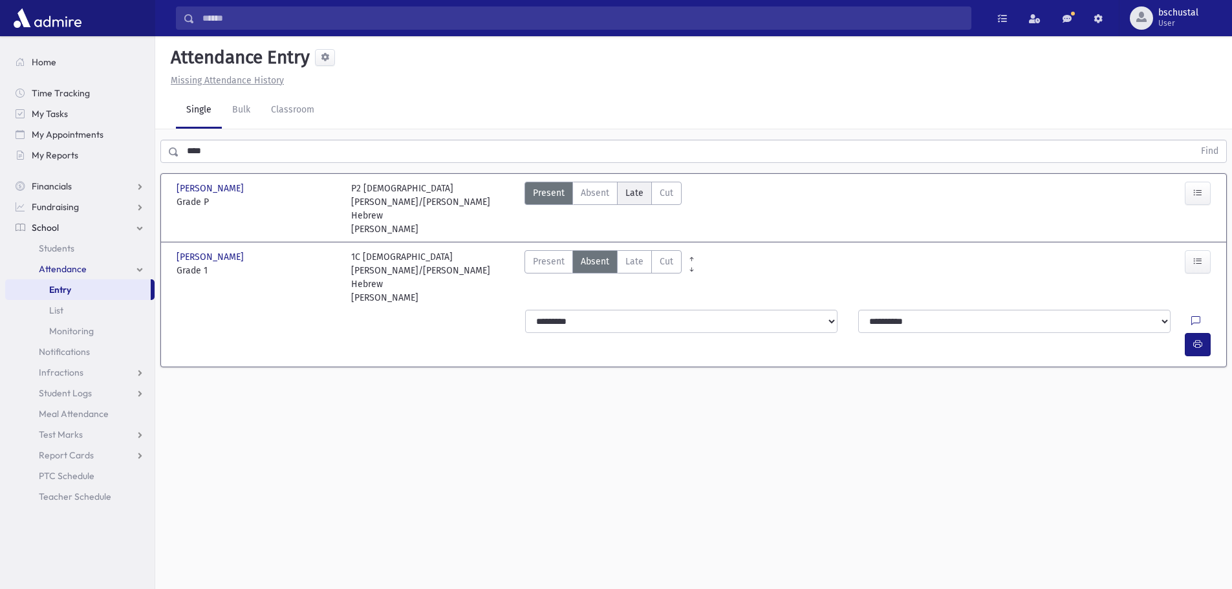
click at [622, 199] on label "Late Late" at bounding box center [634, 193] width 35 height 23
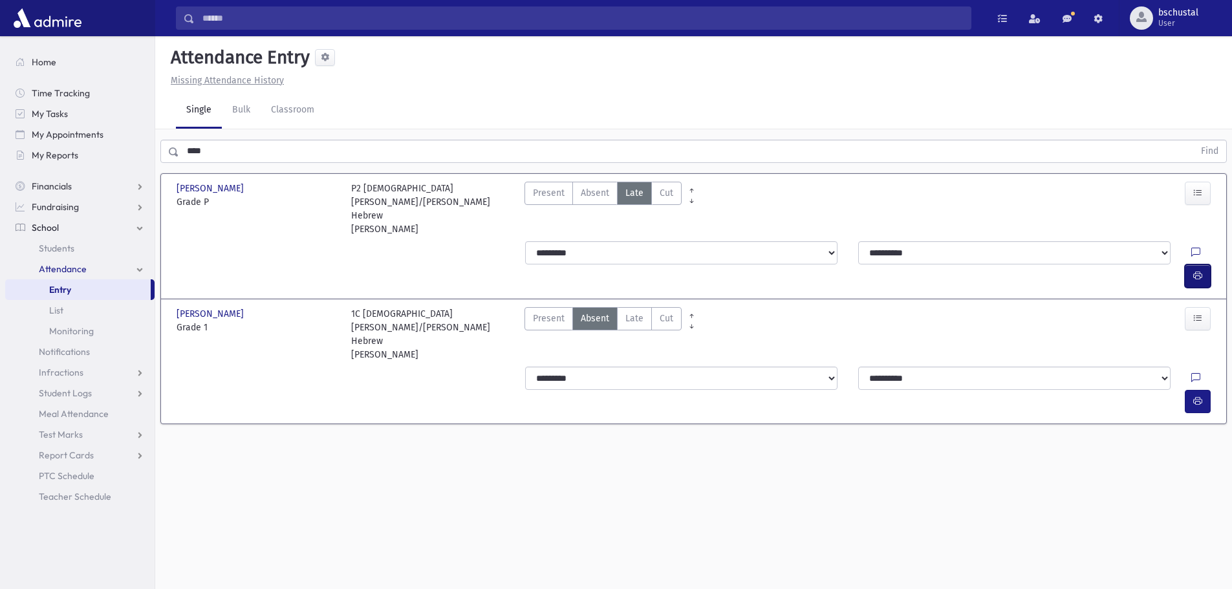
click at [1193, 270] on icon "button" at bounding box center [1197, 275] width 9 height 11
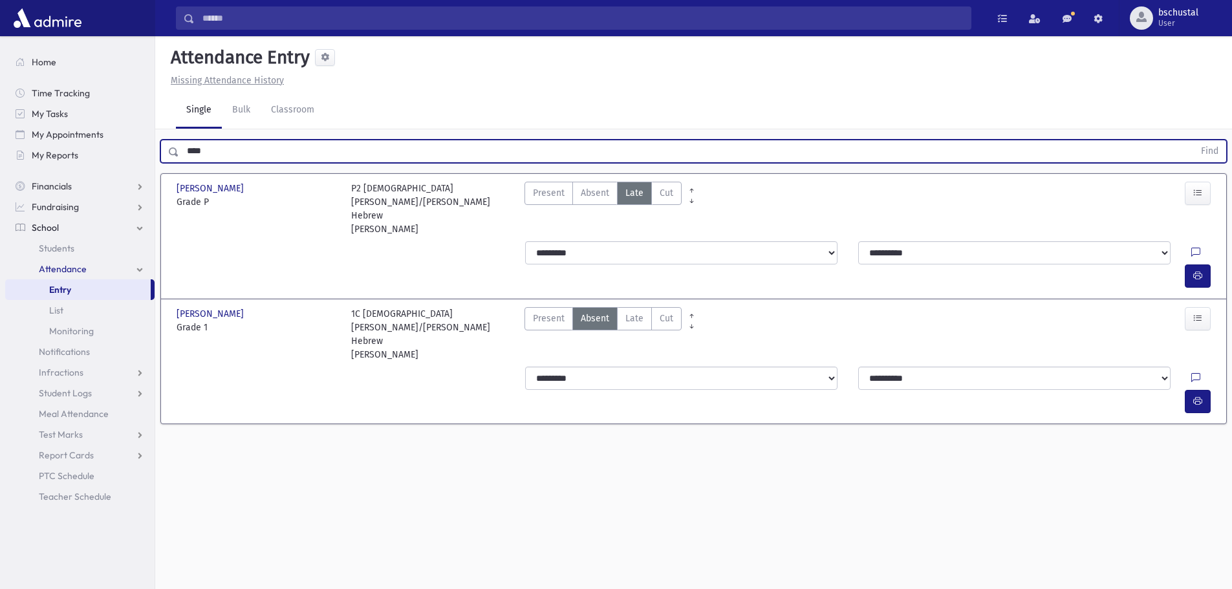
click at [254, 146] on input "****" at bounding box center [686, 151] width 1015 height 23
type input "*"
click at [1204, 147] on button "Find" at bounding box center [1209, 151] width 33 height 22
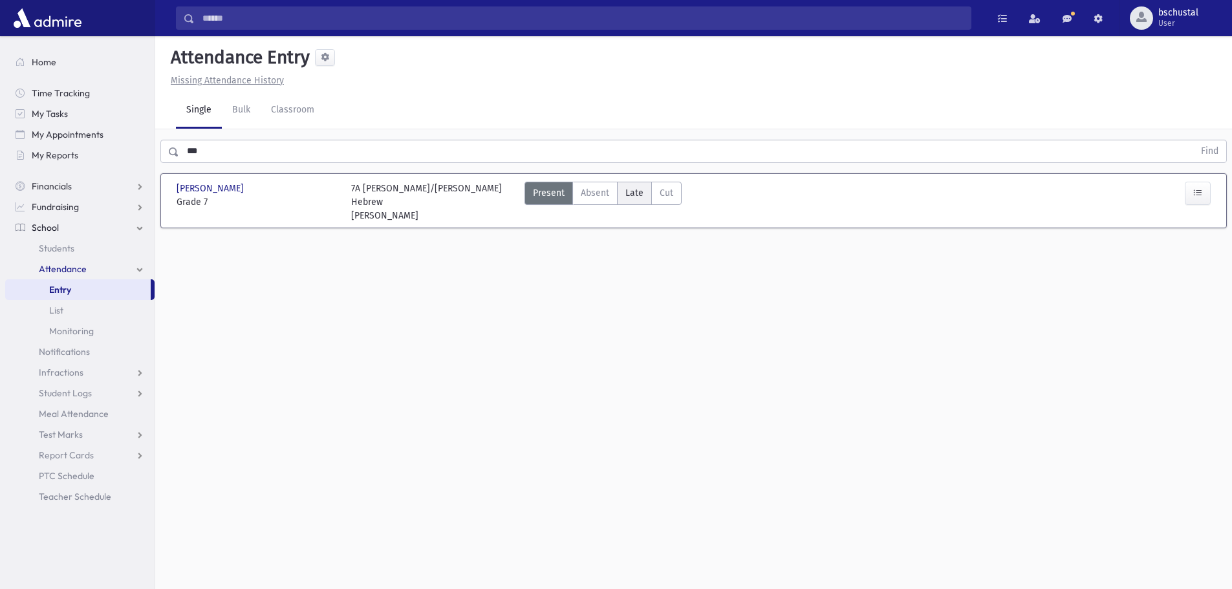
click at [642, 197] on span "Late" at bounding box center [635, 193] width 18 height 14
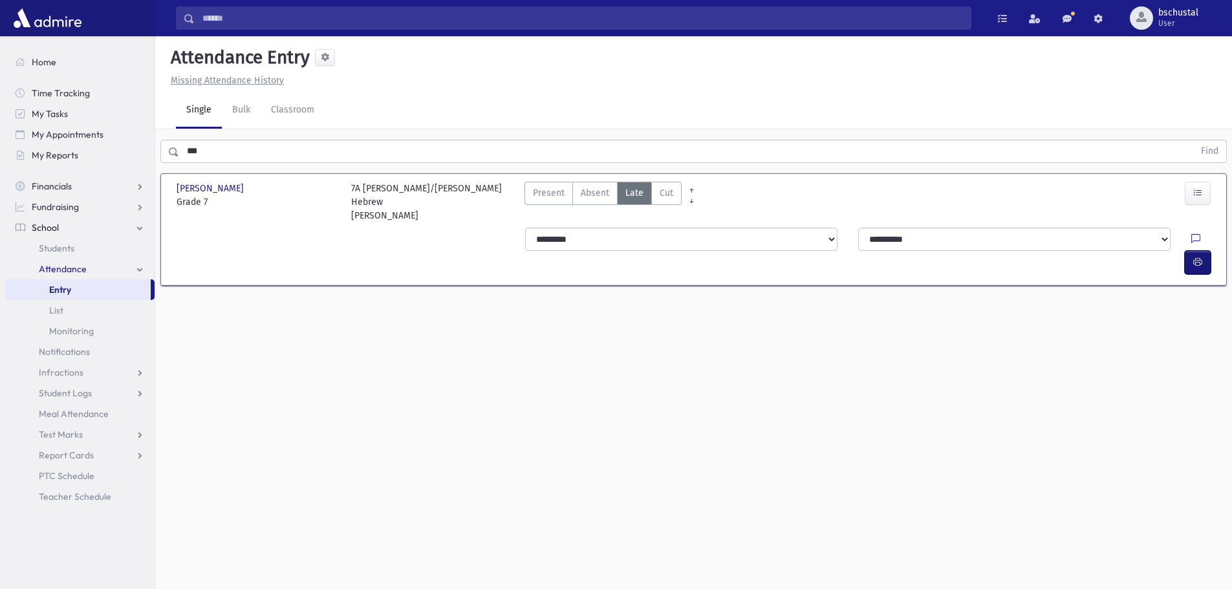
click at [1199, 257] on icon "button" at bounding box center [1197, 262] width 9 height 11
drag, startPoint x: 230, startPoint y: 158, endPoint x: 215, endPoint y: 152, distance: 16.6
click at [221, 153] on input "***" at bounding box center [686, 151] width 1015 height 23
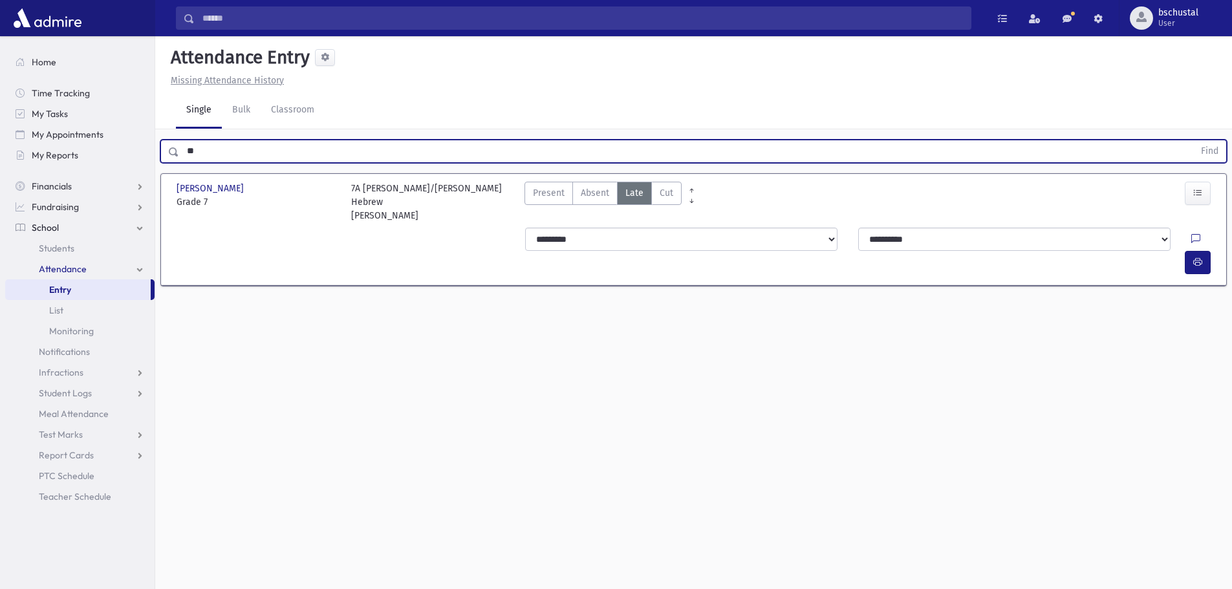
type input "*"
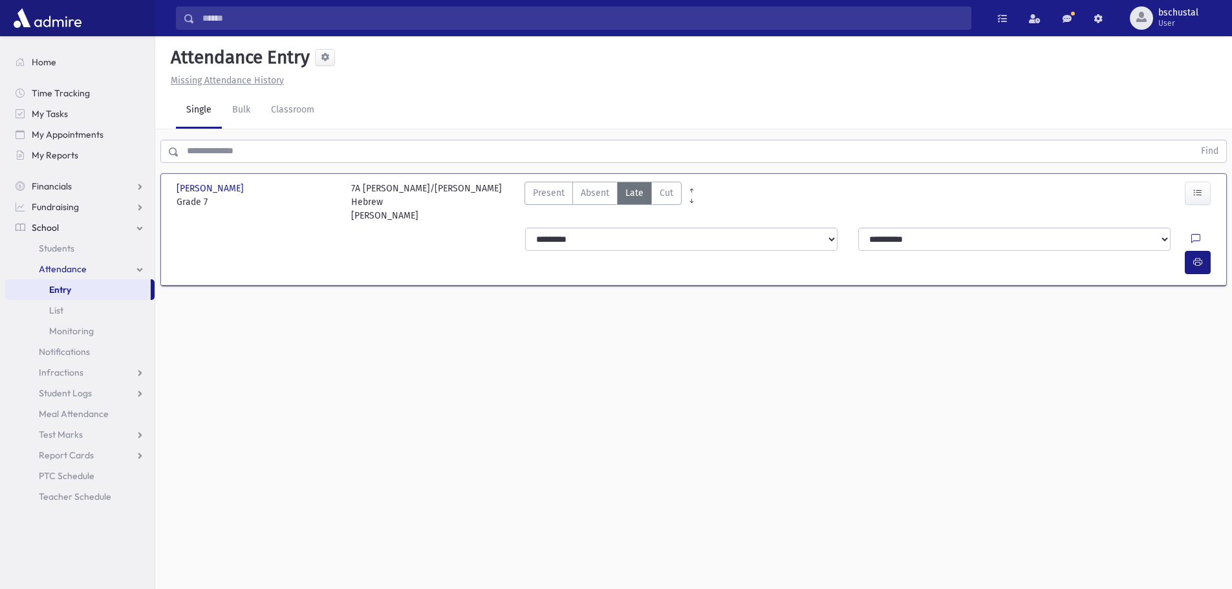
click at [393, 149] on input "text" at bounding box center [686, 151] width 1015 height 23
click at [1213, 157] on button "Find" at bounding box center [1209, 151] width 33 height 22
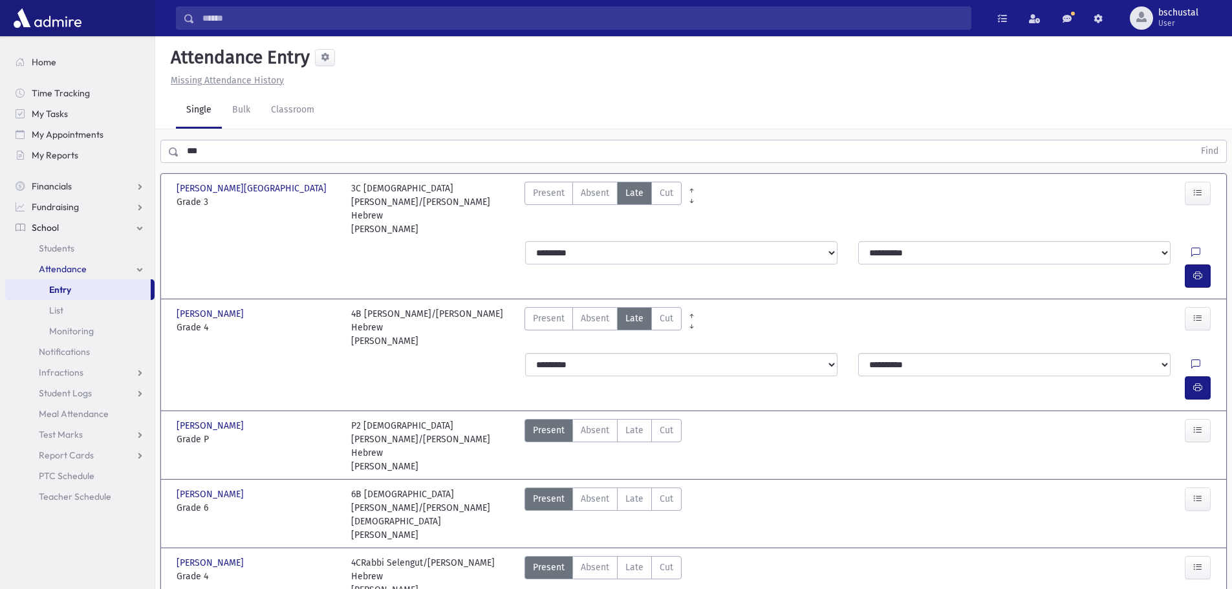
click at [228, 153] on input "***" at bounding box center [686, 151] width 1015 height 23
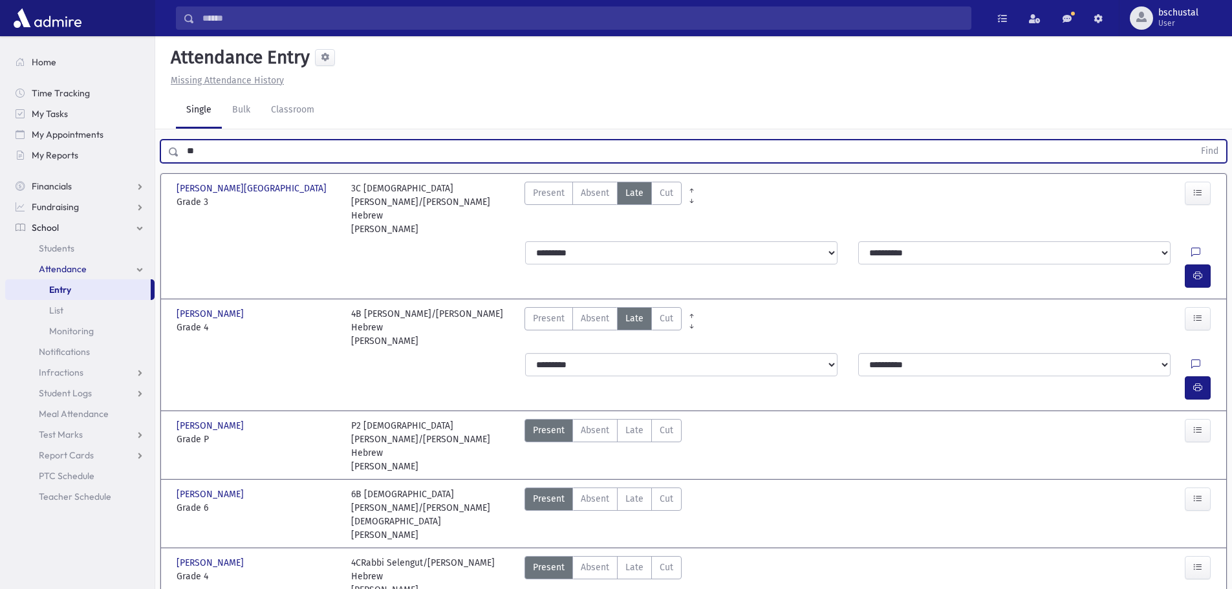
type input "*"
click at [1207, 153] on button "Find" at bounding box center [1209, 151] width 33 height 22
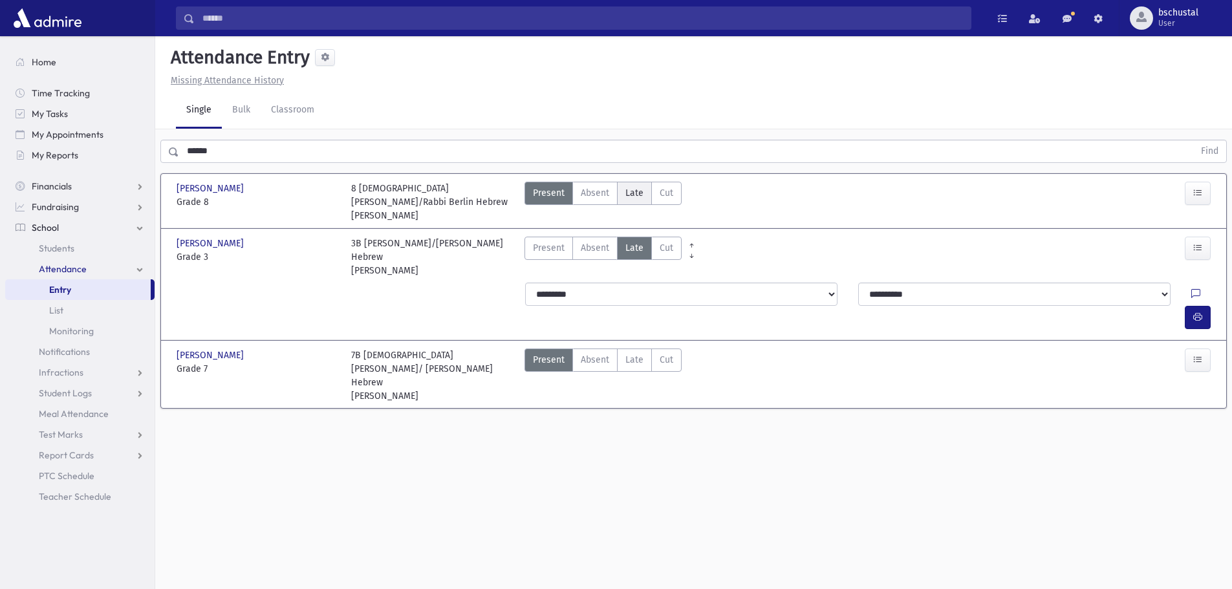
click at [631, 197] on span "Late" at bounding box center [635, 193] width 18 height 14
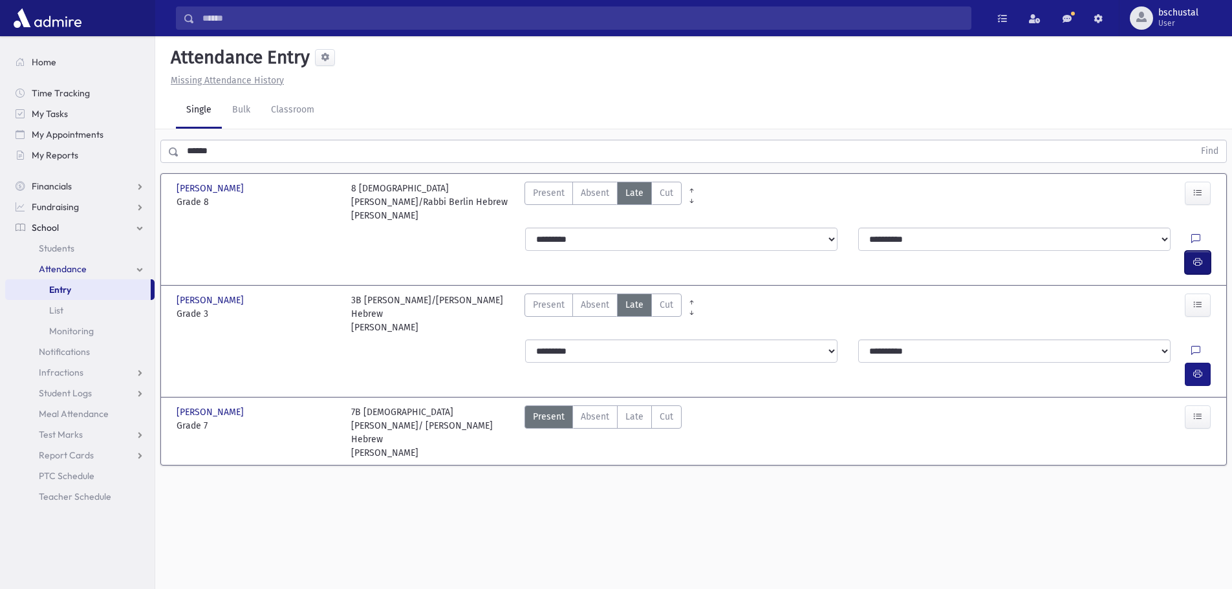
click at [1198, 257] on icon "button" at bounding box center [1197, 262] width 9 height 11
click at [637, 410] on span "Late" at bounding box center [635, 417] width 18 height 14
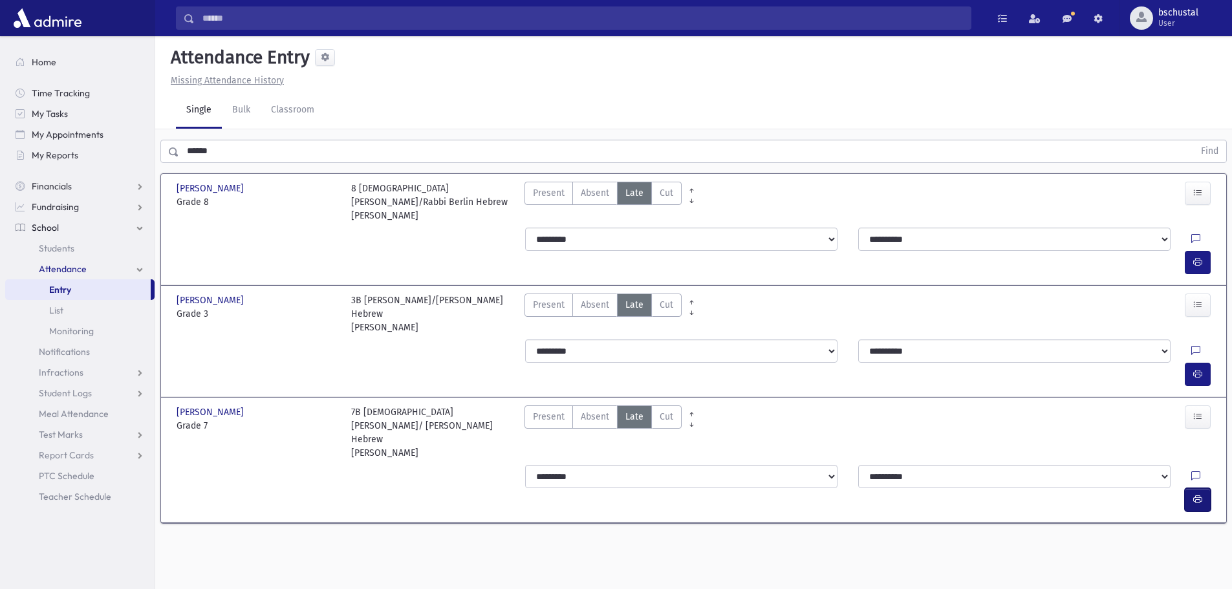
click at [1189, 488] on button "button" at bounding box center [1198, 499] width 26 height 23
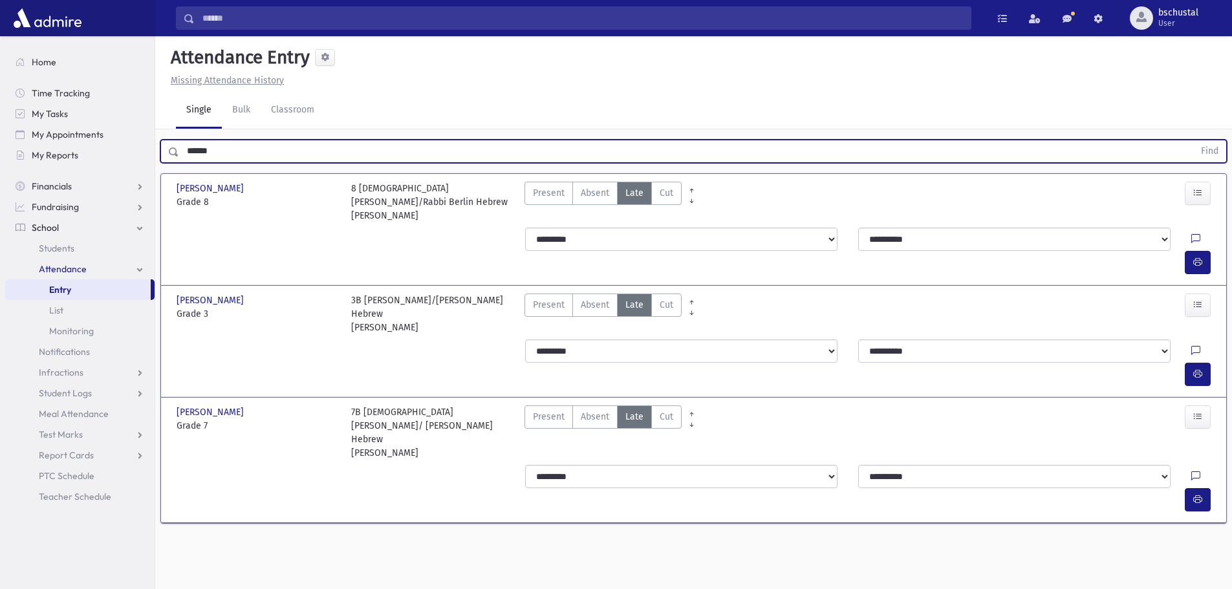
click at [274, 152] on input "******" at bounding box center [686, 151] width 1015 height 23
type input "*"
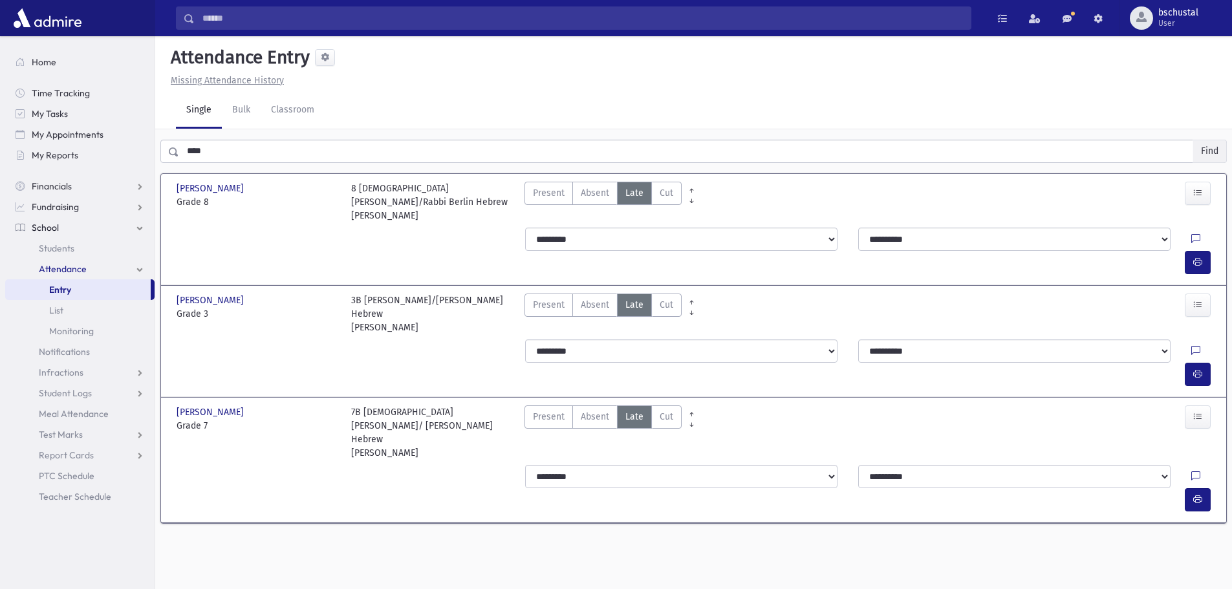
click at [1218, 153] on button "Find" at bounding box center [1209, 151] width 33 height 22
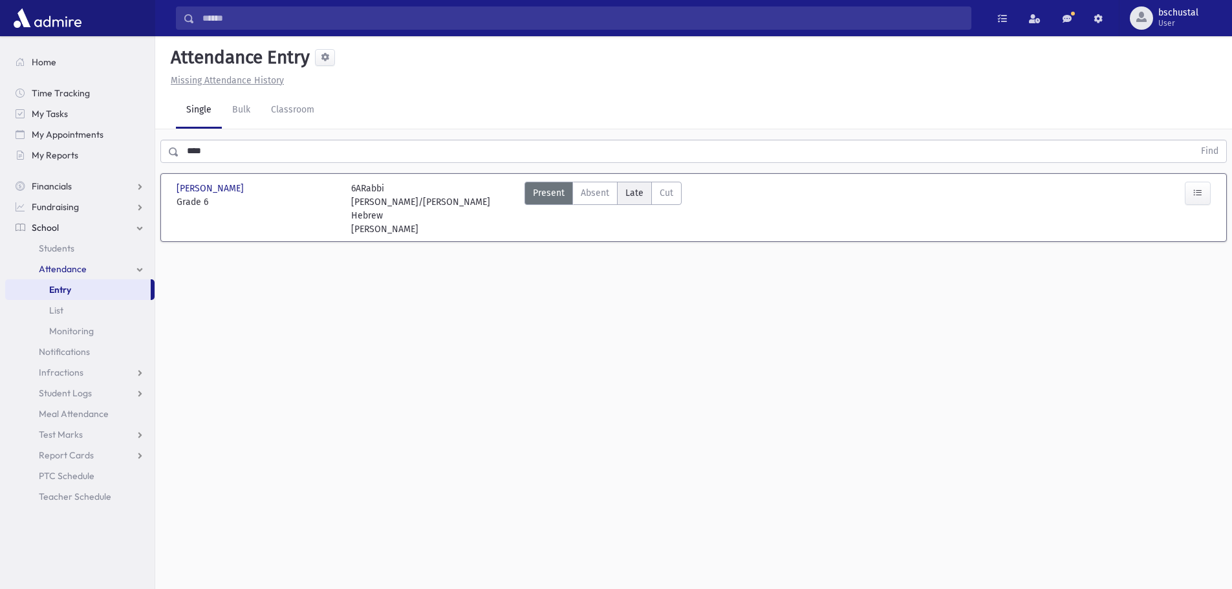
click at [634, 195] on span "Late" at bounding box center [635, 193] width 18 height 14
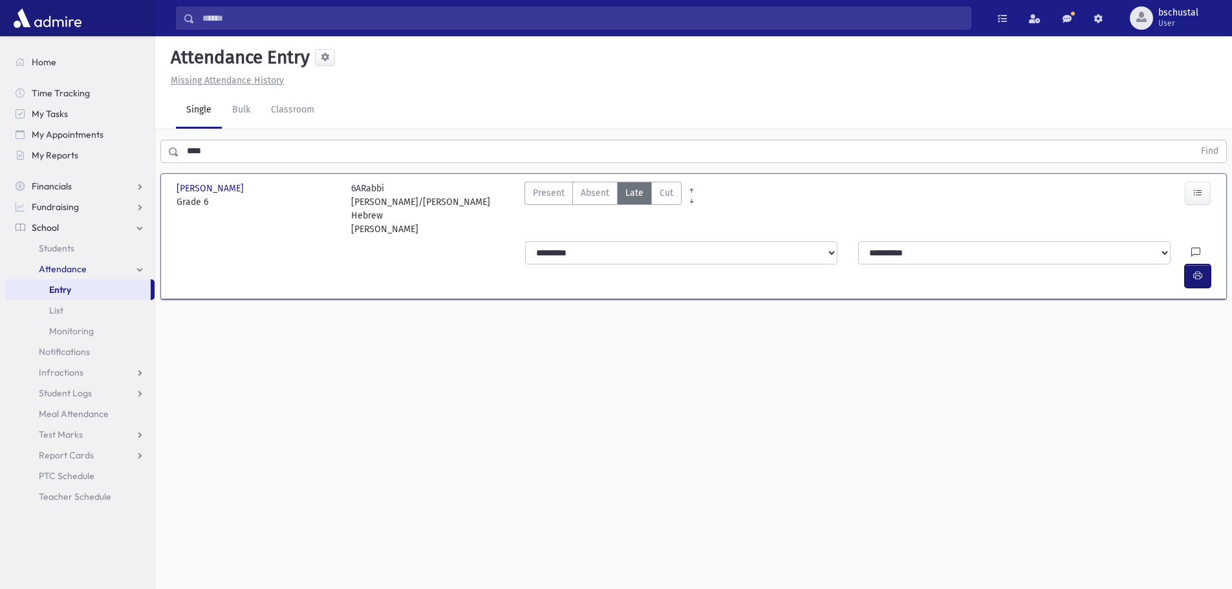
click at [1201, 270] on icon "button" at bounding box center [1197, 275] width 9 height 11
click at [268, 153] on input "****" at bounding box center [686, 151] width 1015 height 23
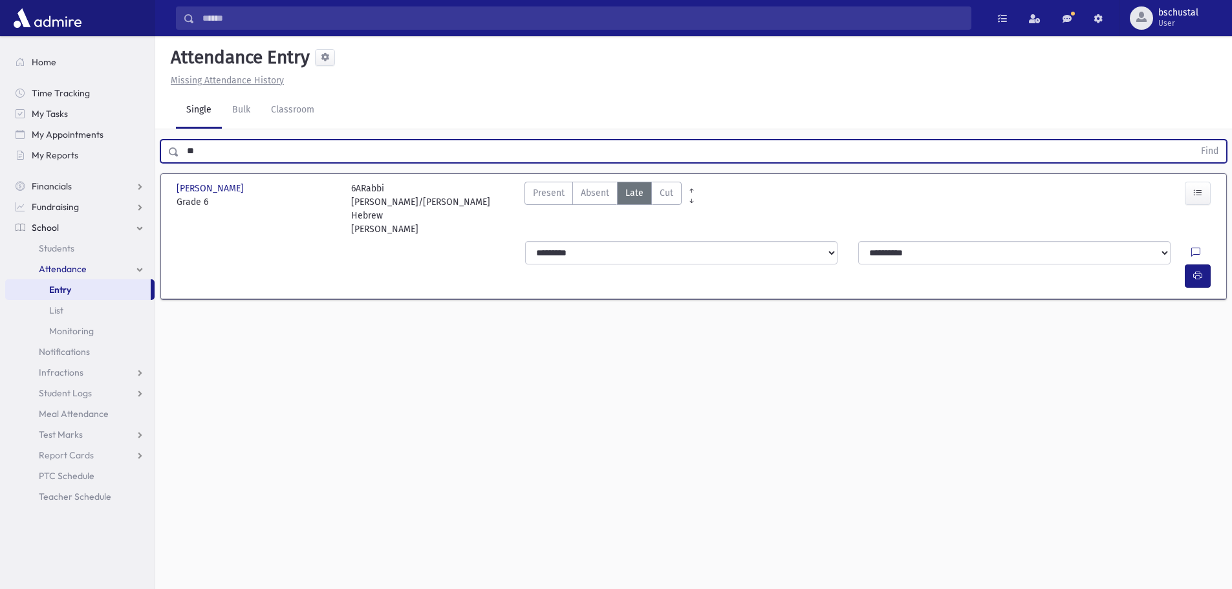
type input "*"
click at [1210, 157] on button "Find" at bounding box center [1209, 151] width 33 height 22
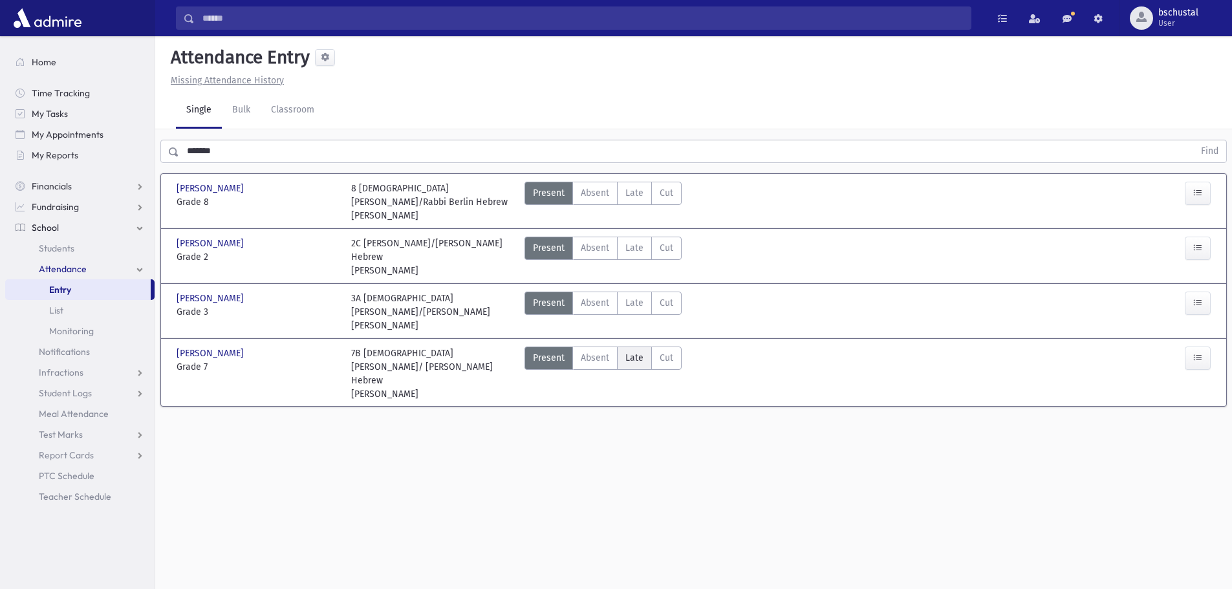
click at [636, 351] on span "Late" at bounding box center [635, 358] width 18 height 14
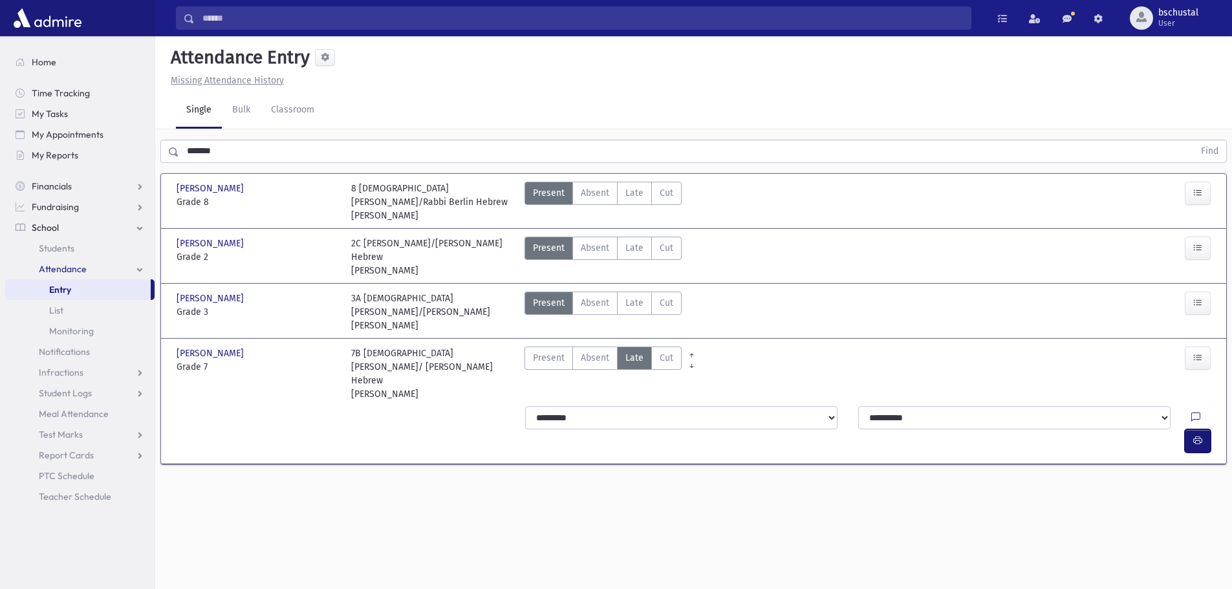
click at [1201, 435] on icon "button" at bounding box center [1197, 440] width 9 height 11
click at [240, 140] on input "*******" at bounding box center [686, 151] width 1015 height 23
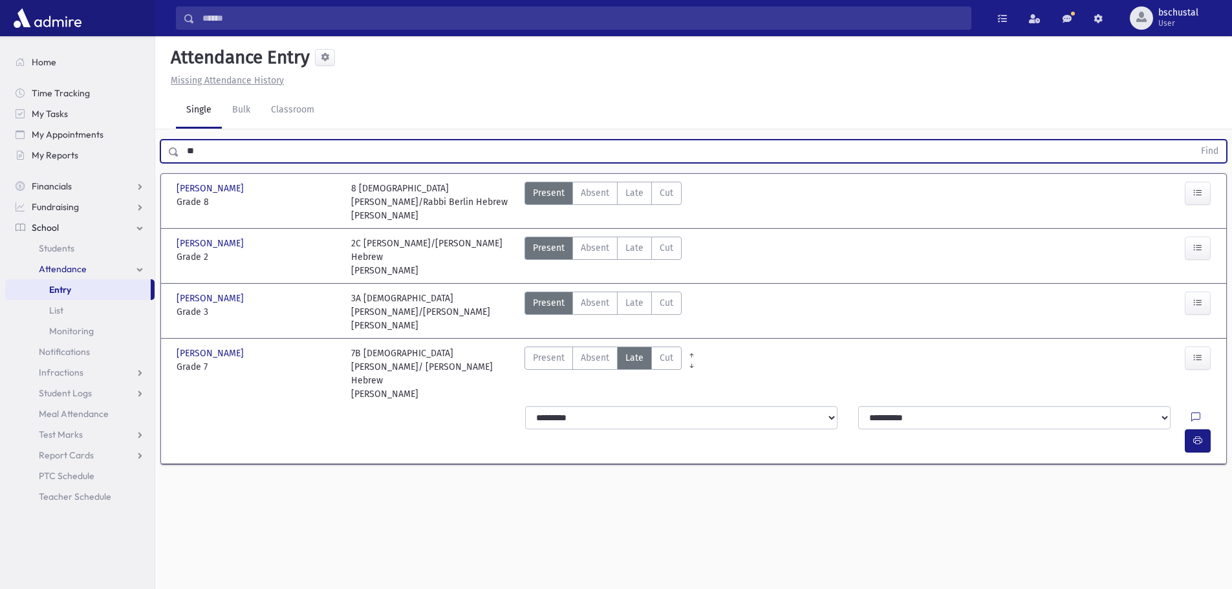
type input "*"
type input "*****"
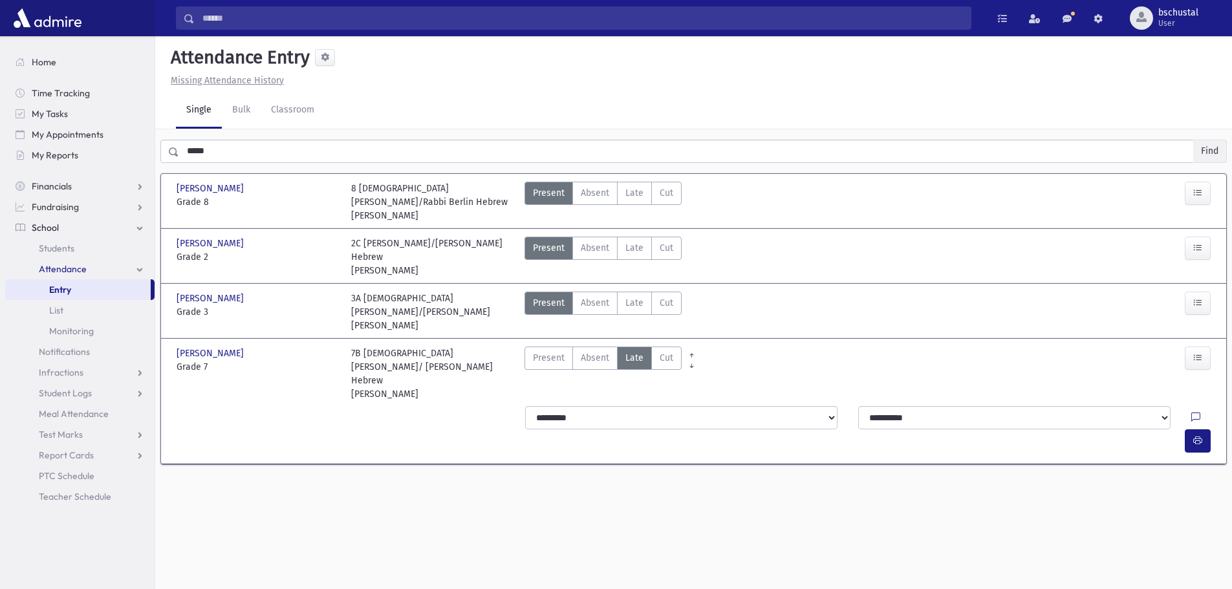
click at [1203, 140] on button "Find" at bounding box center [1209, 151] width 33 height 22
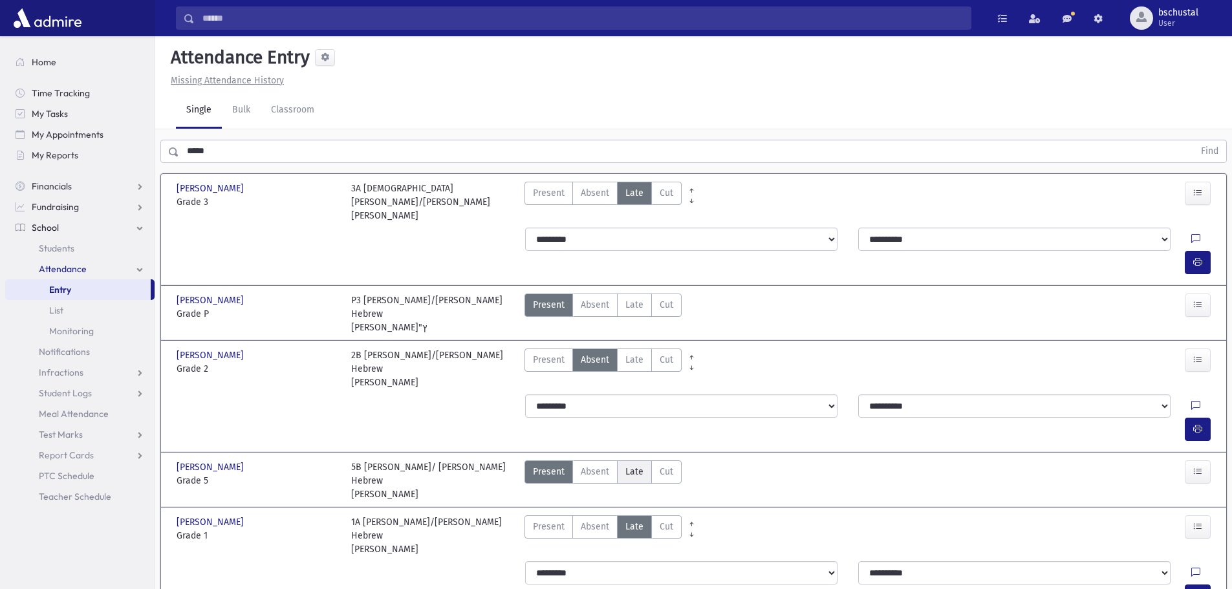
click at [628, 465] on span "Late" at bounding box center [635, 472] width 18 height 14
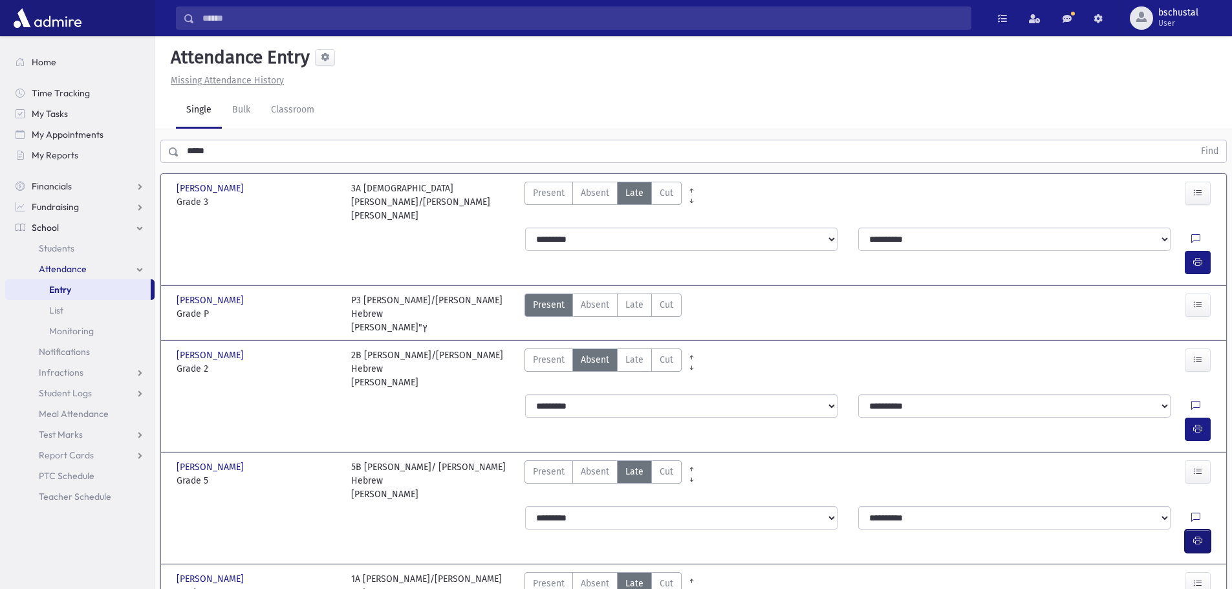
click at [1198, 536] on icon "button" at bounding box center [1197, 541] width 9 height 11
